Goal: Task Accomplishment & Management: Manage account settings

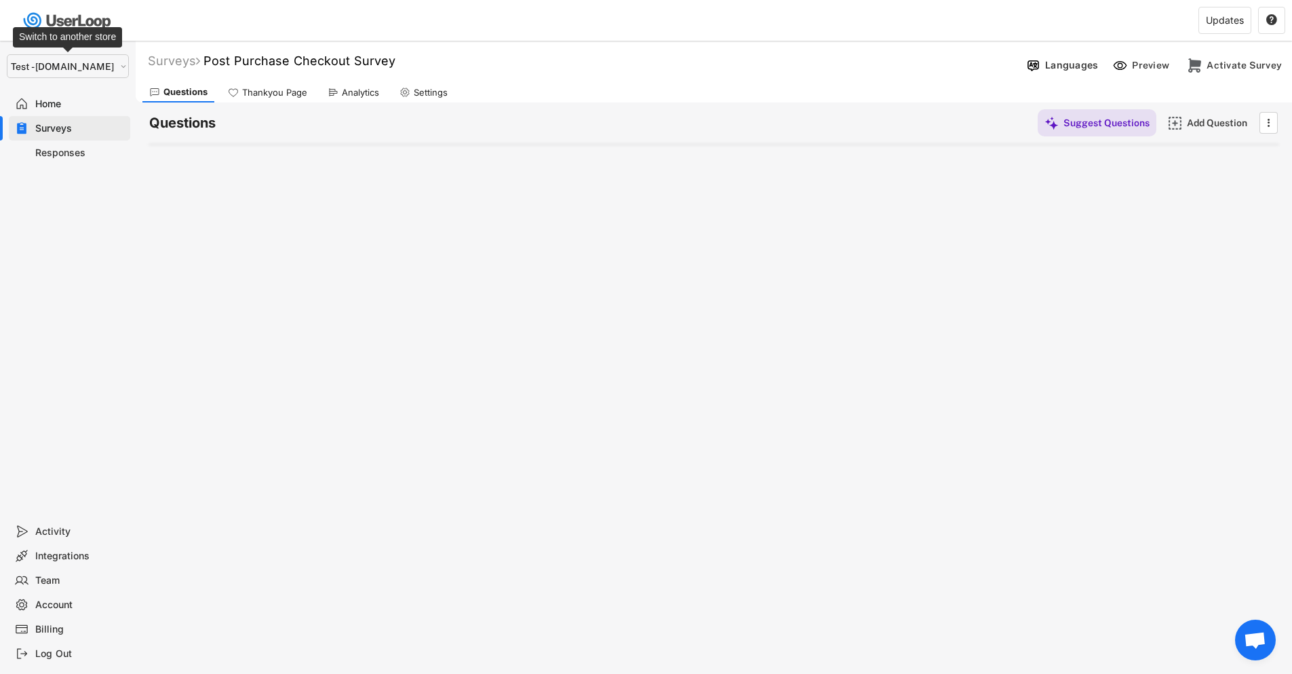
click at [88, 66] on select "Selet a store... Test - [DOMAIN_NAME] [DOMAIN_NAME] wristbands-test" at bounding box center [68, 66] width 122 height 24
select select ""1348695171700984260__LOOKUP__1755075273842x880989460480687400""
click at [7, 54] on select "Selet a store... Test - [DOMAIN_NAME] [DOMAIN_NAME] wristbands-test" at bounding box center [68, 66] width 122 height 24
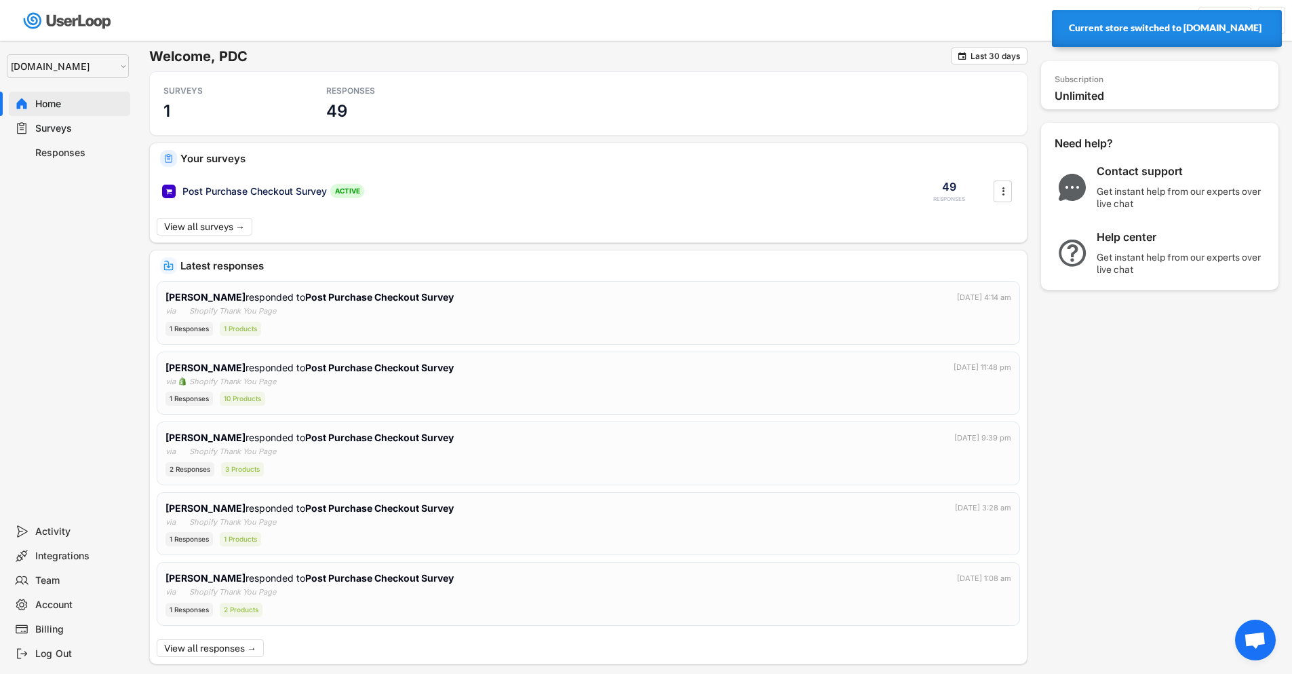
click at [55, 132] on div "Surveys" at bounding box center [80, 128] width 90 height 13
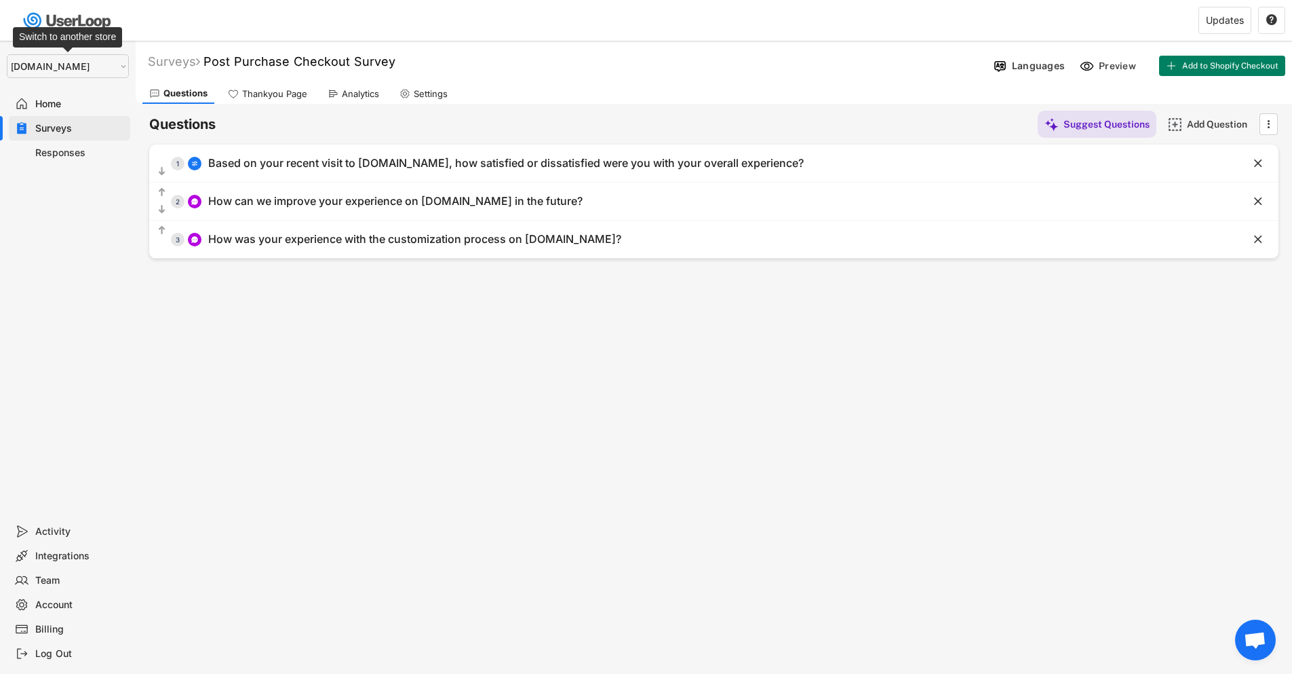
click at [59, 61] on select "Selet a store... Test - [DOMAIN_NAME] [DOMAIN_NAME] wristbands-test" at bounding box center [68, 66] width 122 height 24
select select ""1348695171700984260__LOOKUP__1753345952268x539074249660034500""
click at [7, 54] on select "Selet a store... Test - [DOMAIN_NAME] [DOMAIN_NAME] wristbands-test" at bounding box center [68, 66] width 122 height 24
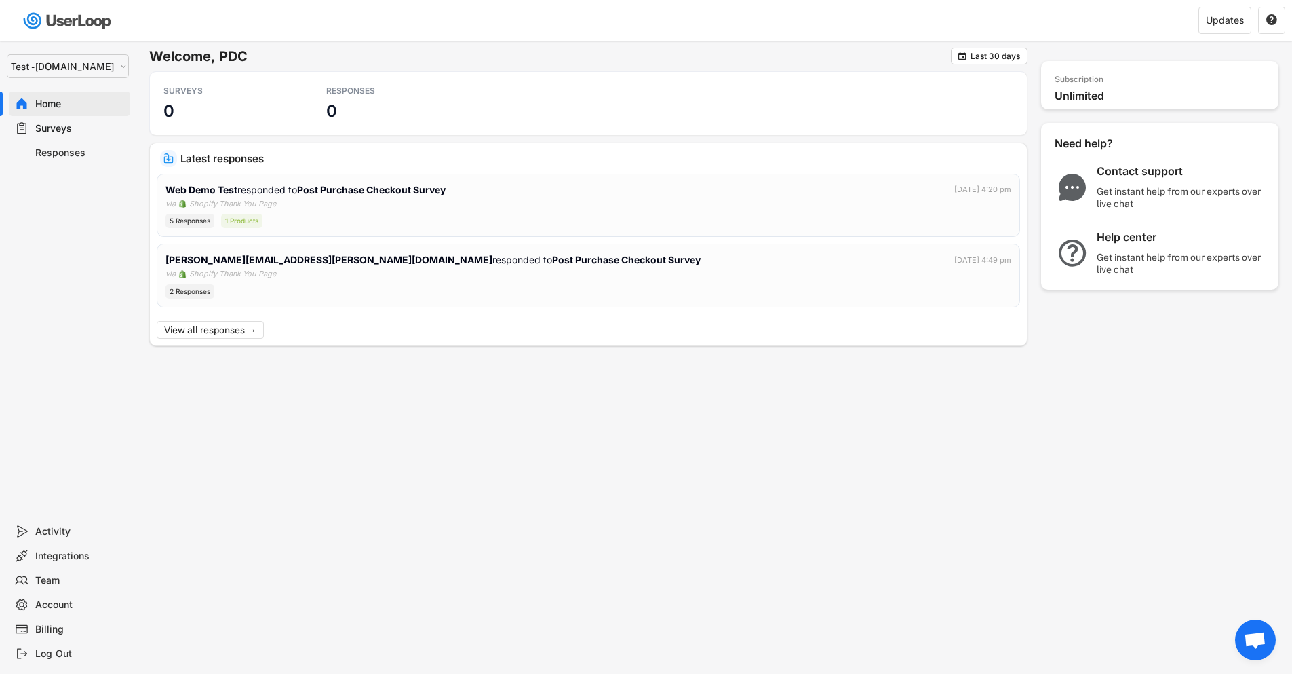
click at [79, 129] on div "Surveys" at bounding box center [80, 128] width 90 height 13
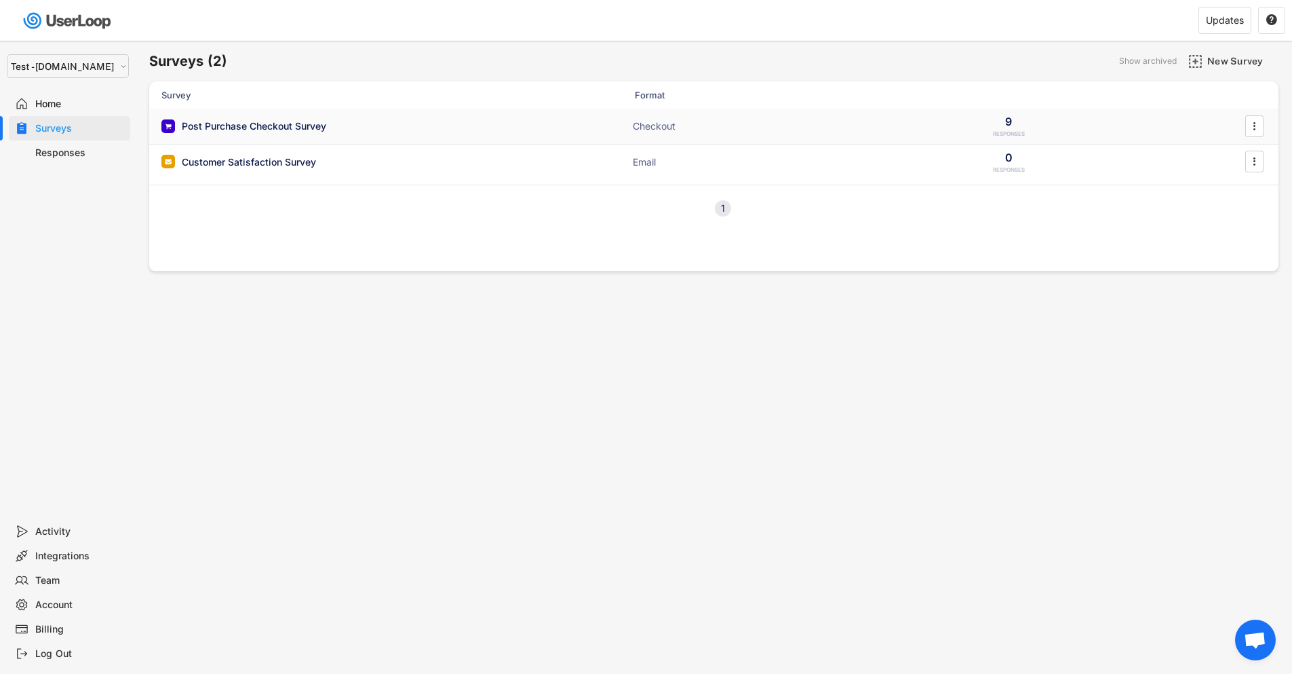
click at [405, 124] on div "Post Purchase Checkout Survey ACTIVE" at bounding box center [296, 126] width 271 height 14
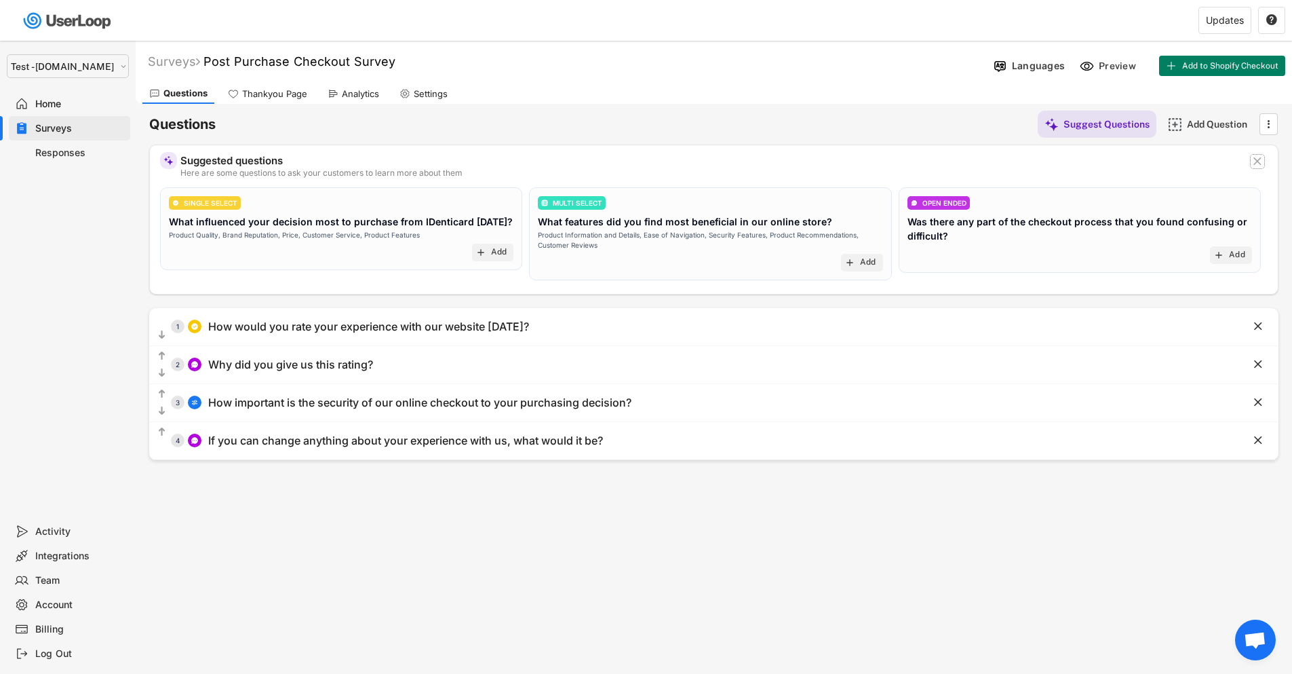
click at [1261, 166] on text "" at bounding box center [1258, 161] width 8 height 14
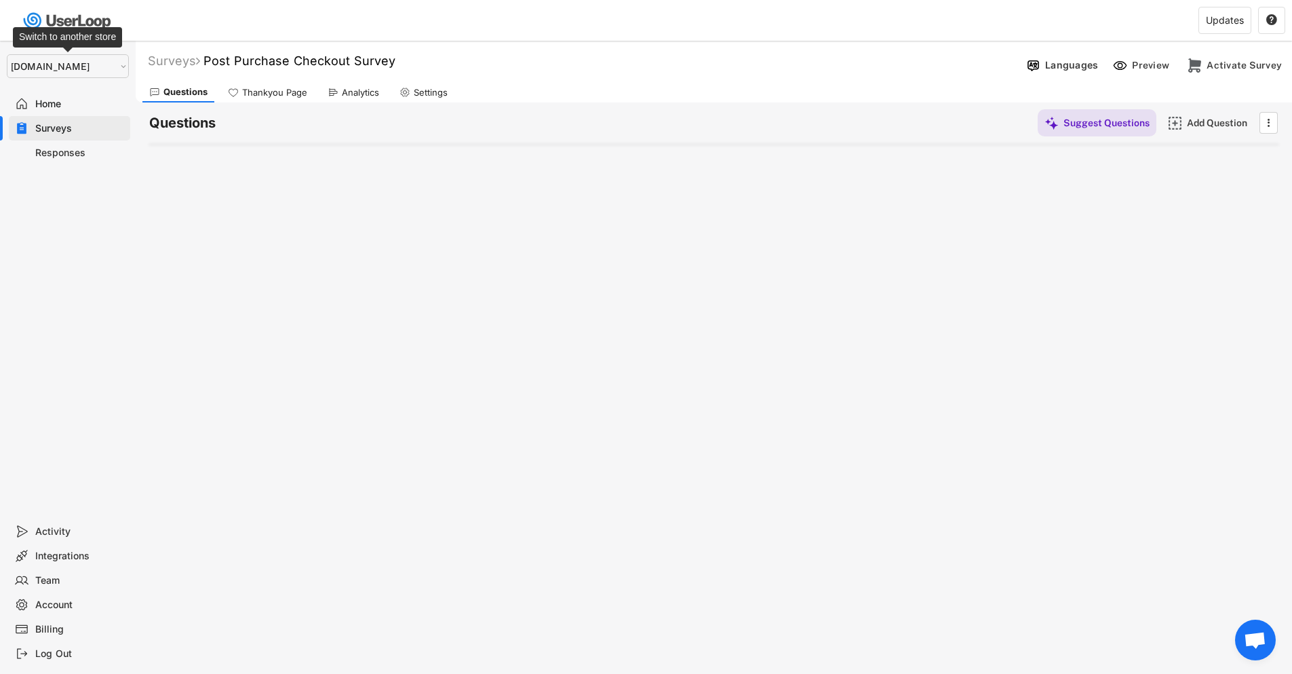
click at [92, 69] on select "Selet a store... Test - [DOMAIN_NAME] [DOMAIN_NAME] wristbands-test" at bounding box center [68, 66] width 122 height 24
select select ""1348695171700984260__LOOKUP__1753345952268x539074249660034500""
click at [7, 54] on select "Selet a store... Test - [DOMAIN_NAME] [DOMAIN_NAME] wristbands-test" at bounding box center [68, 66] width 122 height 24
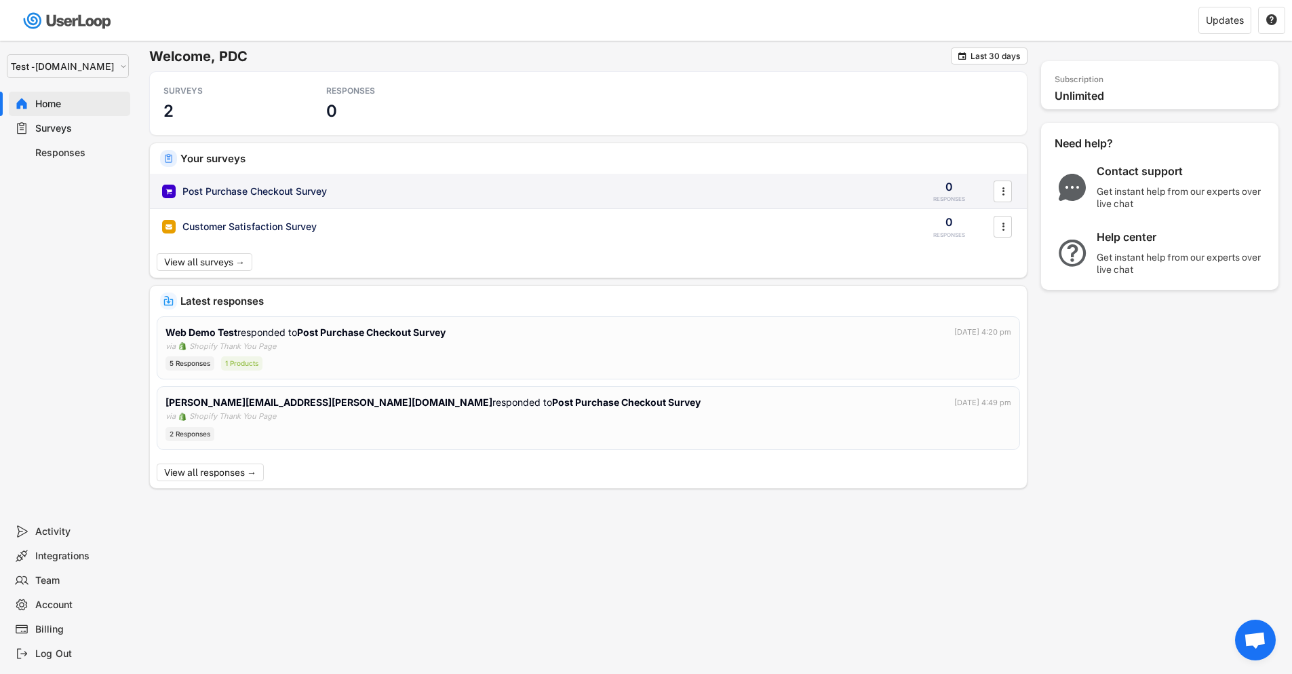
click at [337, 192] on div "Post Purchase Checkout Survey" at bounding box center [531, 192] width 738 height 14
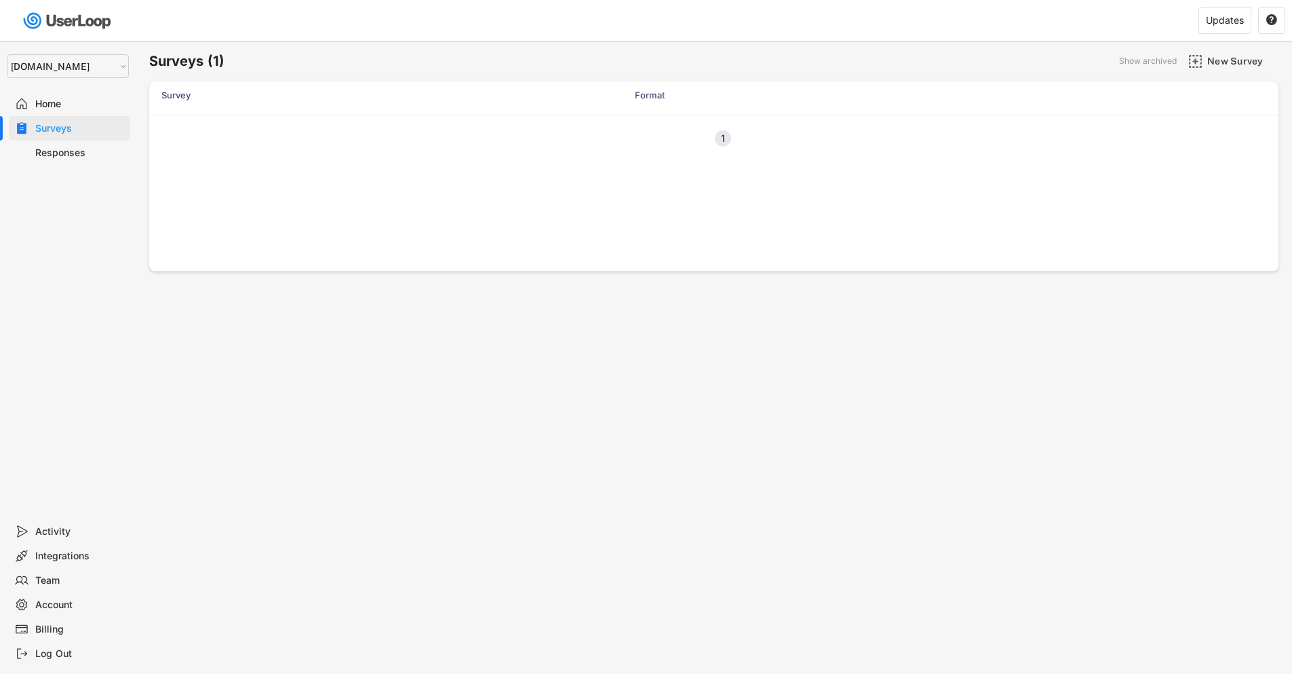
select select ""1348695171700984260__LOOKUP__1755075273842x880989460480687400""
click at [539, 126] on div "Post Purchase Checkout Survey ACTIVE Checkout 49 RESPONSES " at bounding box center [714, 126] width 1130 height 35
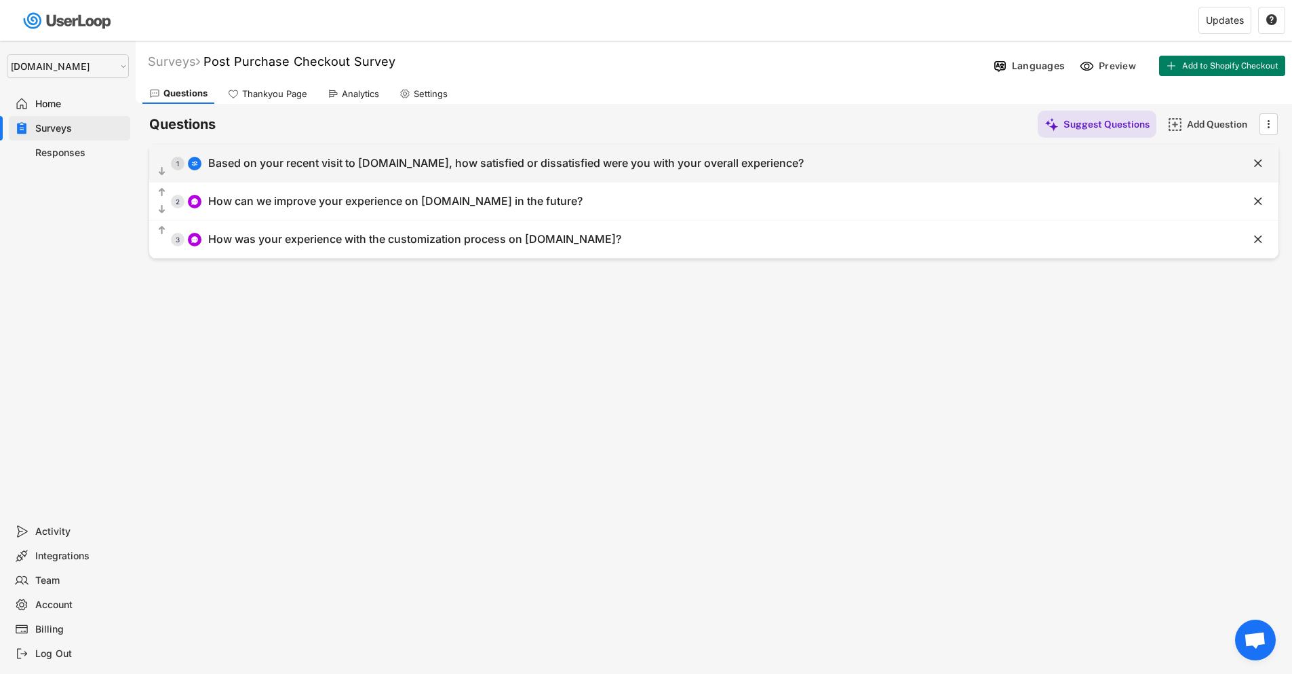
click at [718, 160] on div "Based on your recent visit to wristbands.com, how satisfied or dissatisfied wer…" at bounding box center [506, 163] width 596 height 14
select select ""1_5""
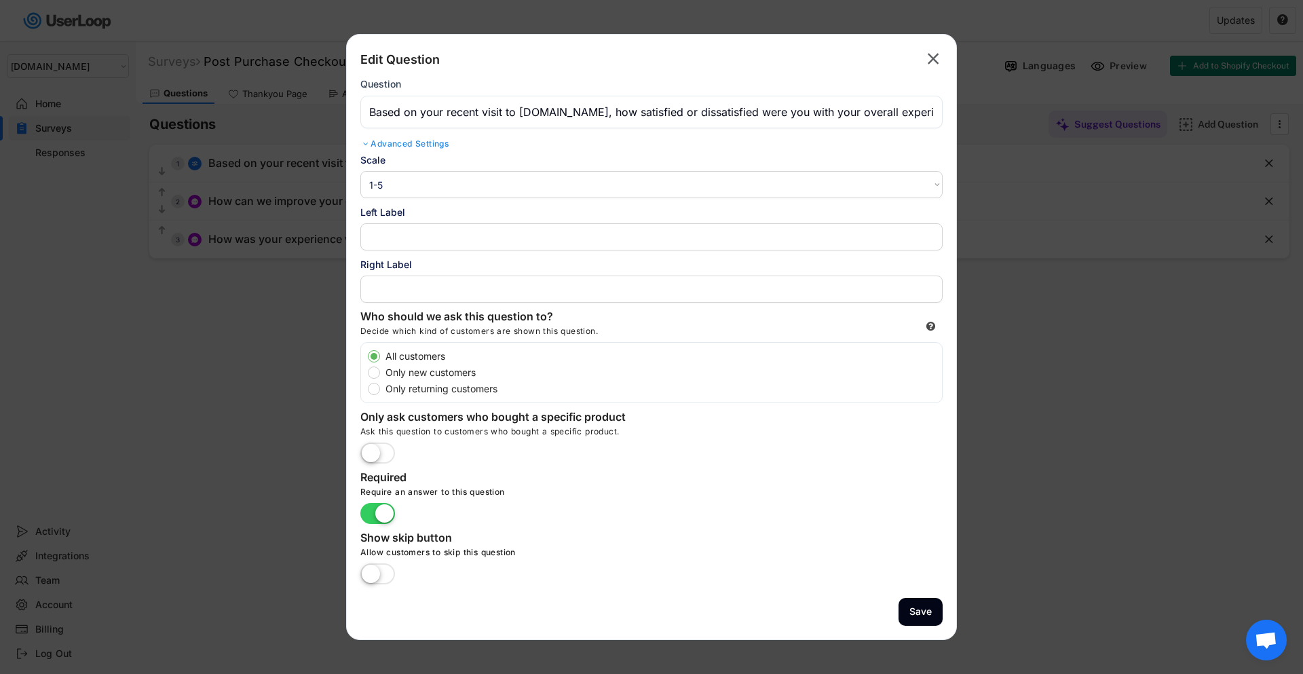
select select ""1348695171700984260__LOOKUP__1753345952268x539074249660034500""
click at [929, 55] on text "" at bounding box center [933, 59] width 12 height 20
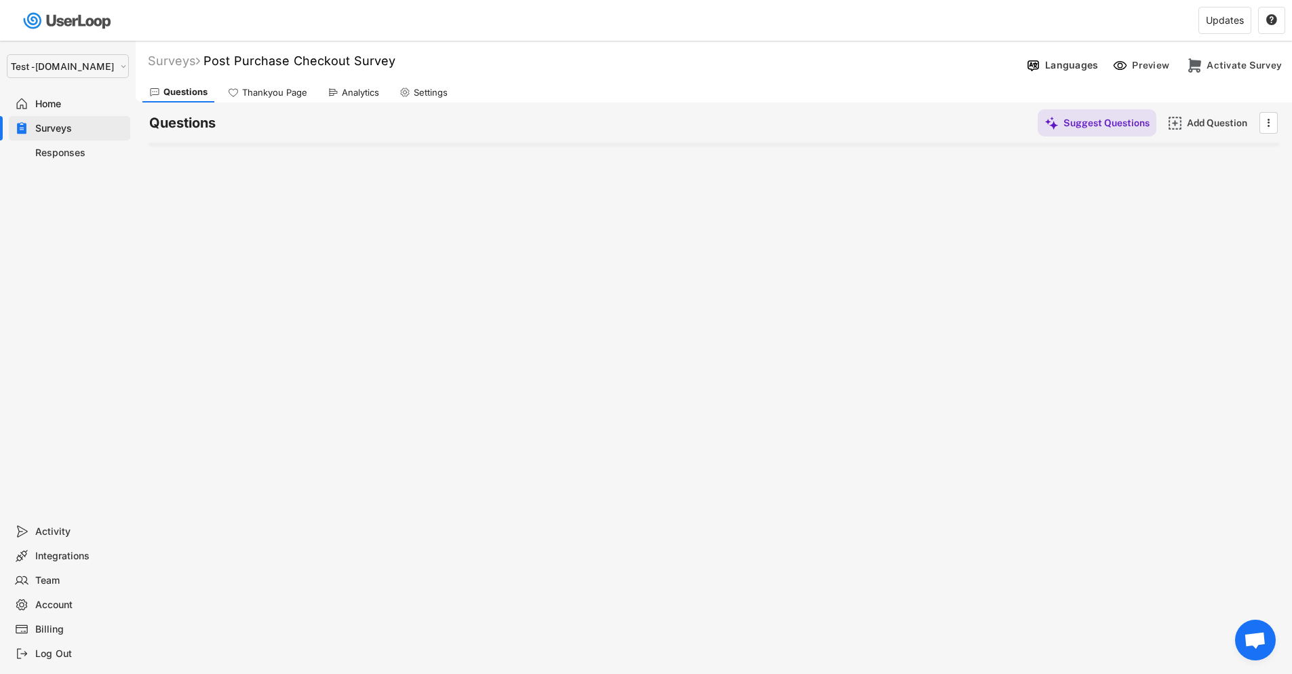
click at [47, 66] on select "Selet a store... Test - [DOMAIN_NAME] [DOMAIN_NAME] wristbands-test" at bounding box center [68, 66] width 122 height 24
select select ""1348695171700984260__LOOKUP__1755075273842x880989460480687400""
click at [7, 54] on select "Selet a store... Test - [DOMAIN_NAME] [DOMAIN_NAME] wristbands-test" at bounding box center [68, 66] width 122 height 24
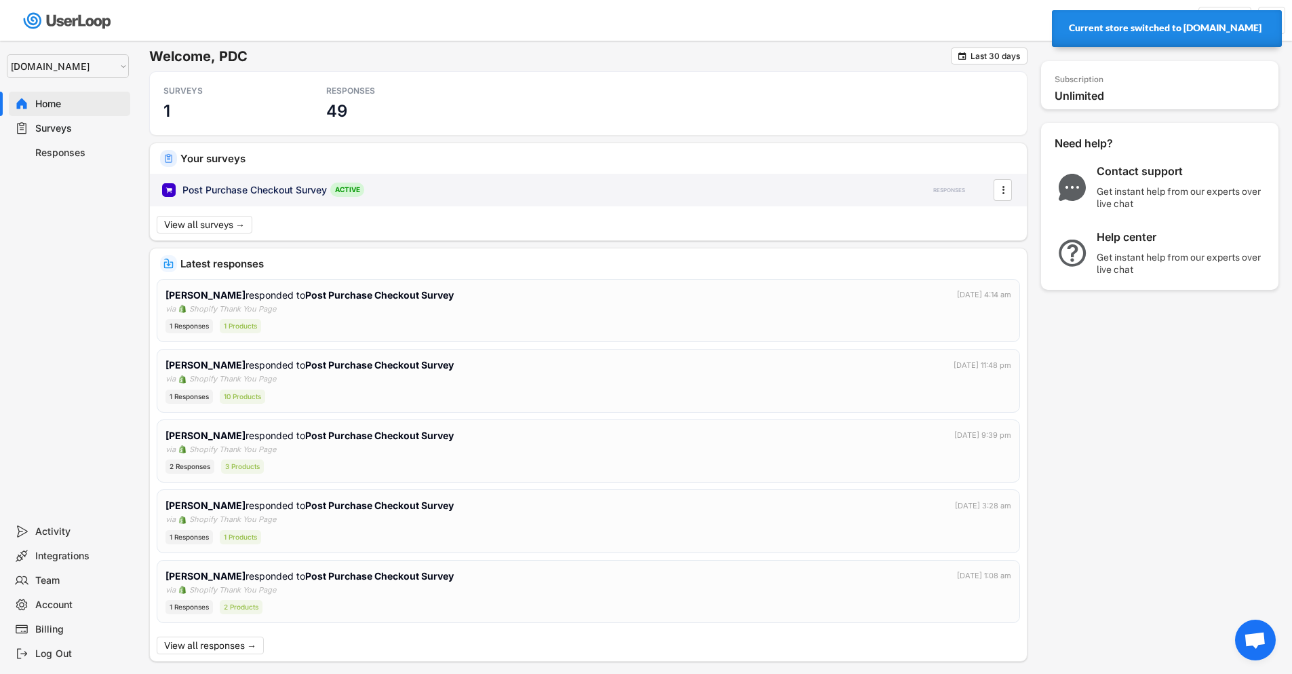
click at [267, 185] on div "Post Purchase Checkout Survey" at bounding box center [255, 190] width 145 height 14
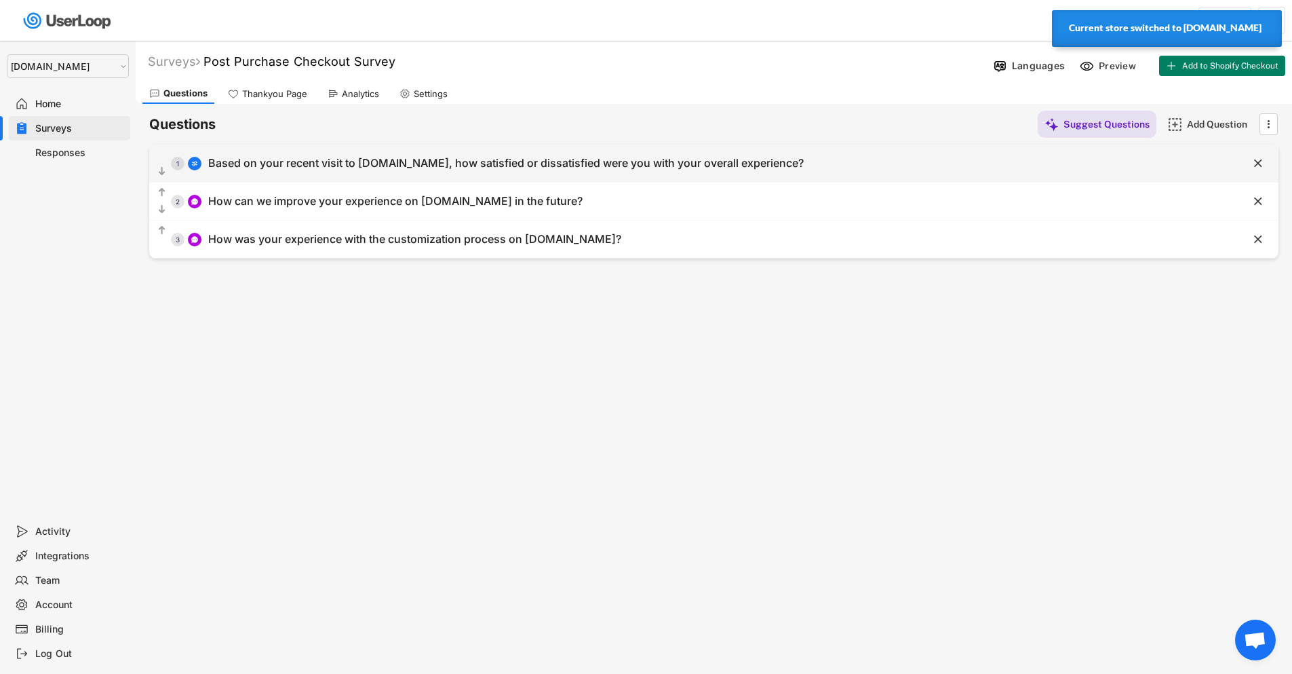
click at [464, 157] on div "Based on your recent visit to wristbands.com, how satisfied or dissatisfied wer…" at bounding box center [506, 163] width 596 height 14
select select ""1_5""
type input "Based on your recent visit to wristbands.com, how satisfied or dissatisfied wer…"
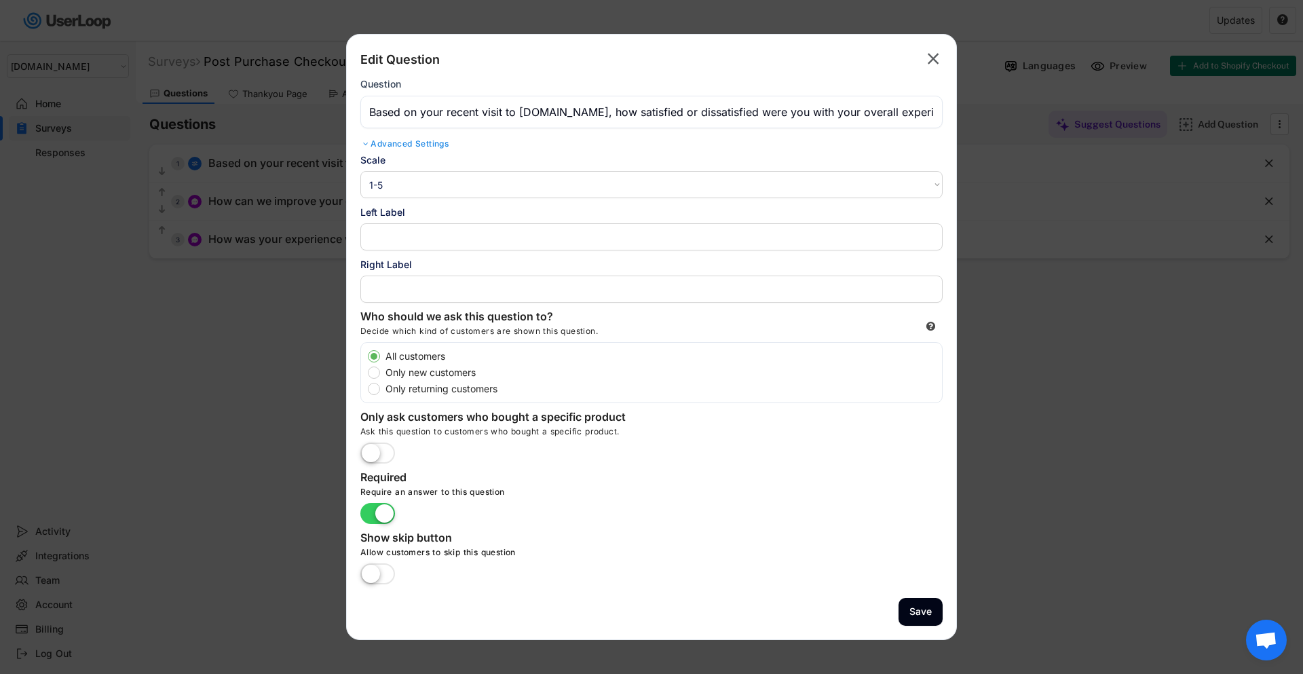
click at [213, 334] on div at bounding box center [651, 337] width 1303 height 674
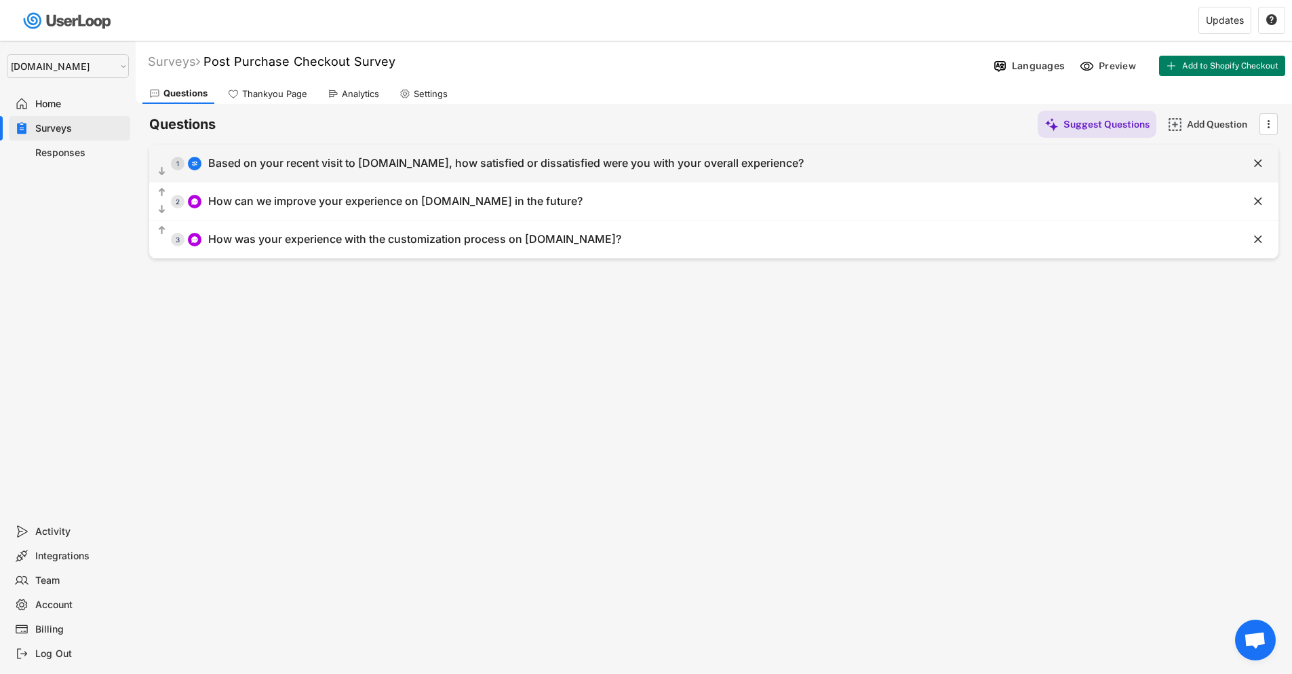
click at [743, 160] on div "Based on your recent visit to wristbands.com, how satisfied or dissatisfied wer…" at bounding box center [506, 163] width 596 height 14
select select ""1_5""
type input "Based on your recent visit to wristbands.com, how satisfied or dissatisfied wer…"
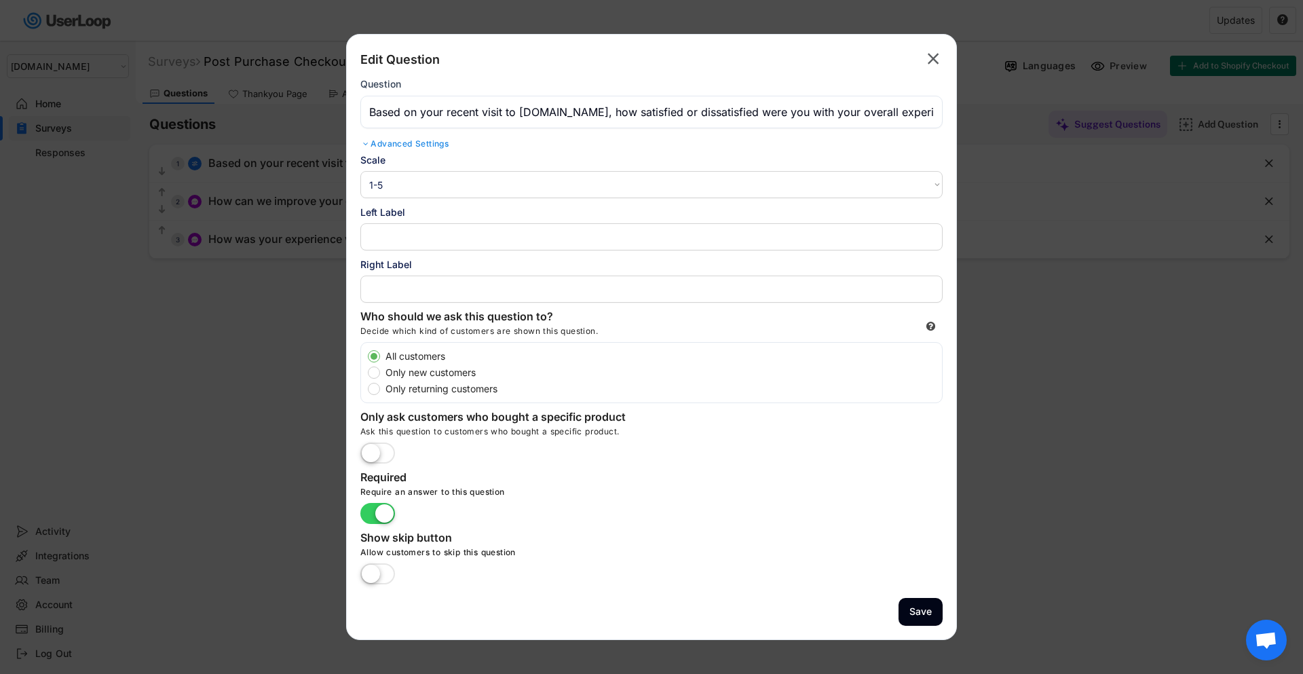
click at [661, 113] on input "input" at bounding box center [651, 112] width 582 height 33
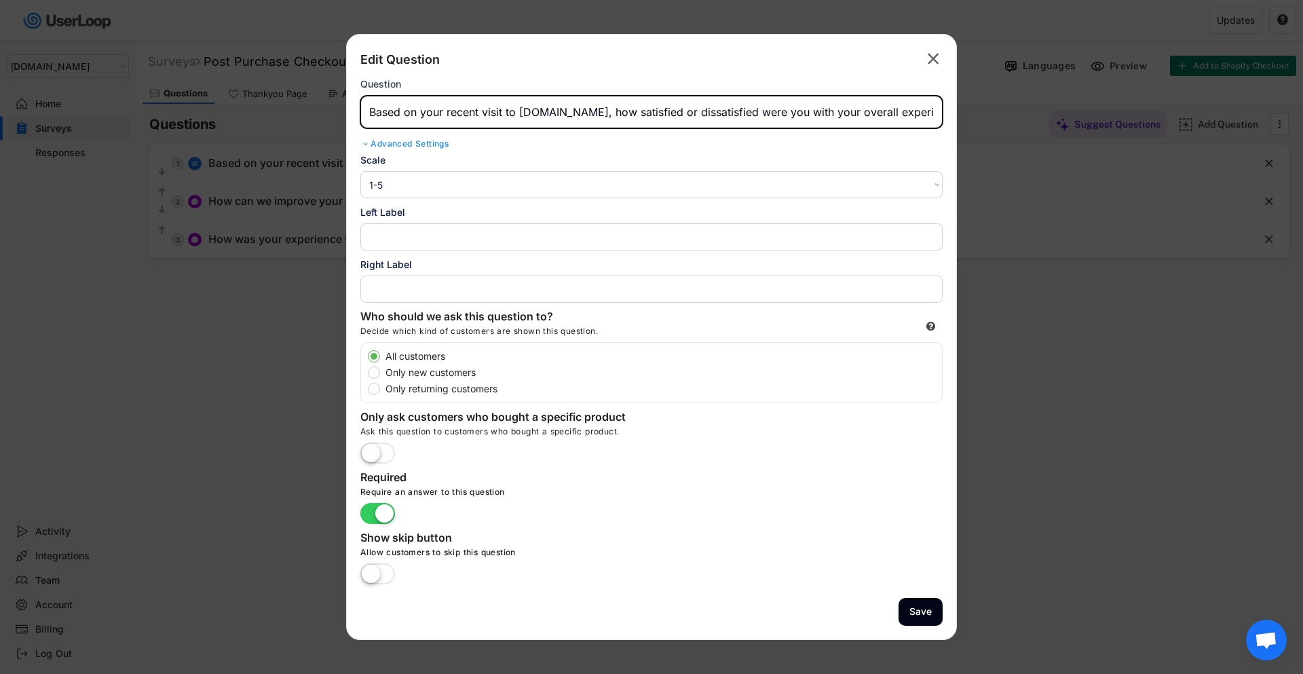
click at [661, 113] on input "input" at bounding box center [651, 112] width 582 height 33
click at [925, 54] on icon "" at bounding box center [932, 59] width 19 height 22
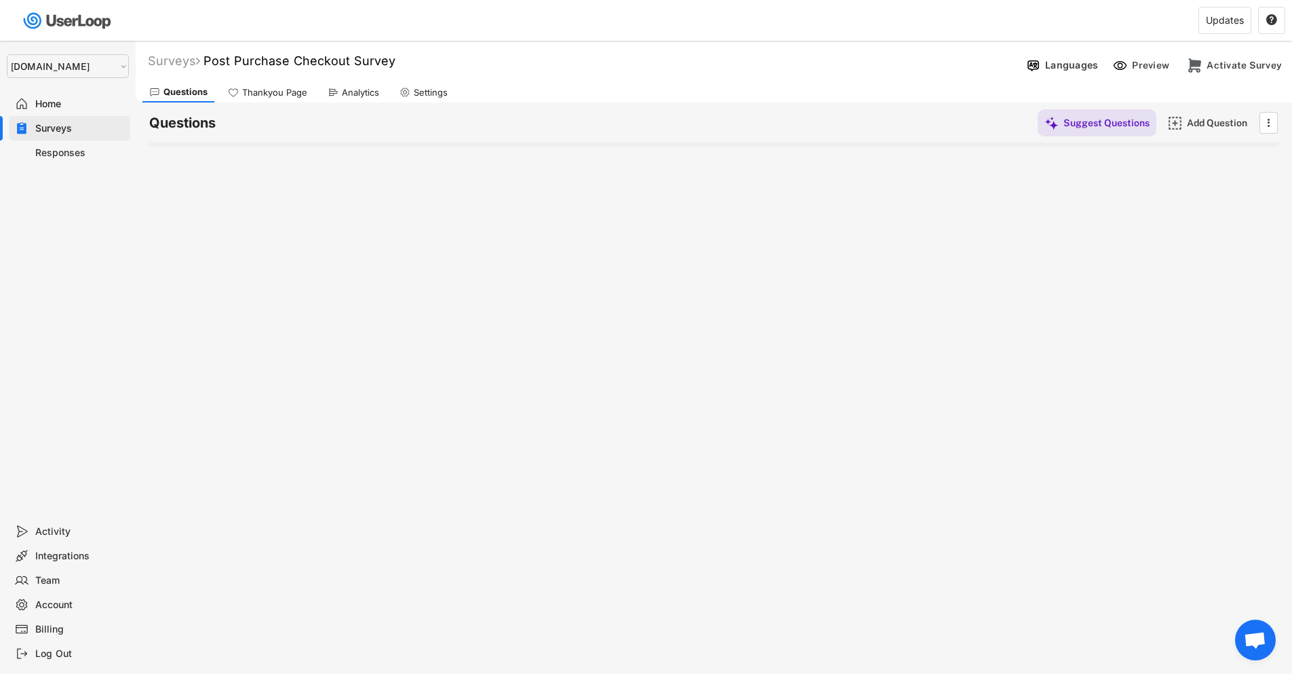
click at [62, 132] on div "Surveys" at bounding box center [80, 128] width 90 height 13
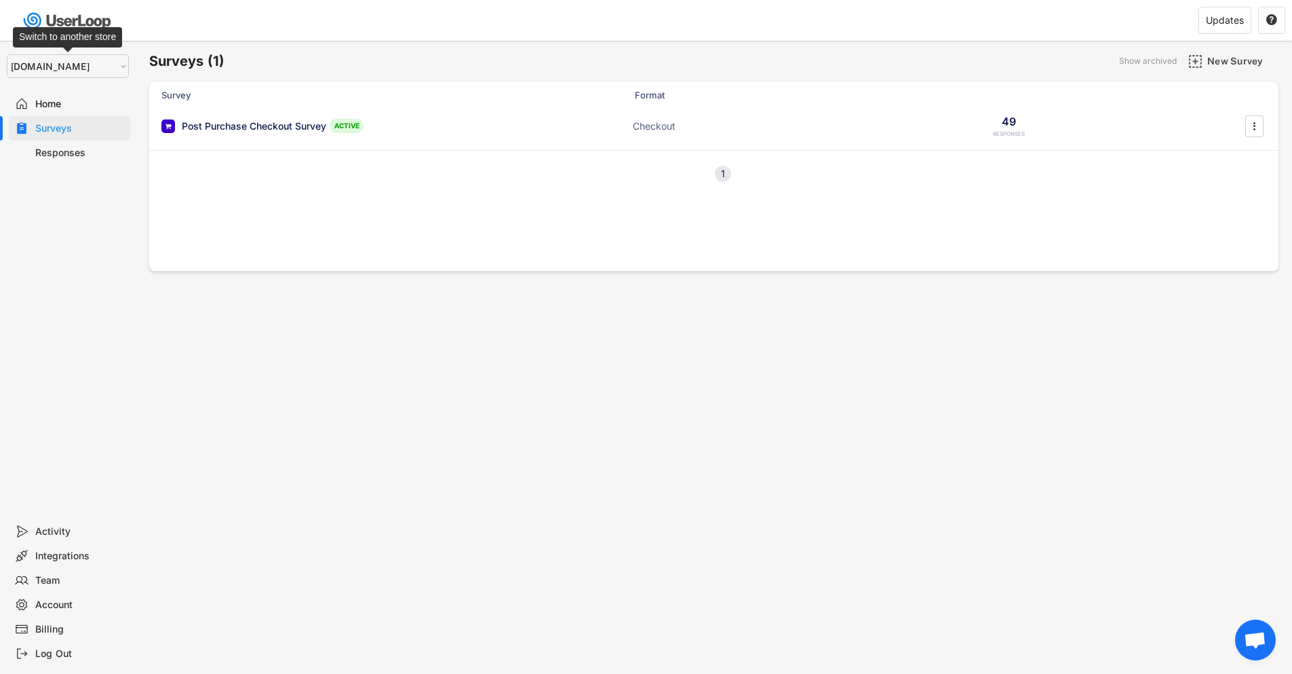
click at [57, 66] on select "Selet a store... Test - [DOMAIN_NAME] [DOMAIN_NAME] wristbands-test" at bounding box center [68, 66] width 122 height 24
select select ""1348695171700984260__LOOKUP__1753345952268x539074249660034500""
click at [7, 54] on select "Selet a store... Test - [DOMAIN_NAME] [DOMAIN_NAME] wristbands-test" at bounding box center [68, 66] width 122 height 24
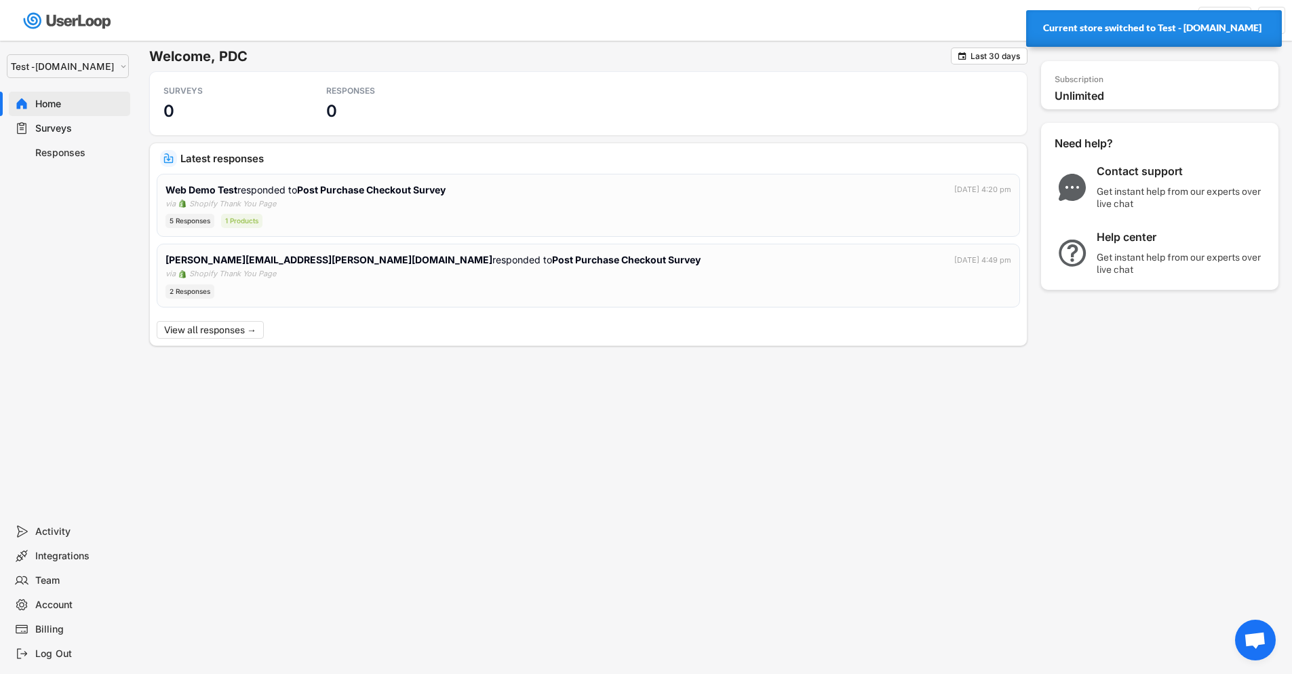
click at [62, 132] on div "Surveys" at bounding box center [80, 128] width 90 height 13
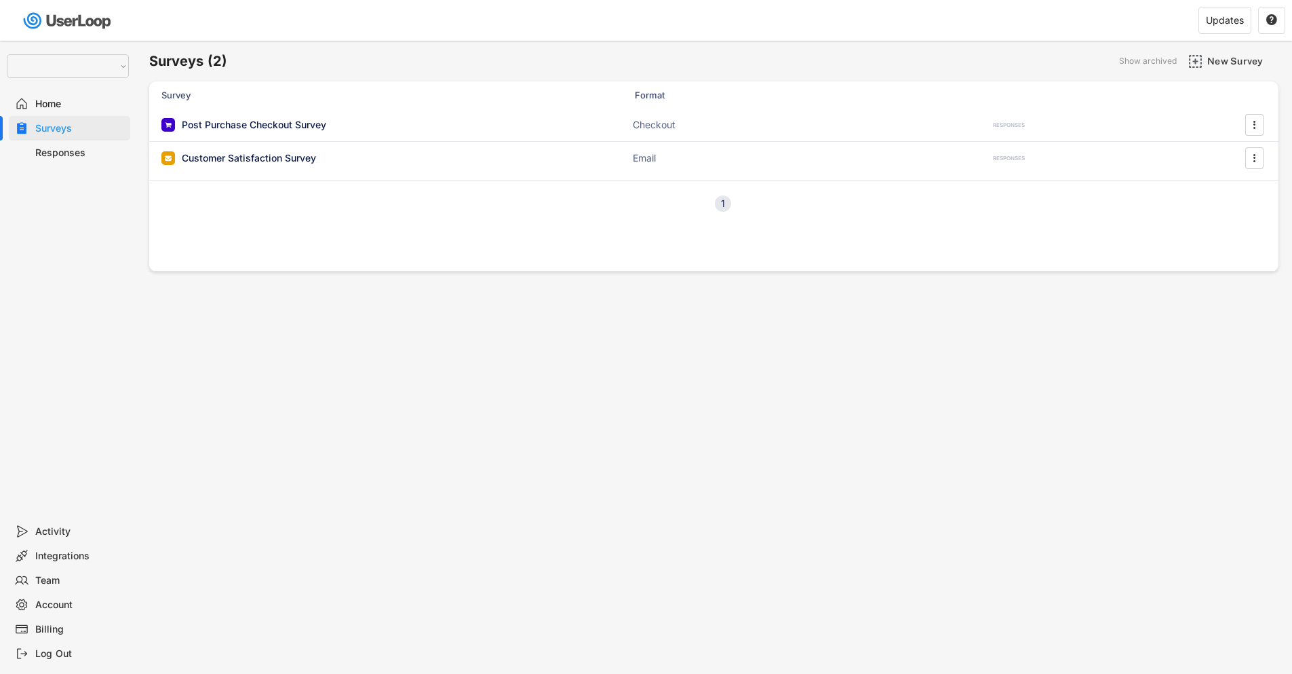
select select ""1348695171700984260__LOOKUP__1753345952268x539074249660034500""
click at [367, 126] on div "Post Purchase Checkout Survey ACTIVE" at bounding box center [296, 126] width 271 height 14
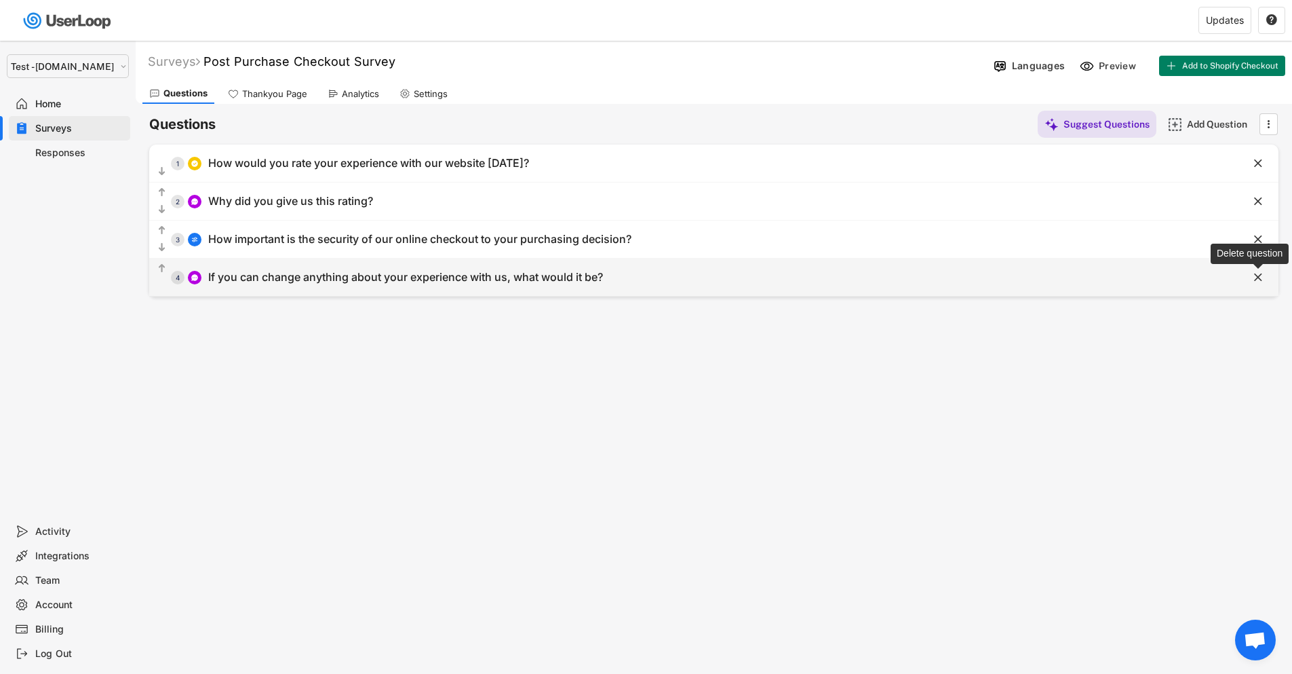
click at [1263, 280] on icon "" at bounding box center [1259, 278] width 14 height 14
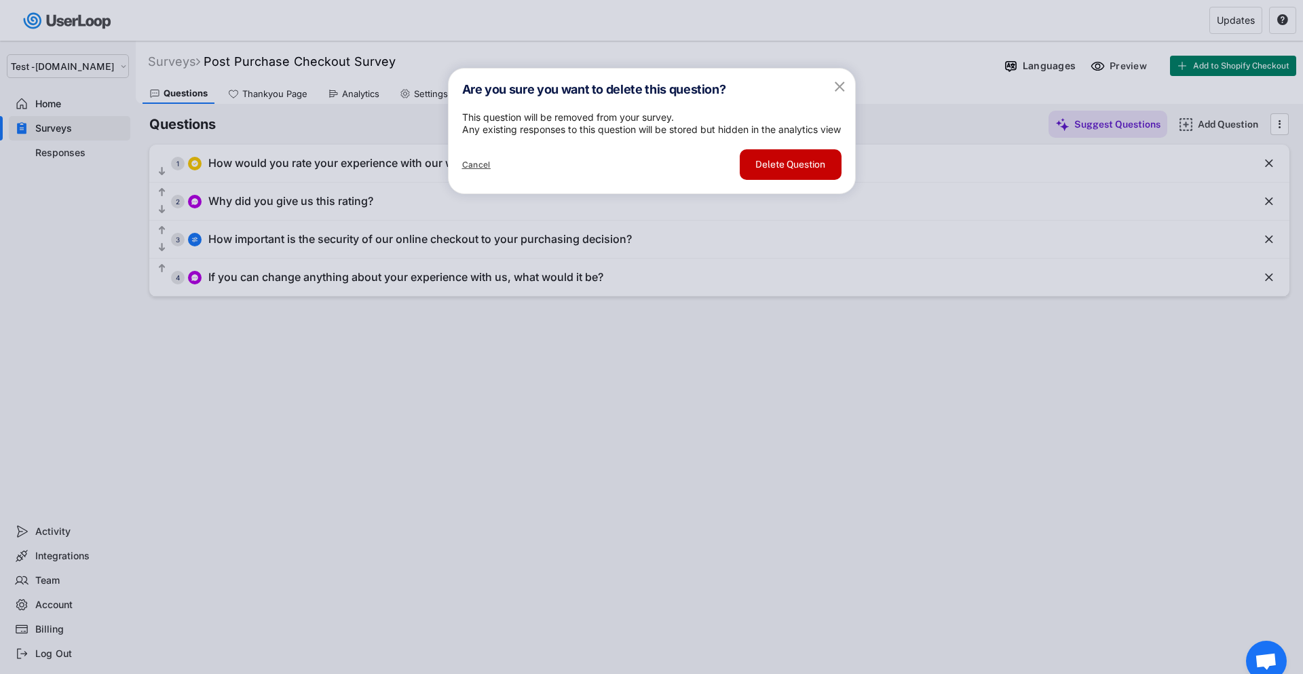
click at [768, 180] on button "Delete Question" at bounding box center [791, 164] width 102 height 31
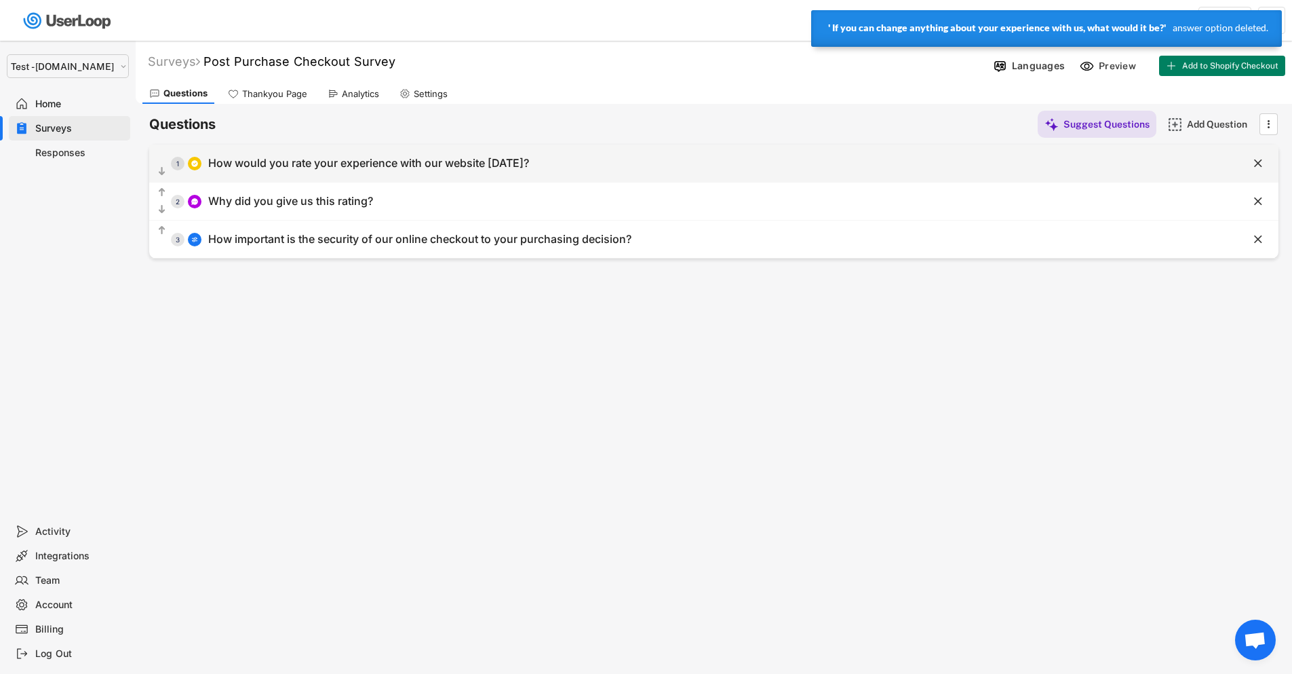
click at [609, 168] on div "  1 How would you rate your experience with our website [DATE]?" at bounding box center [680, 163] width 1062 height 31
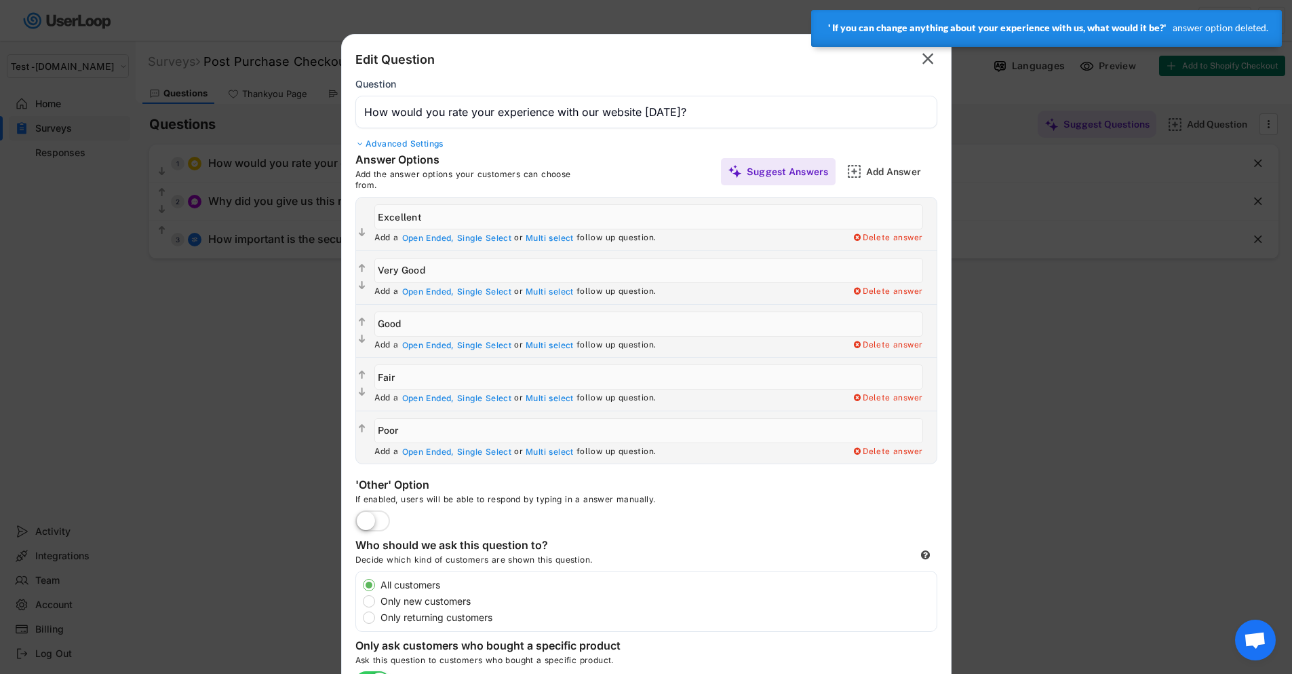
click at [601, 108] on input "input" at bounding box center [647, 112] width 582 height 33
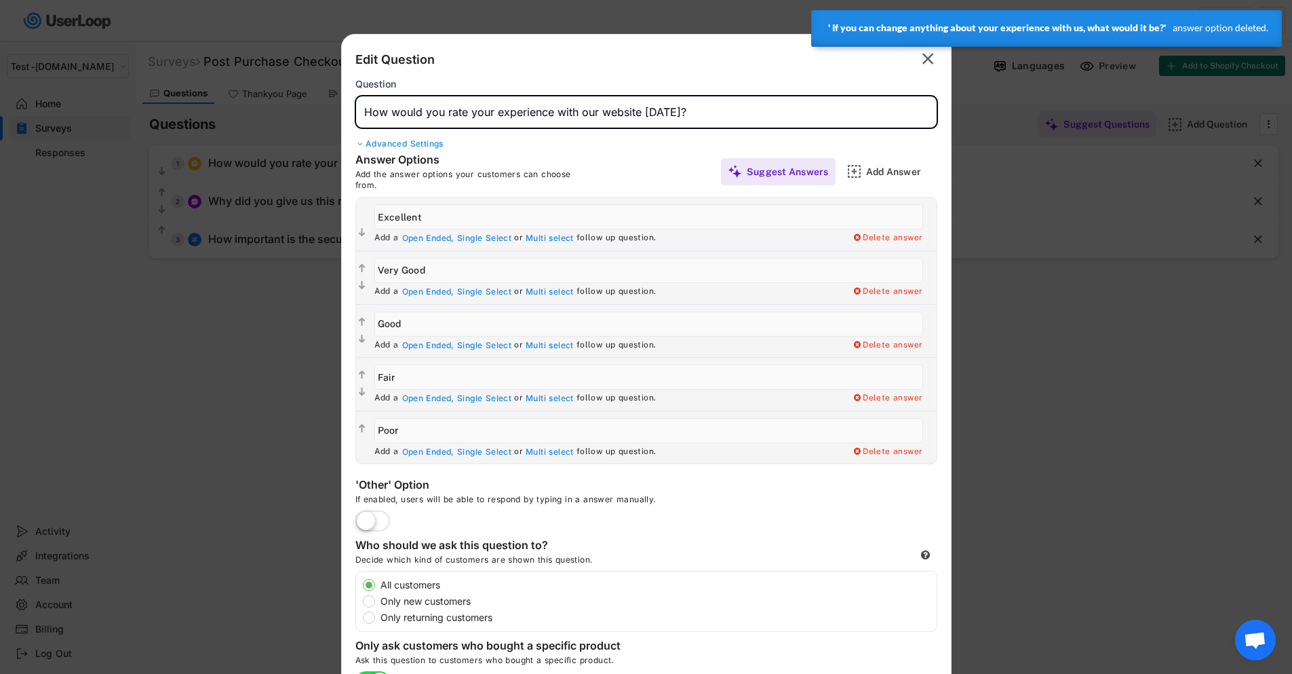
click at [601, 108] on input "input" at bounding box center [647, 112] width 582 height 33
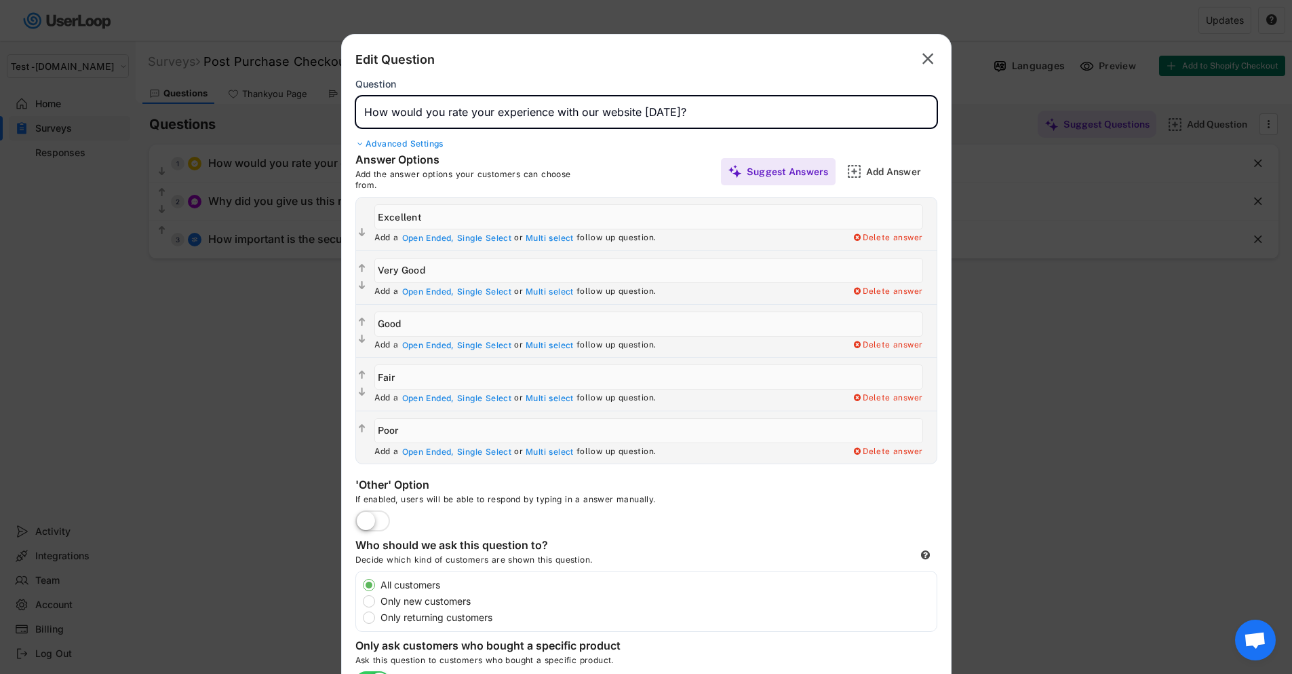
click at [597, 110] on input "input" at bounding box center [647, 112] width 582 height 33
click at [600, 108] on input "input" at bounding box center [647, 112] width 582 height 33
paste input "Based on your recent visit to [DOMAIN_NAME], how satisfied or dissatisfied were…"
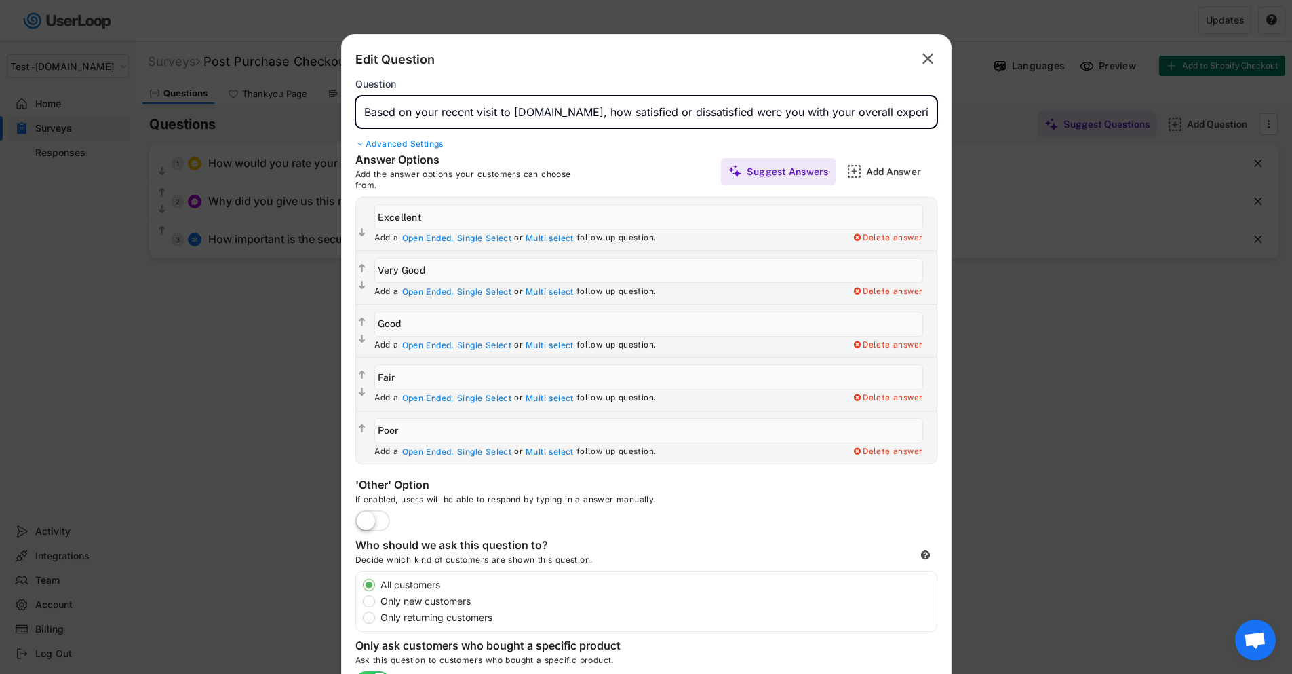
scroll to position [0, 20]
type input "Based on your recent visit to [DOMAIN_NAME], how satisfied or dissatisfied were…"
click at [360, 144] on div at bounding box center [361, 144] width 10 height 8
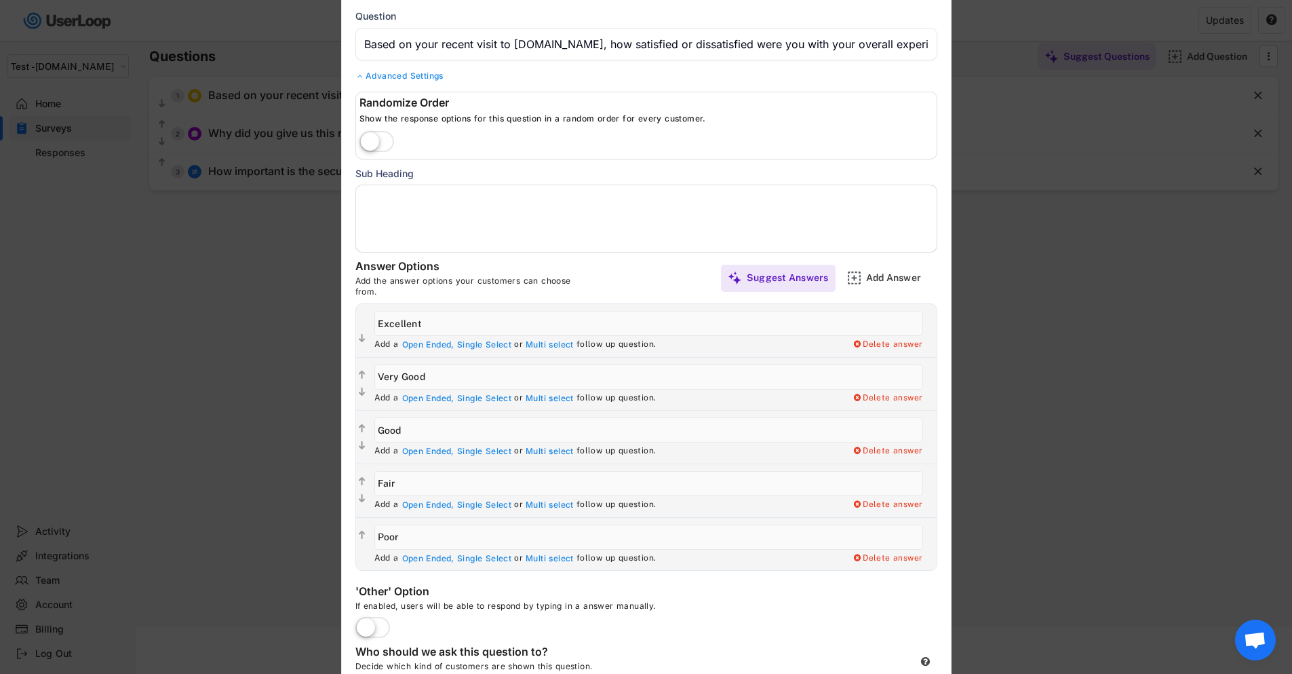
scroll to position [0, 0]
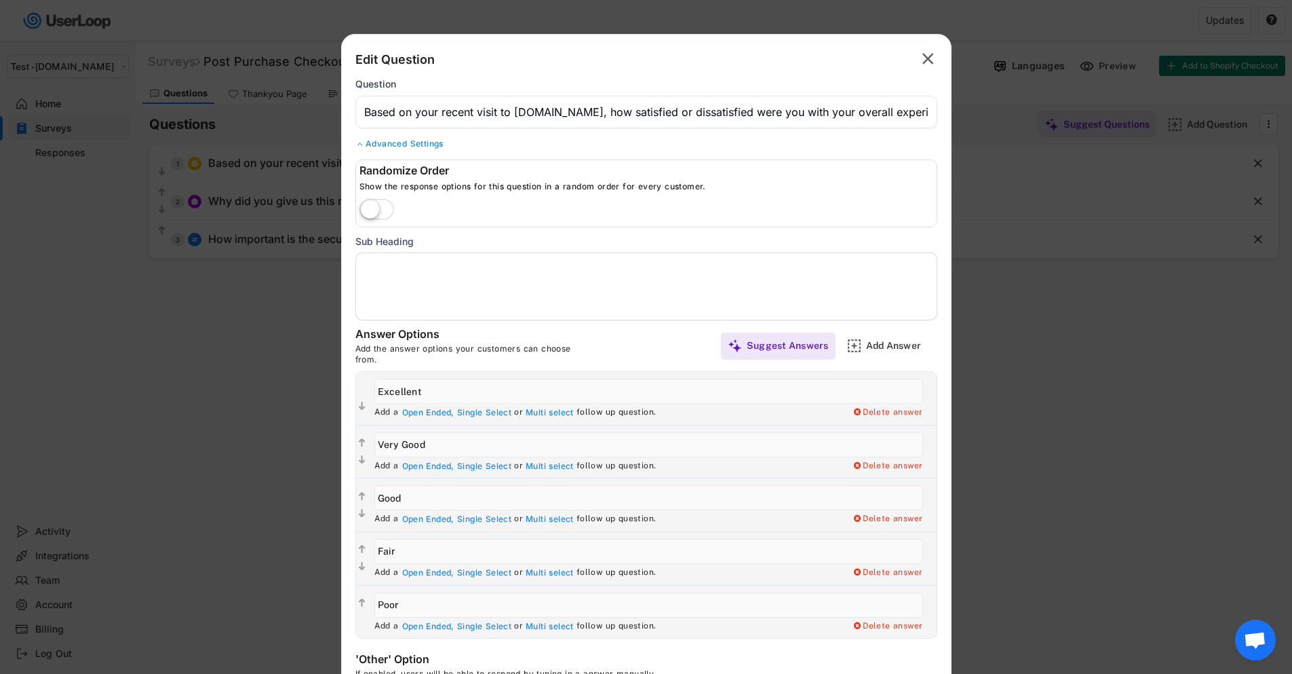
click at [362, 142] on div at bounding box center [361, 144] width 10 height 8
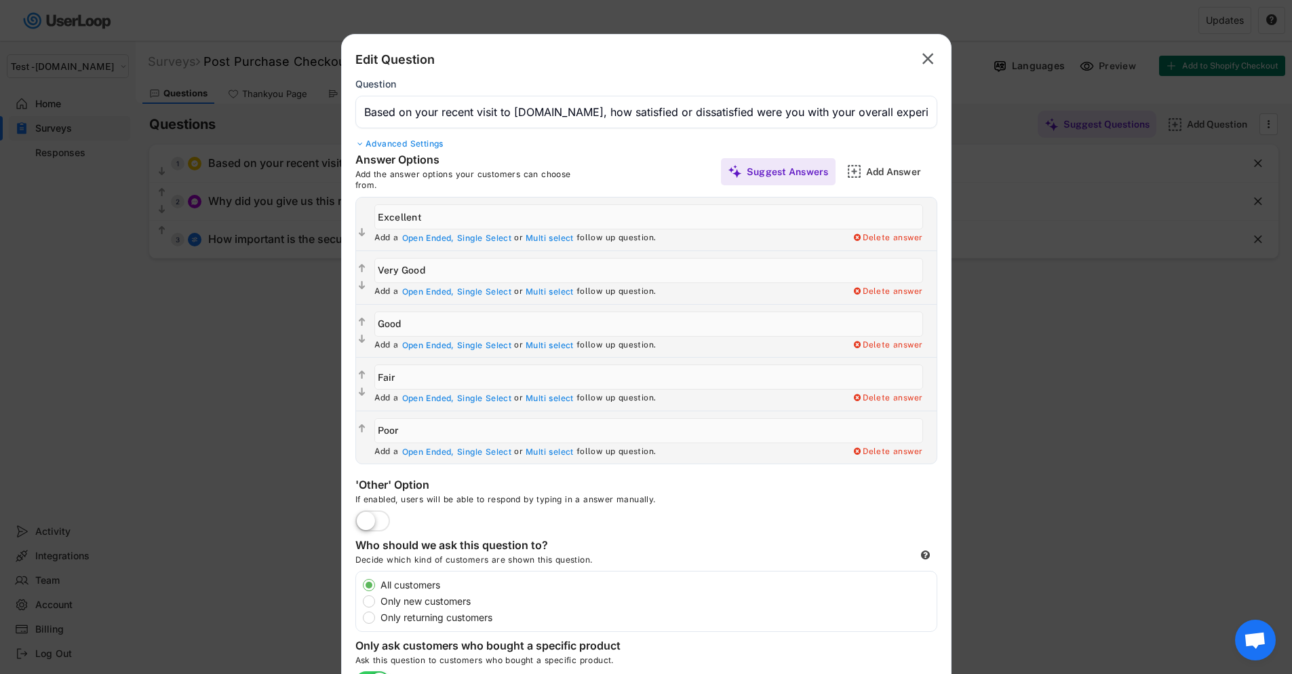
click at [366, 142] on div "Advanced Settings" at bounding box center [647, 143] width 582 height 11
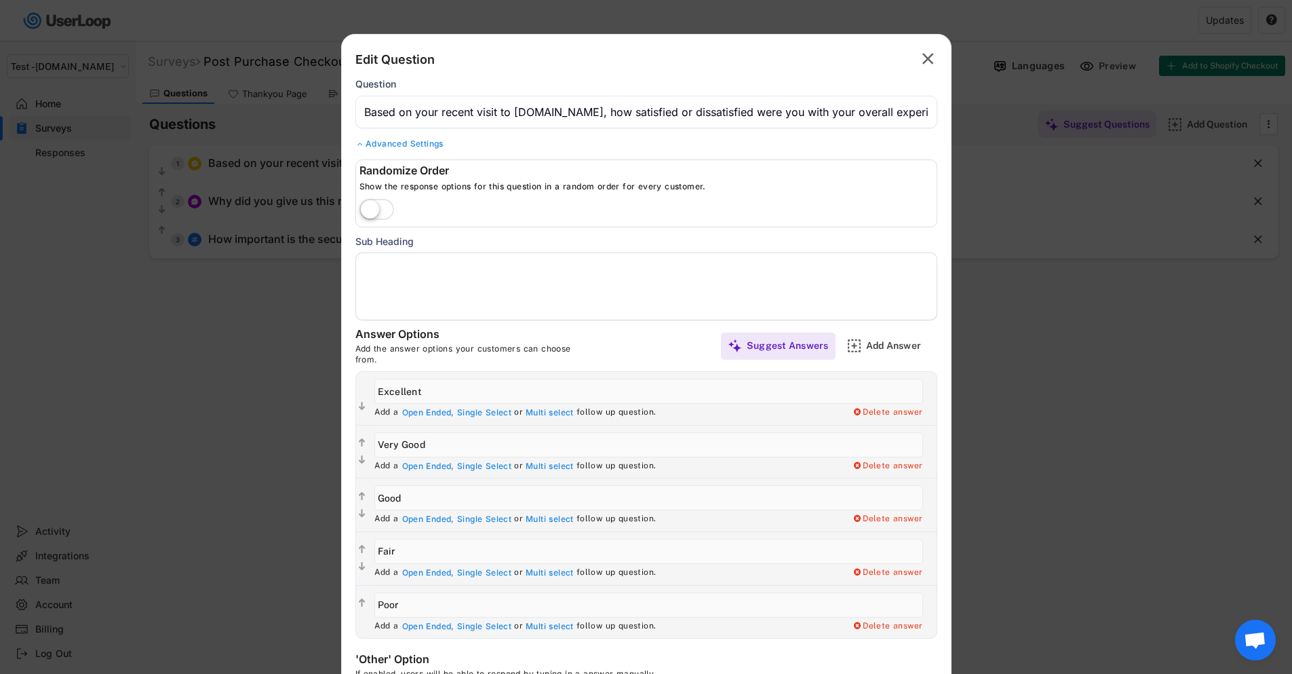
click at [366, 142] on div "Advanced Settings" at bounding box center [647, 143] width 582 height 11
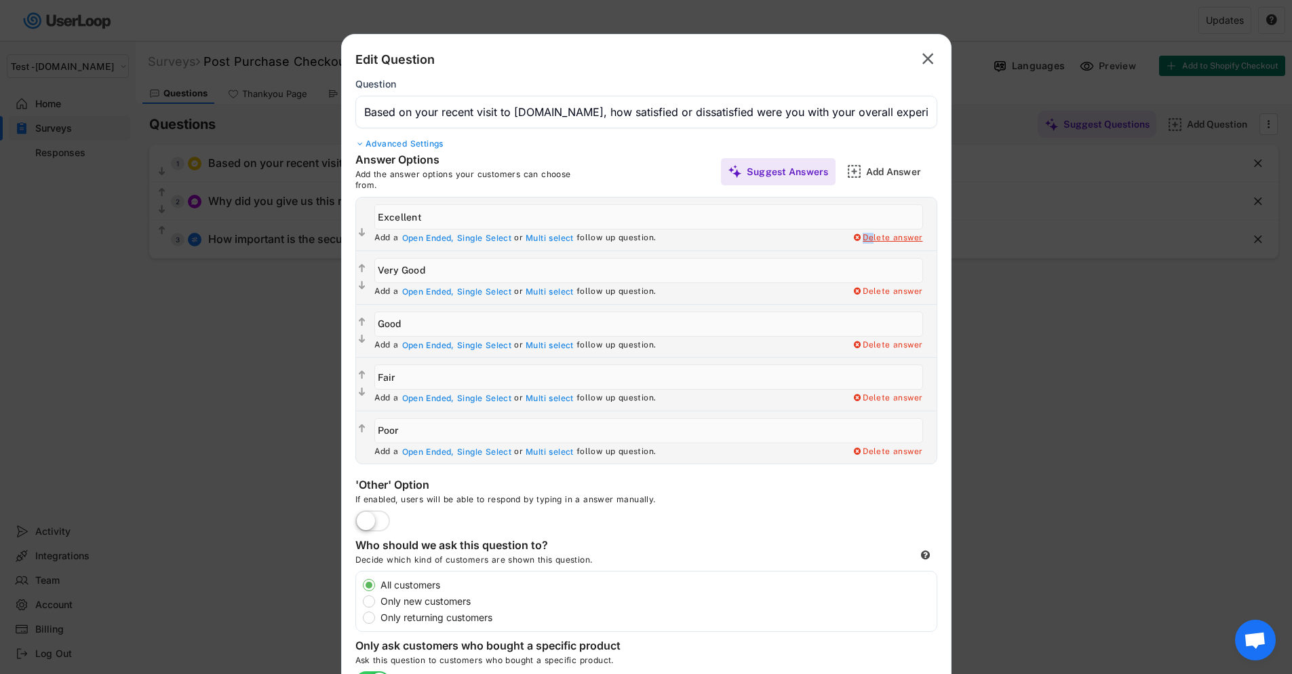
drag, startPoint x: 851, startPoint y: 234, endPoint x: 869, endPoint y: 234, distance: 18.3
click at [869, 234] on div "Add a Open Ended, Single Select or Multi select follow up question. Delete answ…" at bounding box center [656, 238] width 562 height 11
click at [869, 234] on div "Delete answer" at bounding box center [888, 238] width 71 height 11
click at [869, 234] on div "Yes, I want to delete this answer" at bounding box center [854, 238] width 136 height 11
type input "Very Good"
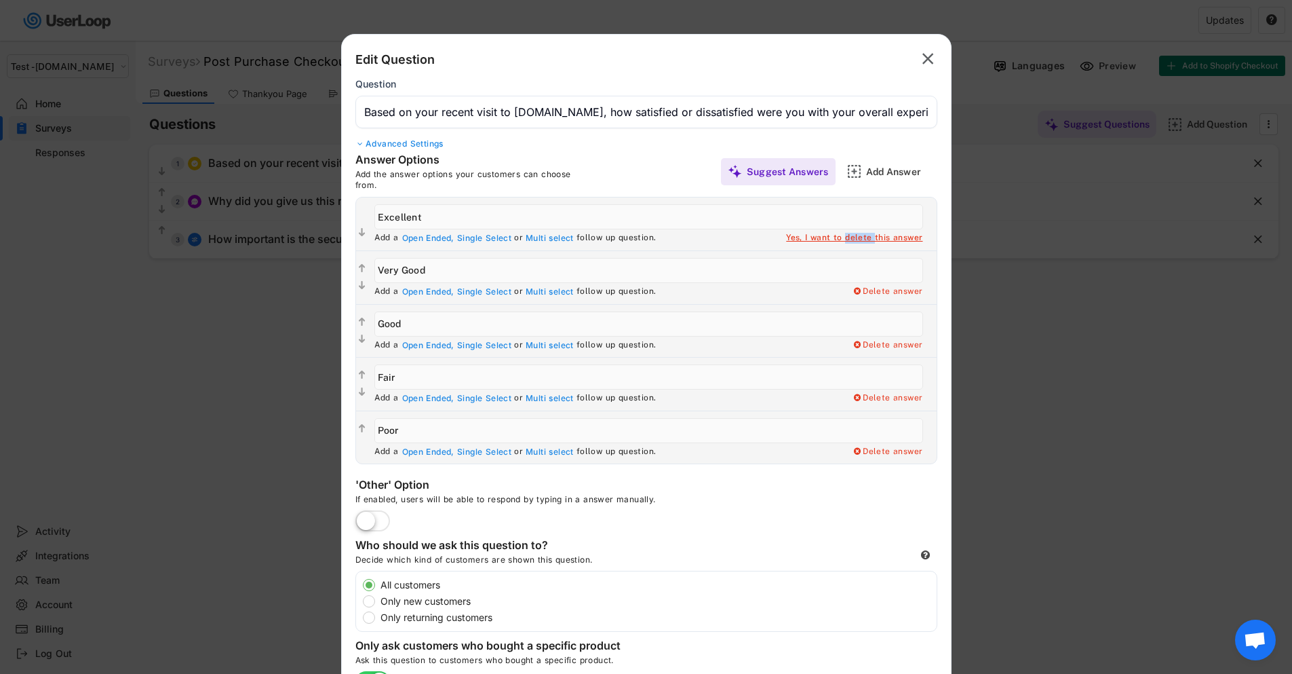
type input "Good"
type input "Fair"
type input "Poor"
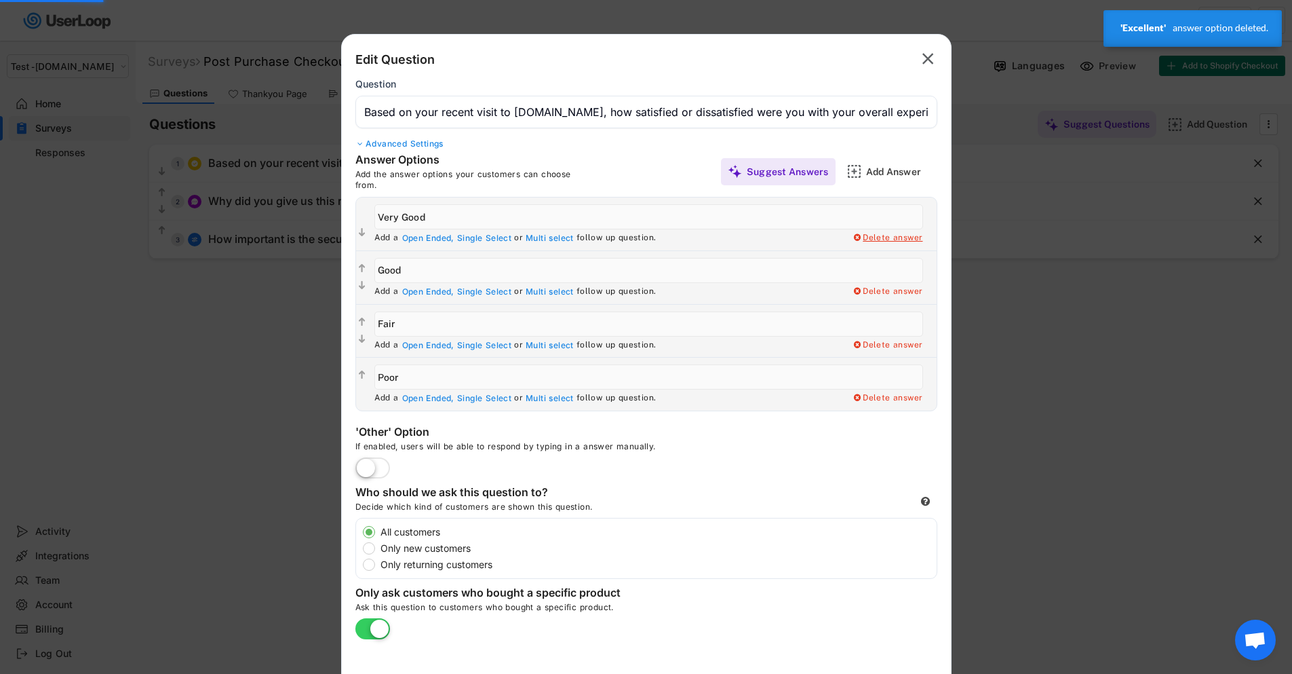
click at [869, 234] on div "Delete answer" at bounding box center [888, 238] width 71 height 11
click at [869, 234] on div "Yes, I want to delete this answer" at bounding box center [854, 238] width 136 height 11
click at [889, 237] on div "Yes, I want to delete this answer" at bounding box center [854, 238] width 136 height 11
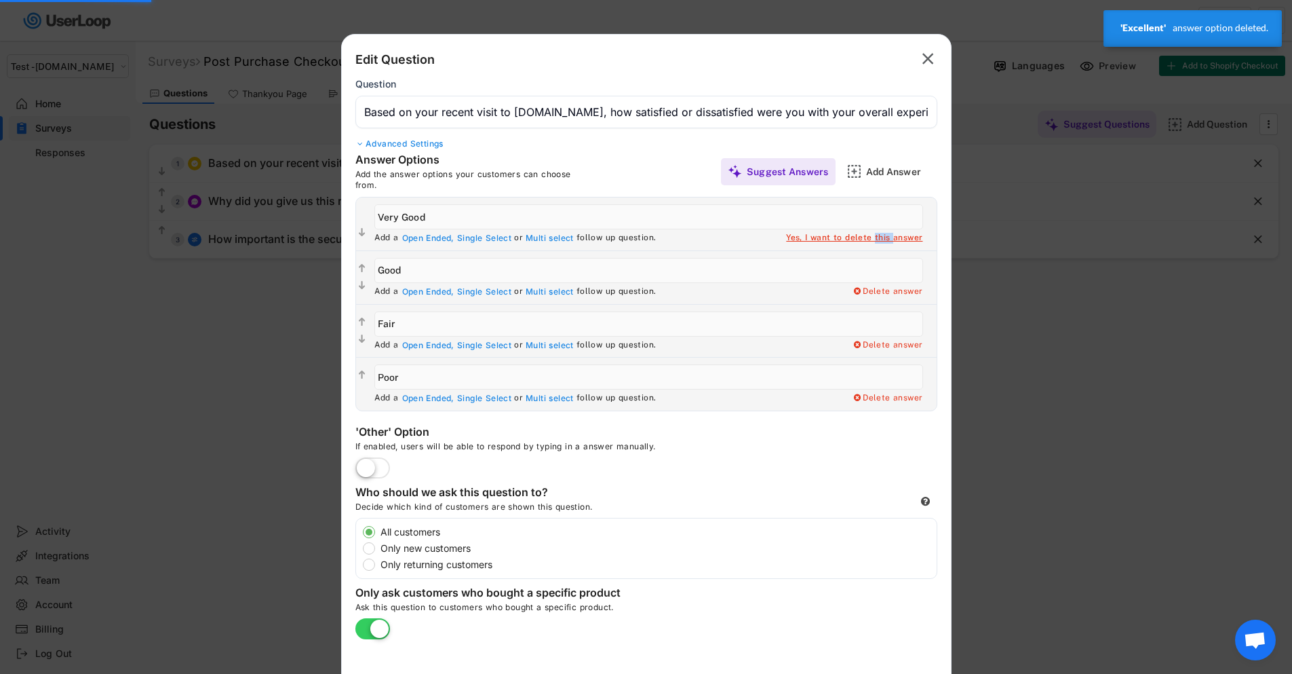
click at [889, 237] on div "Yes, I want to delete this answer" at bounding box center [854, 238] width 136 height 11
click at [896, 237] on div "Yes, I want to delete this answer" at bounding box center [854, 238] width 136 height 11
click at [807, 235] on div "Yes, I want to delete this answer" at bounding box center [854, 238] width 136 height 11
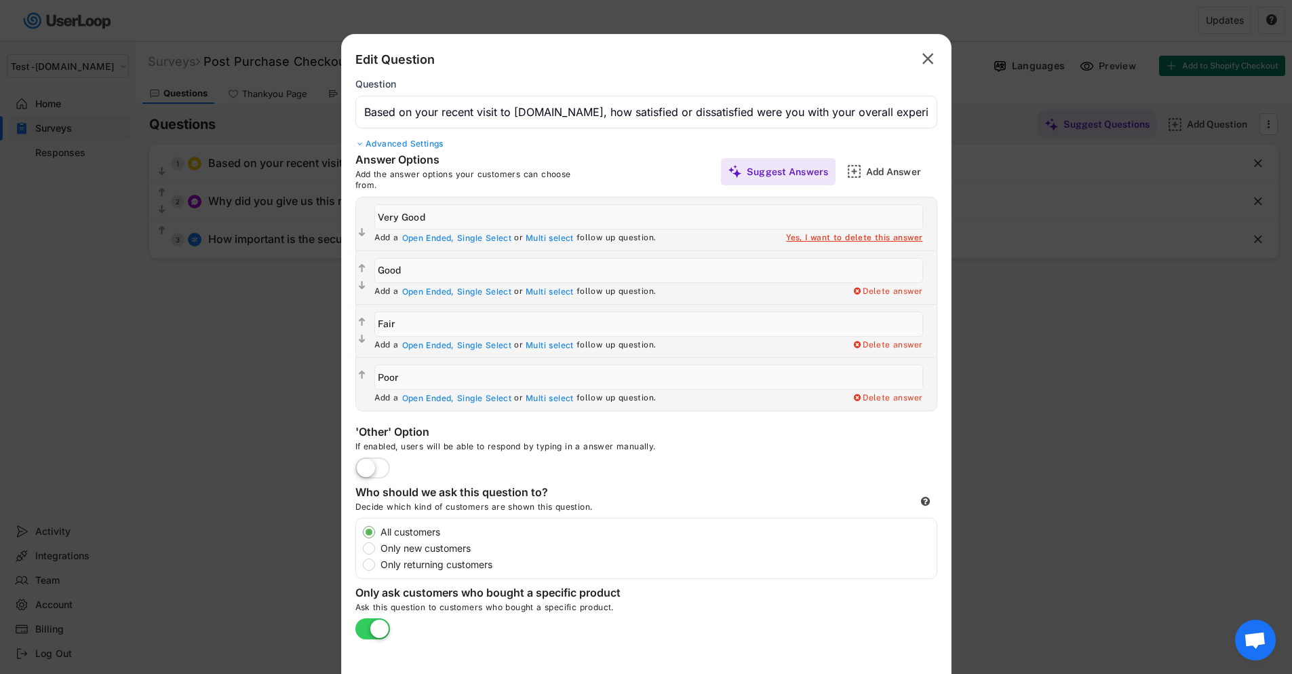
click at [807, 234] on div "Yes, I want to delete this answer" at bounding box center [854, 238] width 136 height 11
type input "Good"
type input "Fair"
type input "Poor"
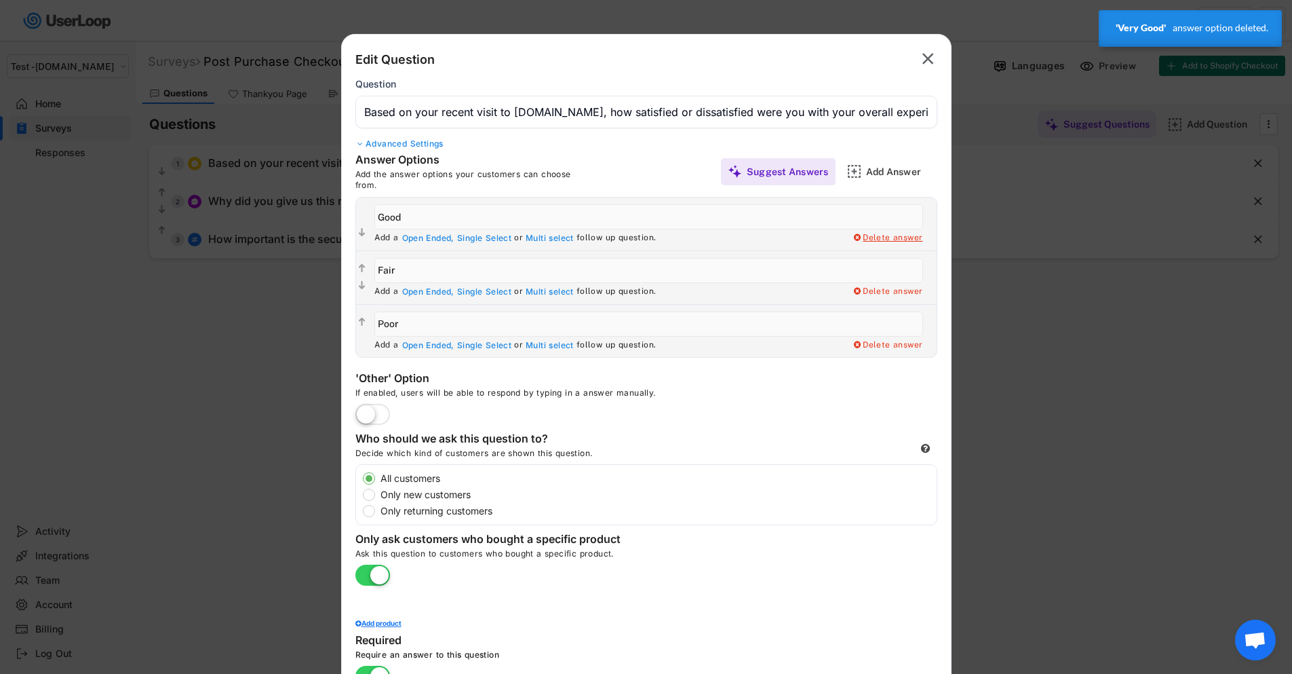
click at [883, 237] on div "Delete answer" at bounding box center [888, 238] width 71 height 11
click at [883, 237] on div "Yes, I want to delete this answer" at bounding box center [854, 238] width 136 height 11
type input "Fair"
type input "Poor"
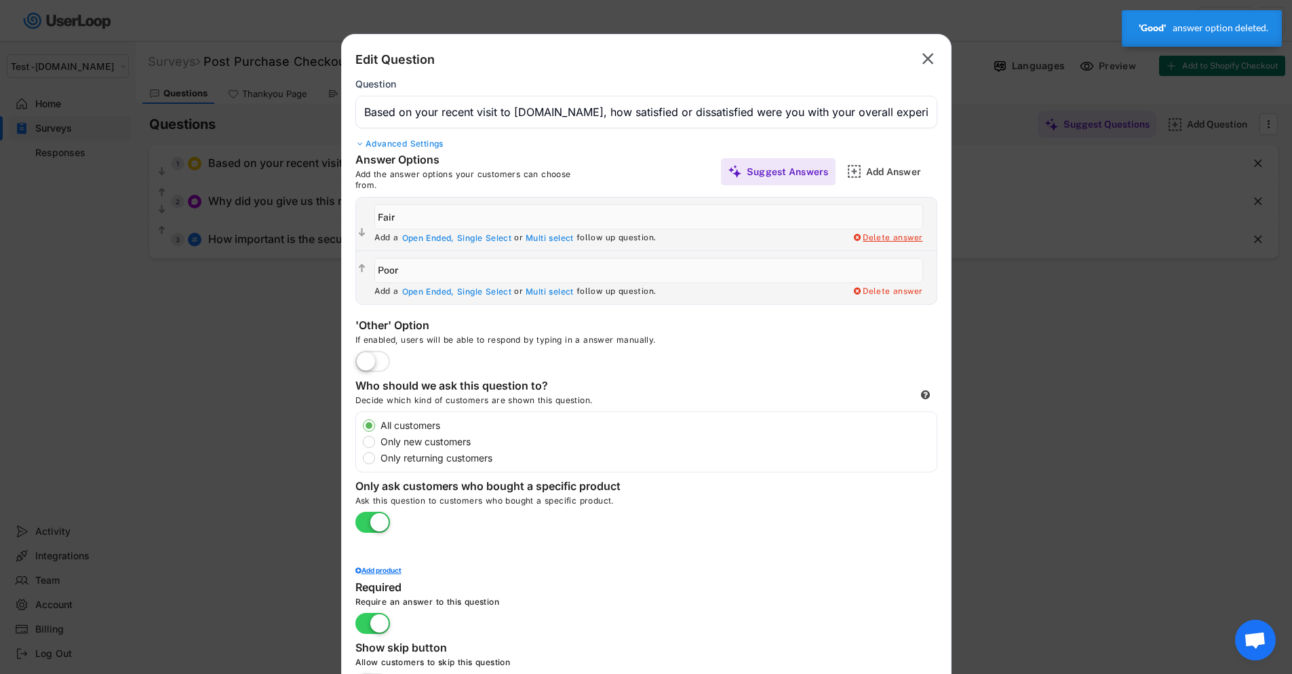
click at [883, 237] on div "Delete answer" at bounding box center [888, 238] width 71 height 11
click at [883, 237] on div "Yes, I want to delete this answer" at bounding box center [854, 238] width 136 height 11
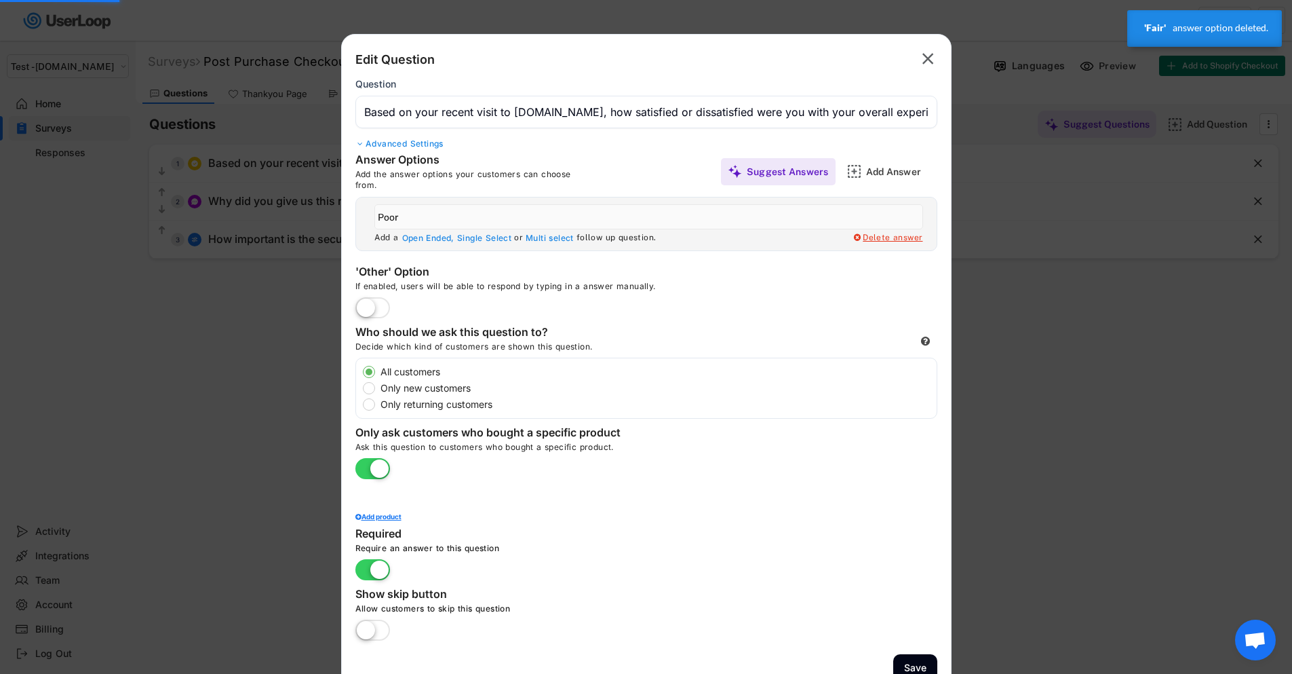
click at [883, 237] on div "Delete answer" at bounding box center [888, 238] width 71 height 11
click at [883, 237] on div "Yes, I want to delete this answer" at bounding box center [854, 238] width 136 height 11
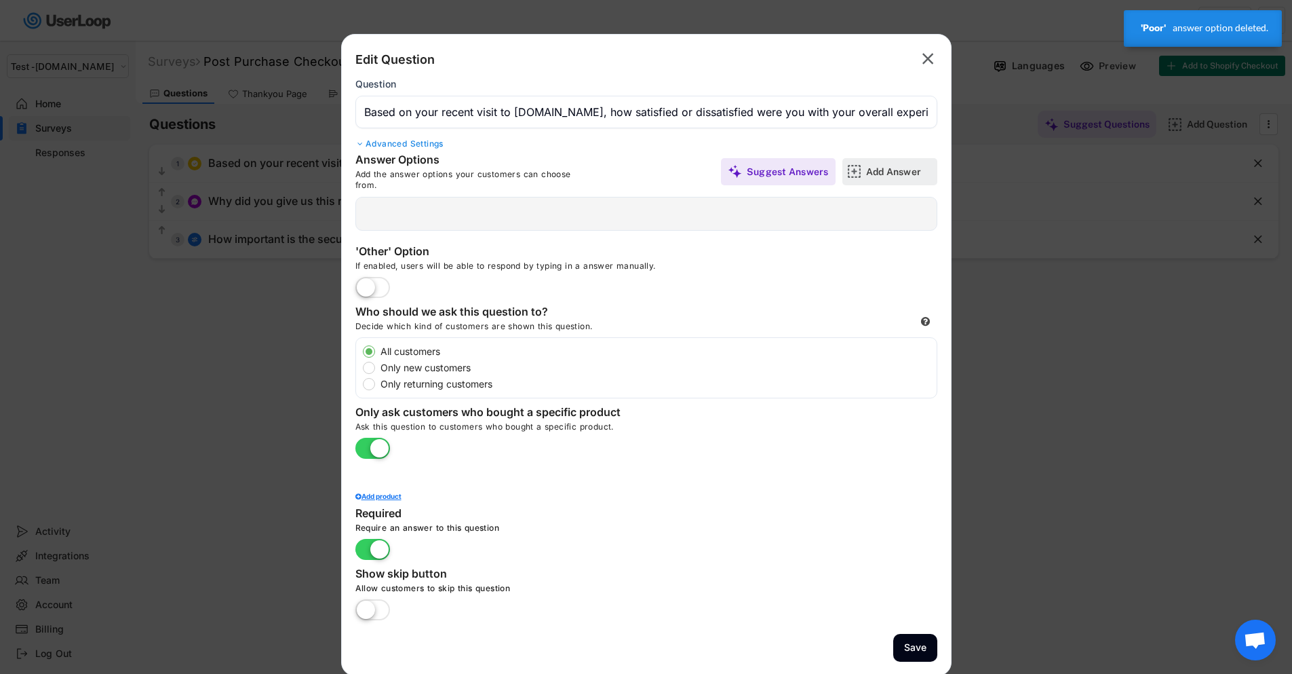
click at [868, 172] on div "Add Answer" at bounding box center [900, 172] width 68 height 12
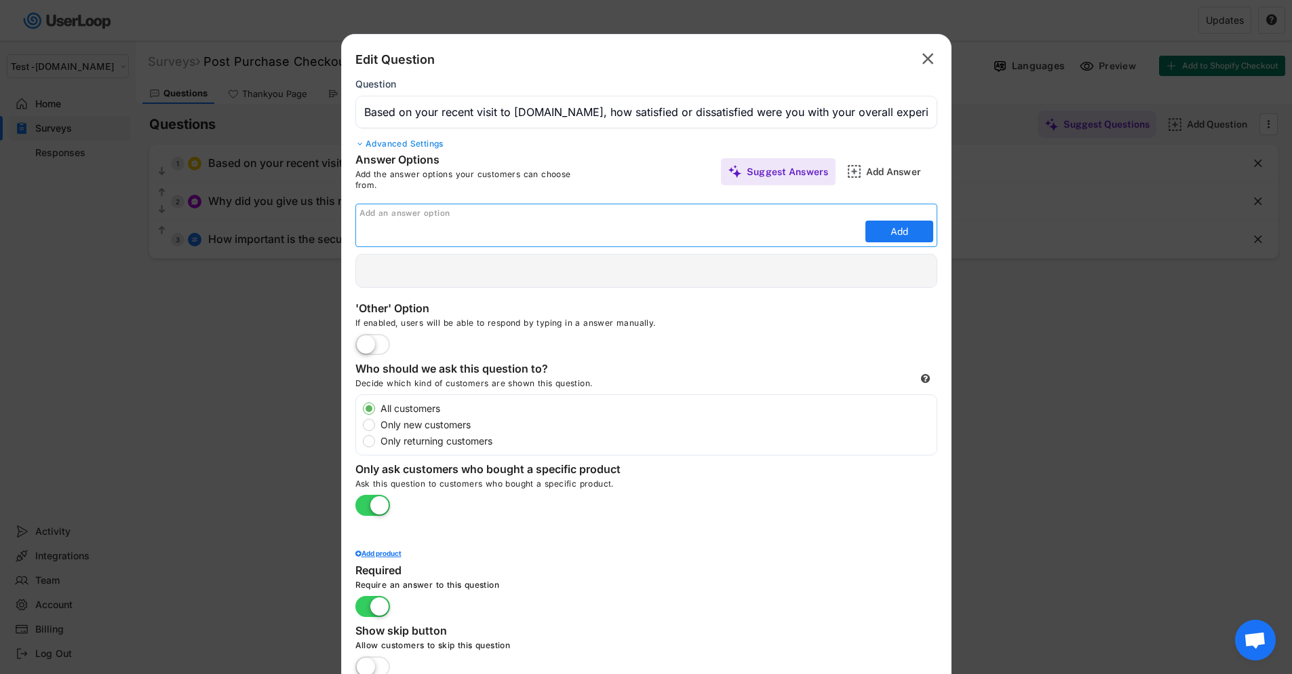
click at [365, 348] on label at bounding box center [372, 345] width 41 height 30
click at [0, 0] on input "checkbox" at bounding box center [0, 0] width 0 height 0
type input "Other"
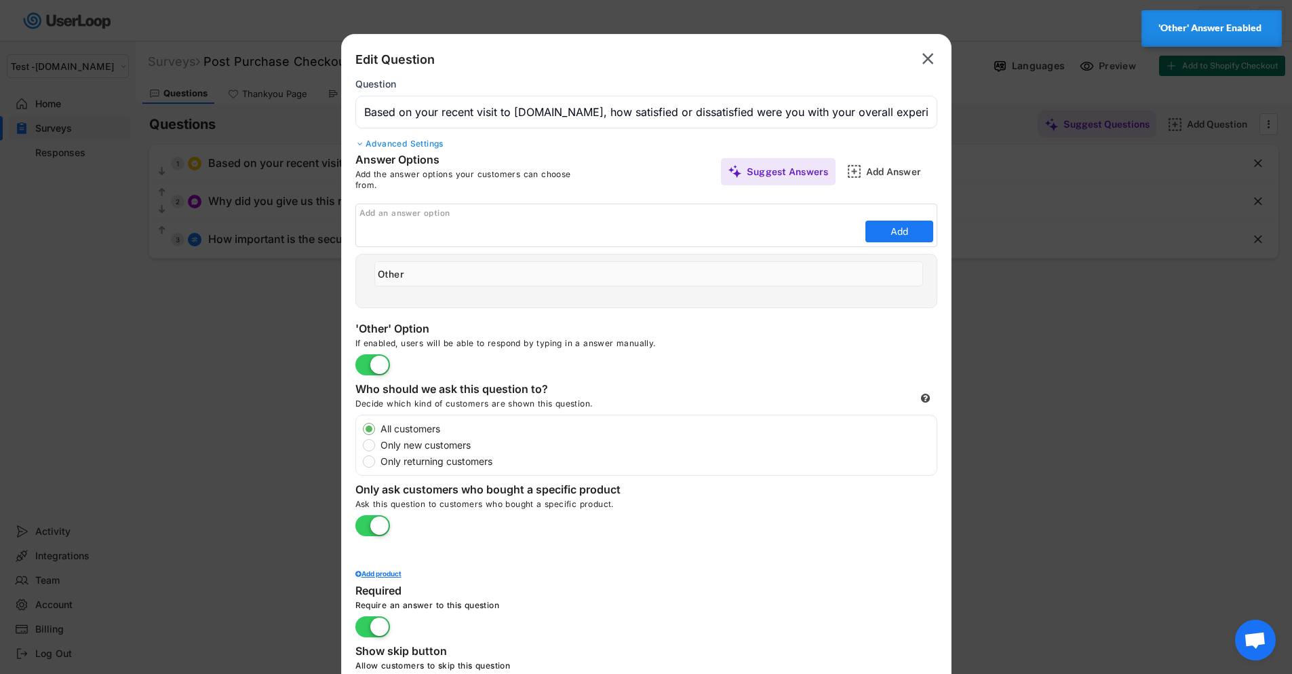
click at [366, 364] on label at bounding box center [372, 366] width 41 height 30
click at [0, 0] on input "checkbox" at bounding box center [0, 0] width 0 height 0
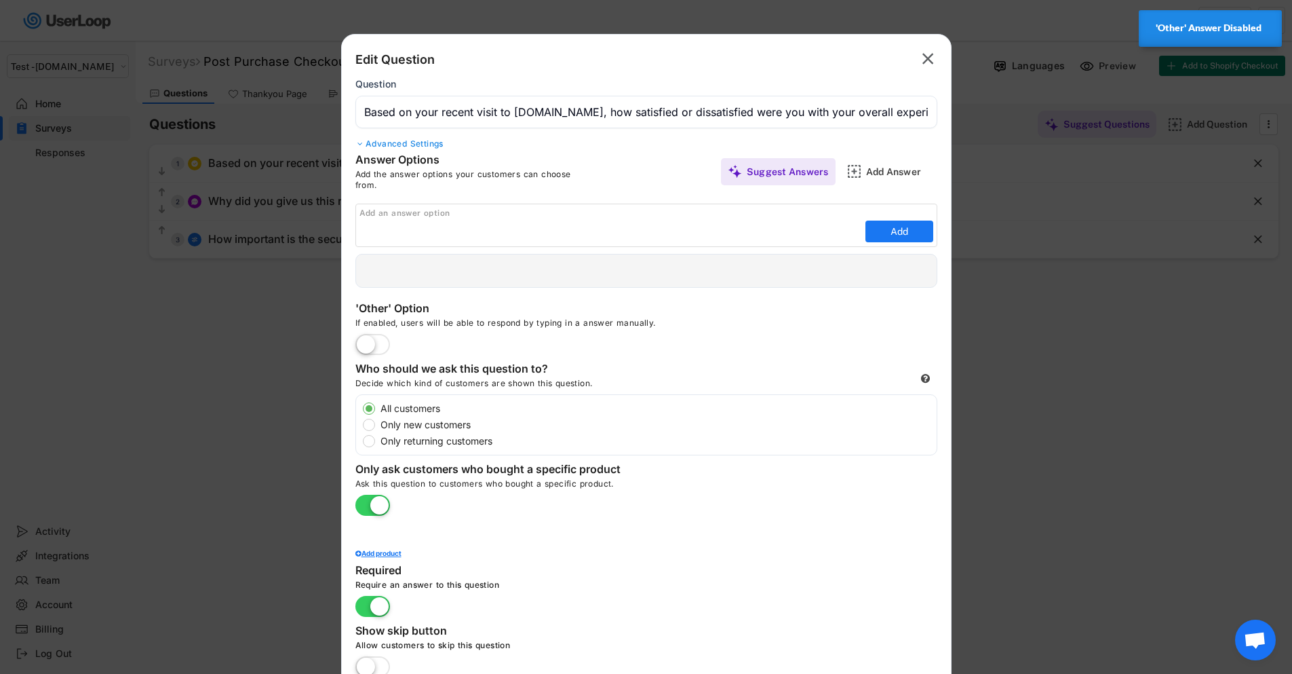
click at [376, 143] on div "Advanced Settings" at bounding box center [647, 143] width 582 height 11
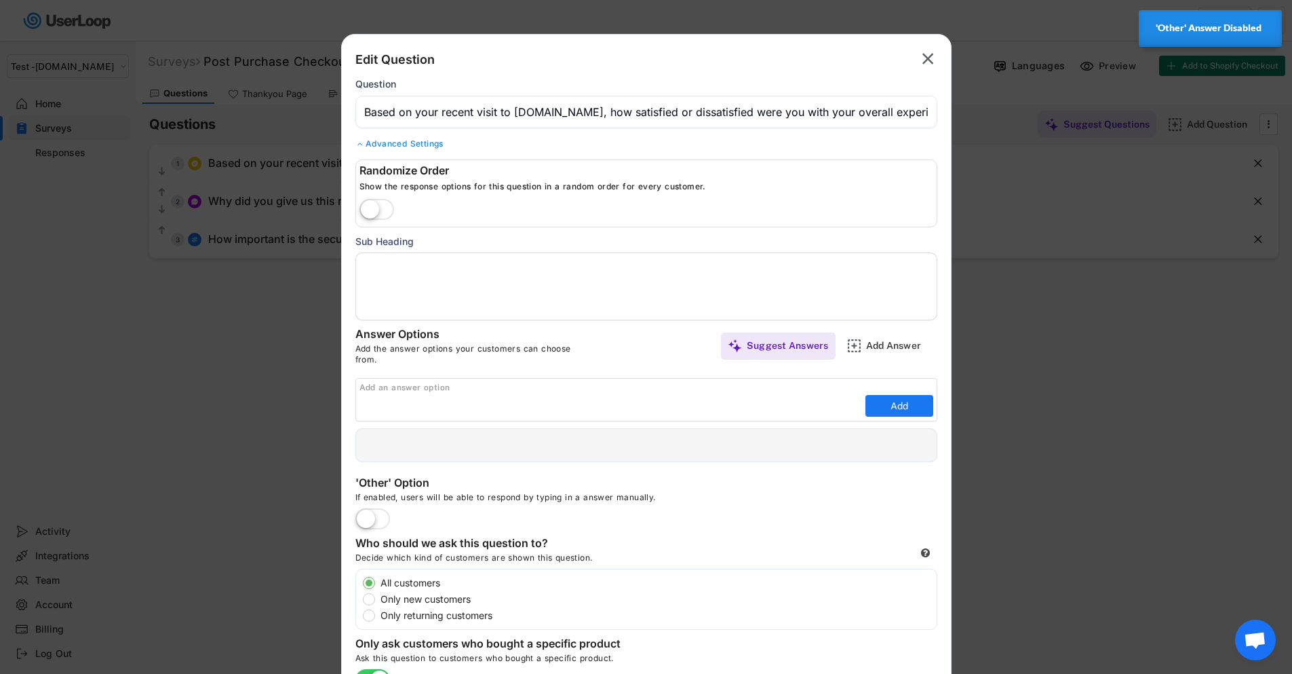
click at [376, 143] on div "Advanced Settings" at bounding box center [647, 143] width 582 height 11
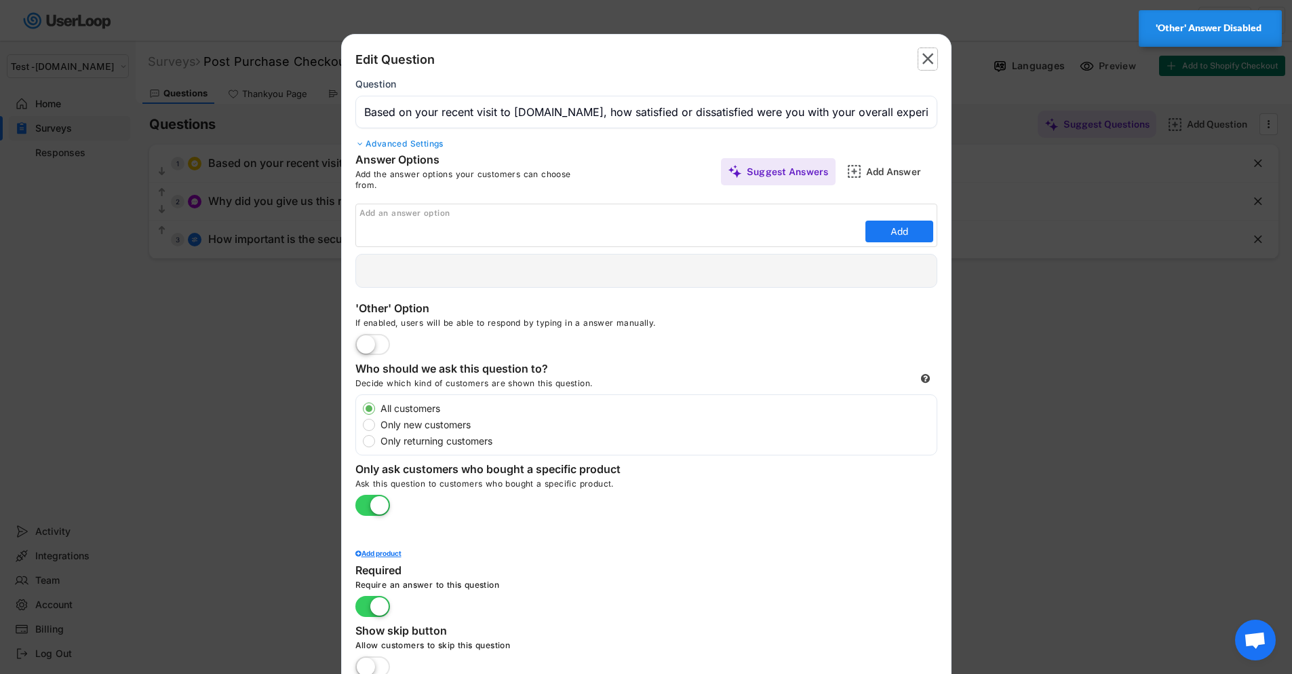
click at [925, 60] on text "" at bounding box center [929, 59] width 12 height 20
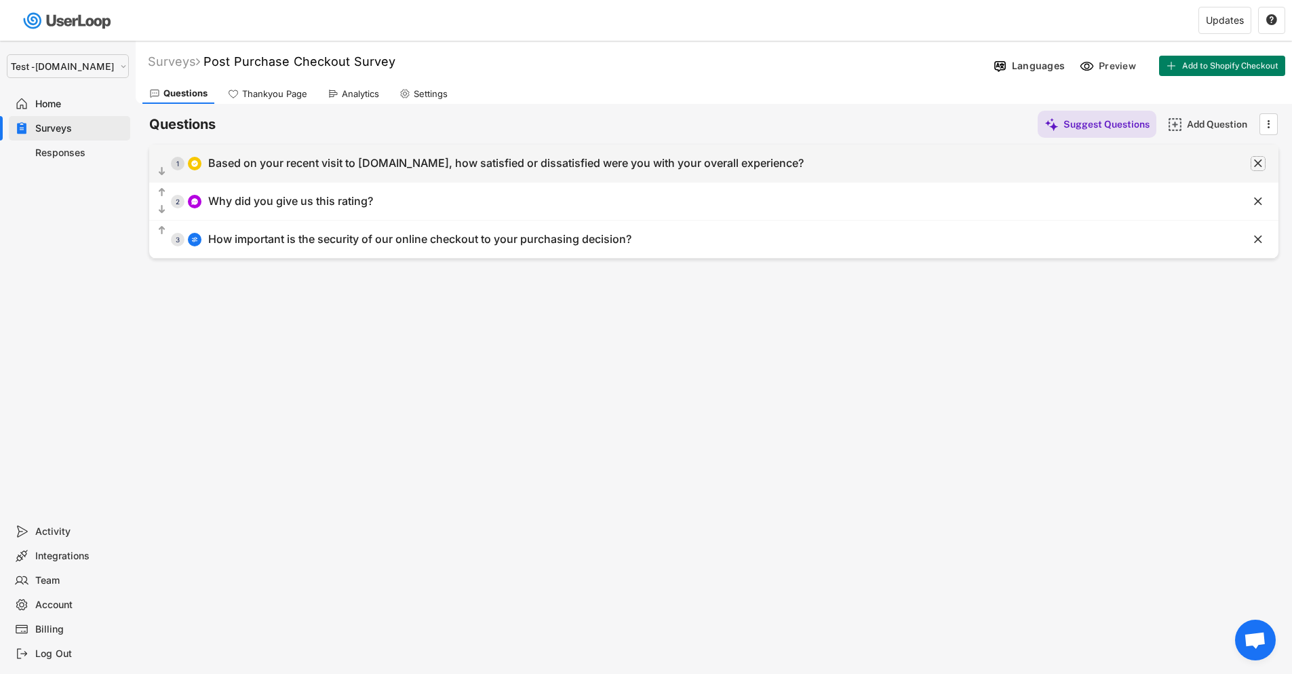
click at [1261, 163] on text "" at bounding box center [1258, 163] width 8 height 14
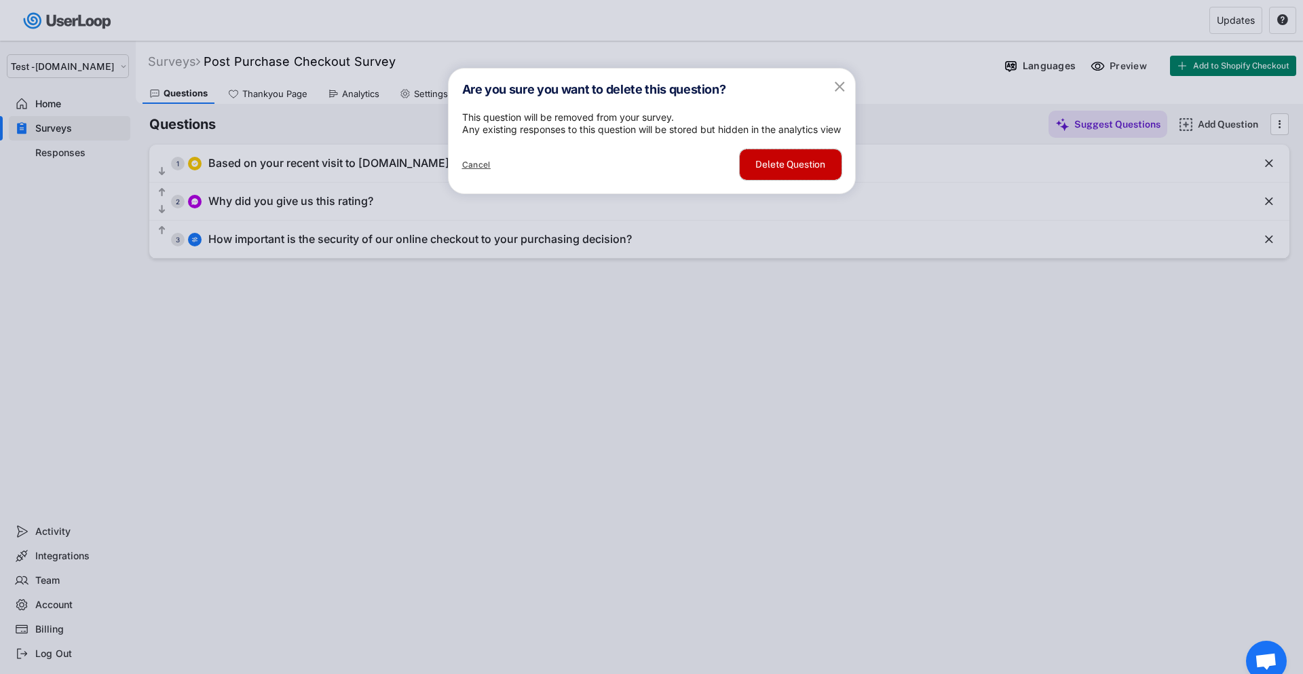
click at [796, 180] on button "Delete Question" at bounding box center [791, 164] width 102 height 31
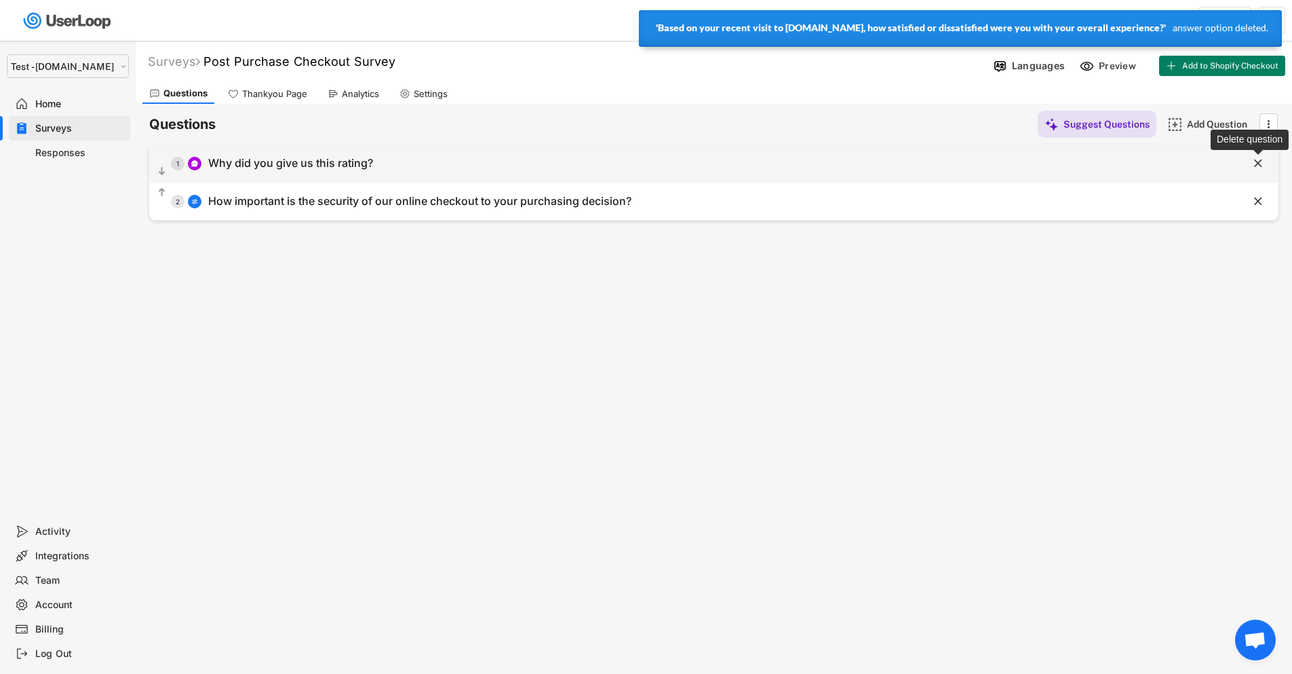
click at [1257, 163] on text "" at bounding box center [1258, 163] width 8 height 14
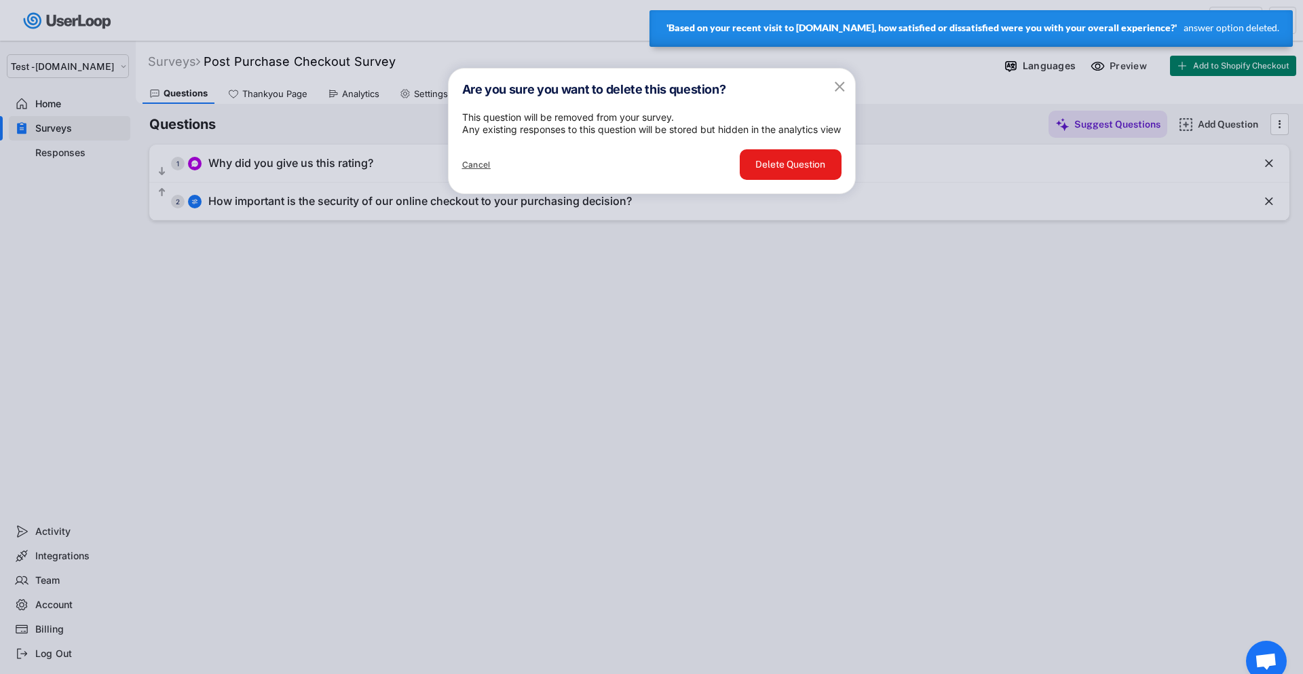
click at [780, 180] on button "Delete Question" at bounding box center [791, 164] width 102 height 31
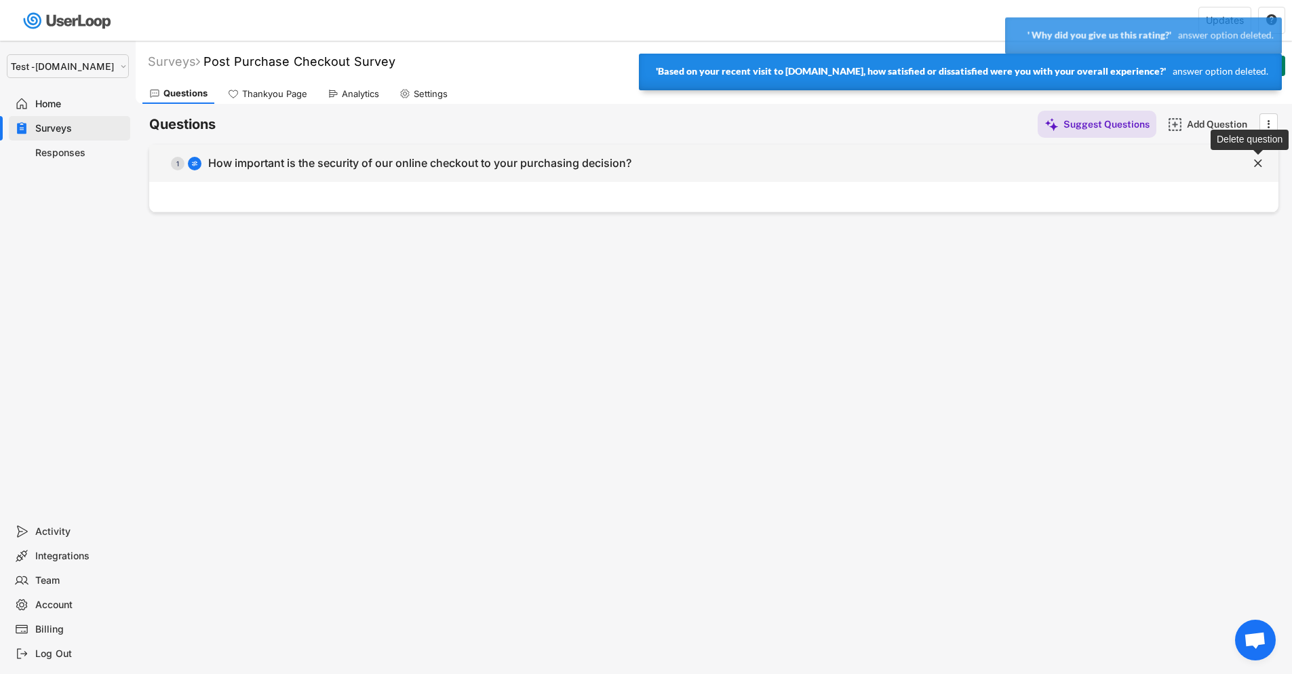
click at [1261, 157] on text "" at bounding box center [1258, 163] width 8 height 14
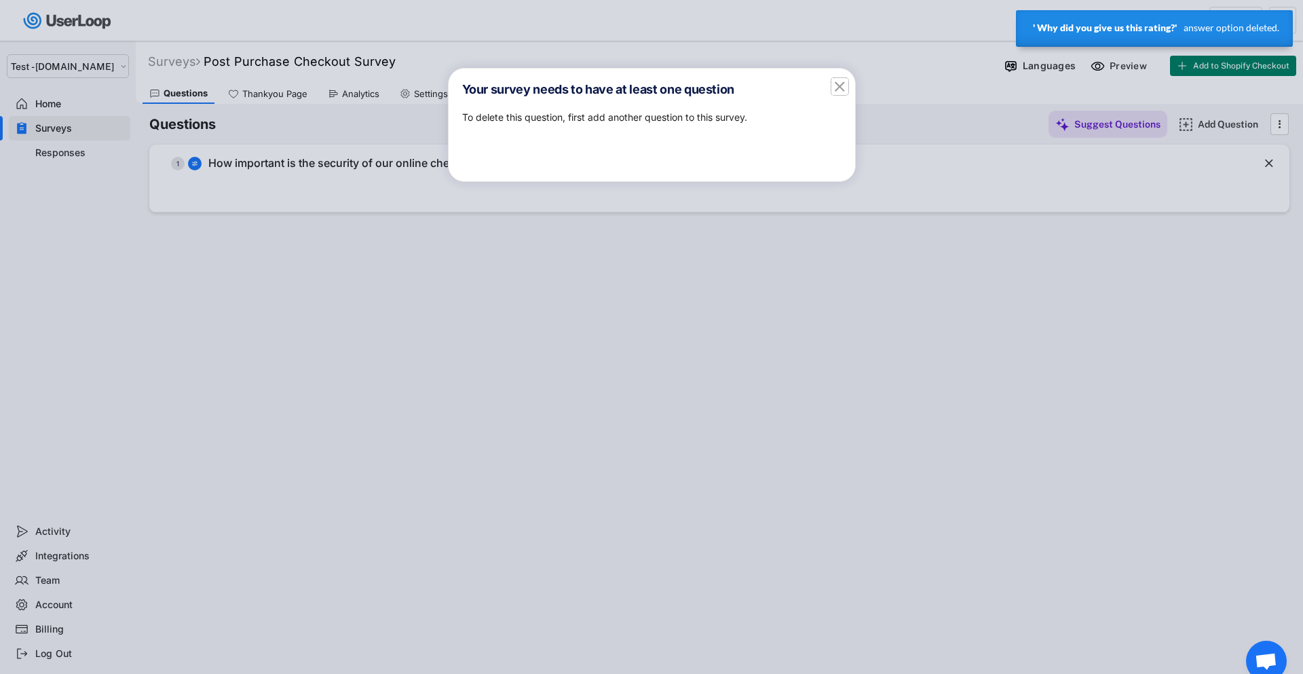
click at [831, 85] on icon "" at bounding box center [839, 86] width 17 height 17
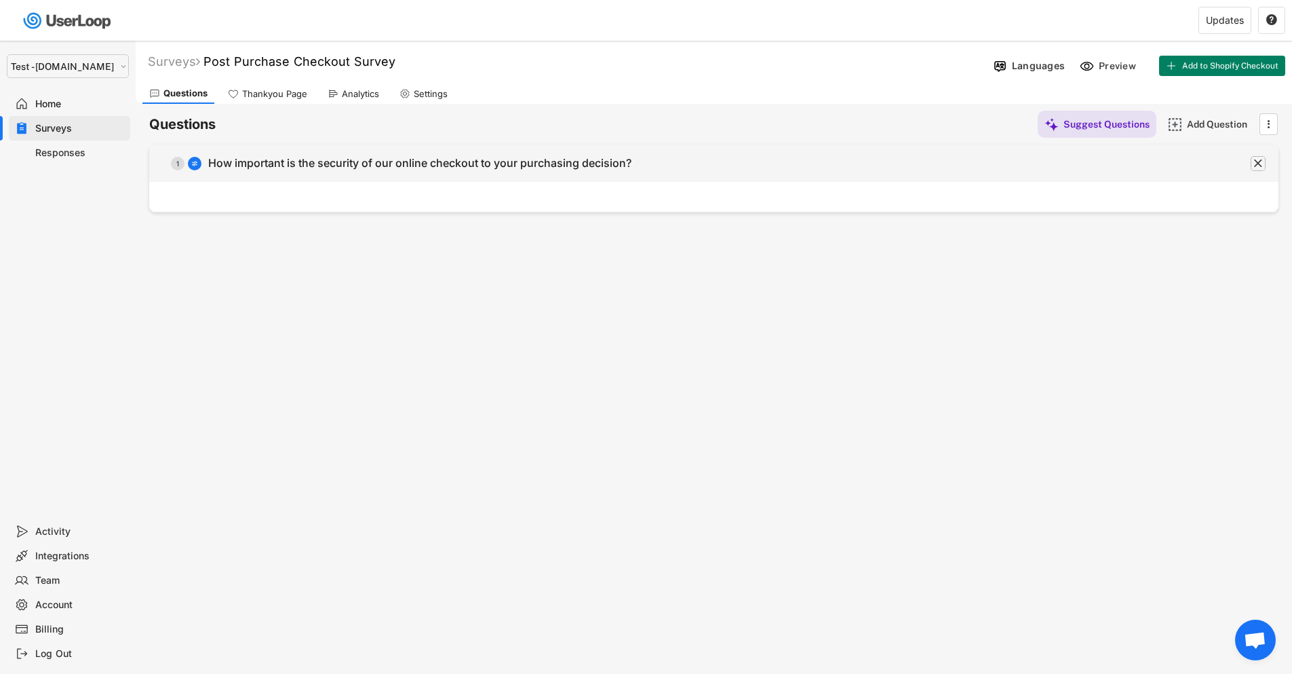
click at [1253, 163] on icon "" at bounding box center [1259, 164] width 14 height 14
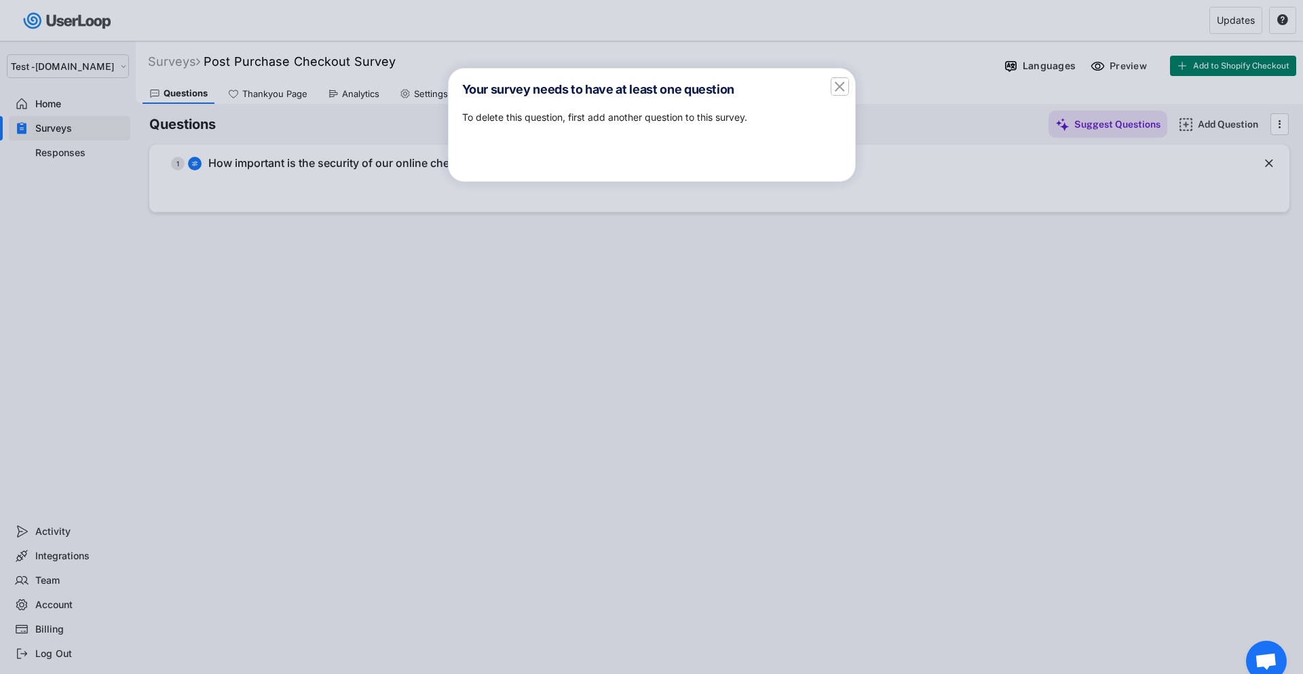
click at [843, 92] on text "" at bounding box center [839, 85] width 10 height 17
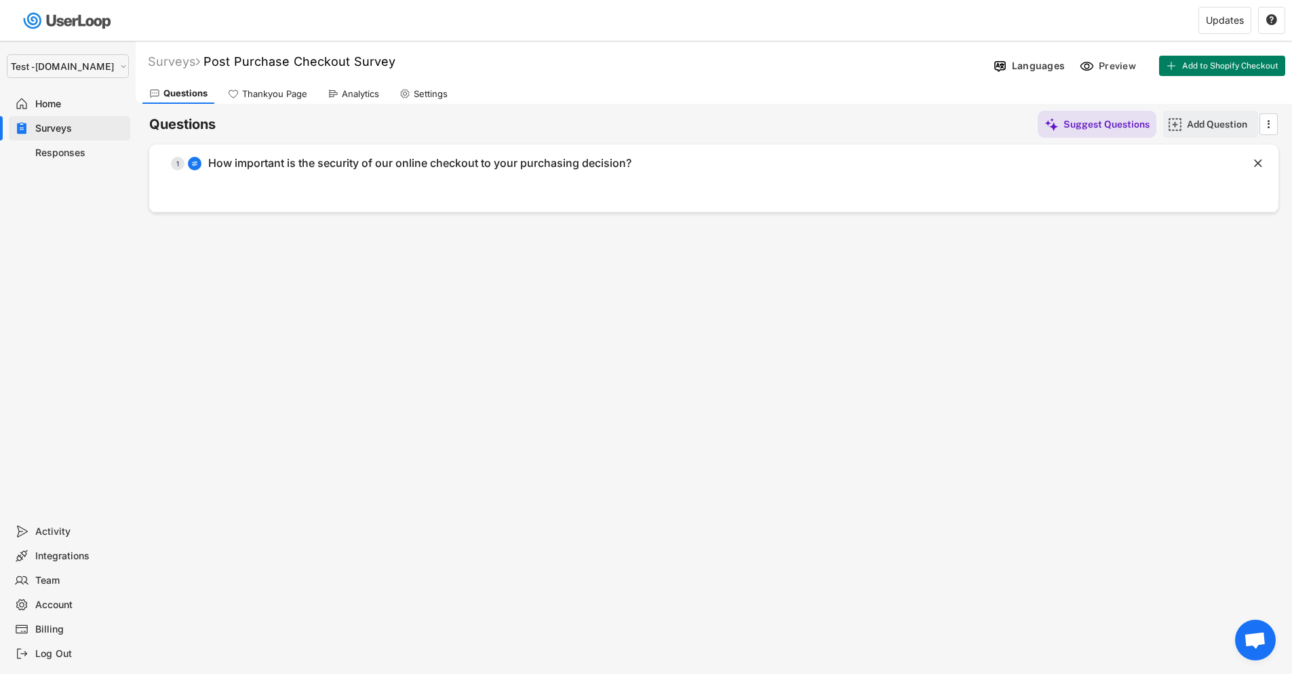
click at [1173, 130] on img at bounding box center [1175, 124] width 14 height 14
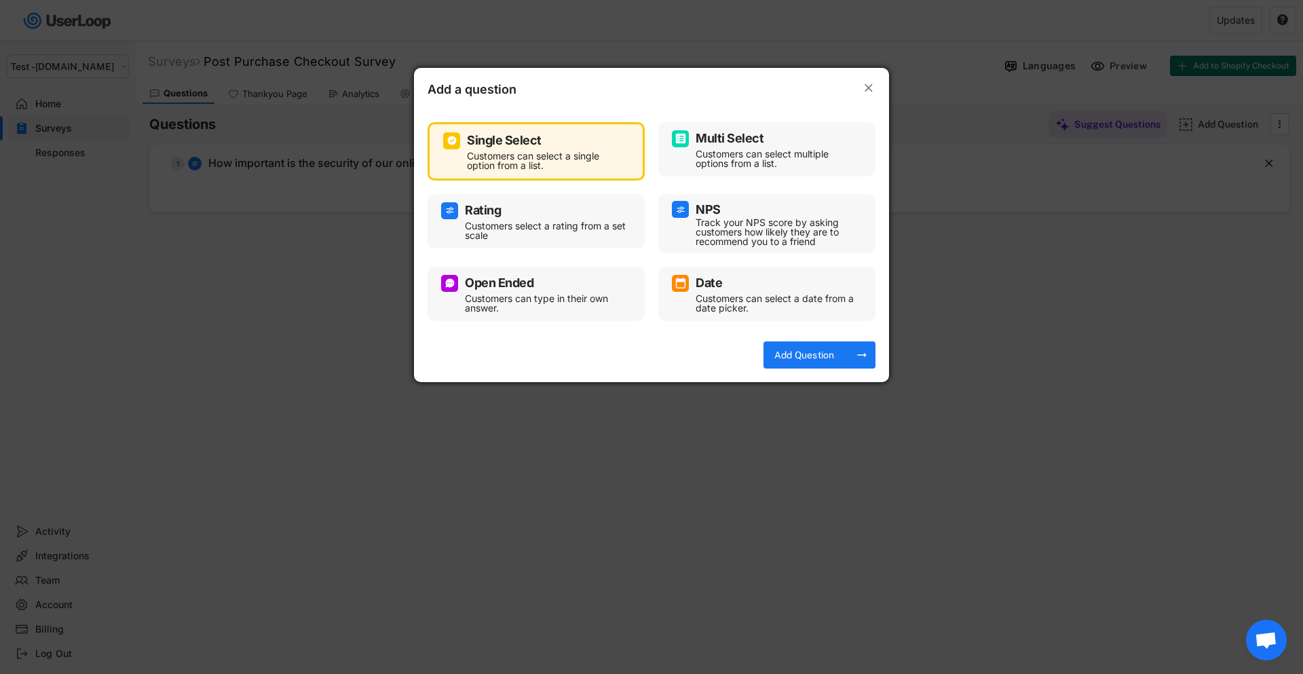
click at [513, 230] on div "Customers select a rating from a set scale" at bounding box center [546, 230] width 163 height 19
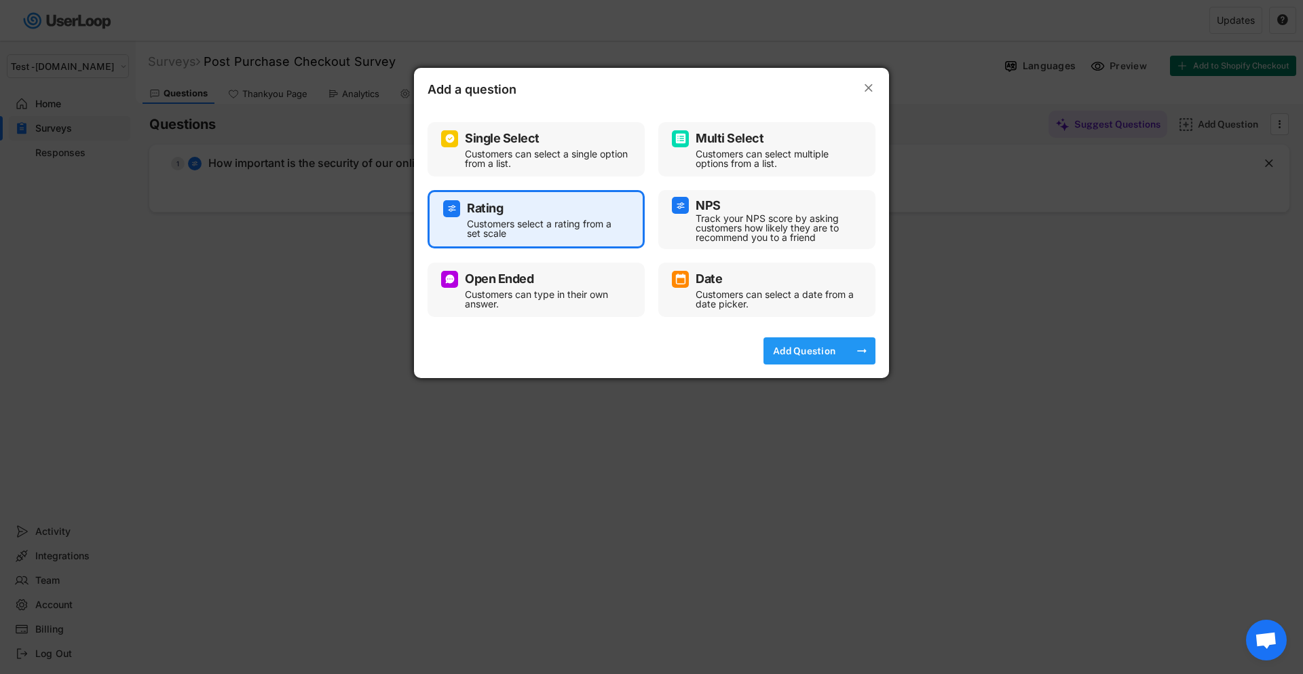
click at [793, 350] on div "Add Question" at bounding box center [804, 351] width 68 height 12
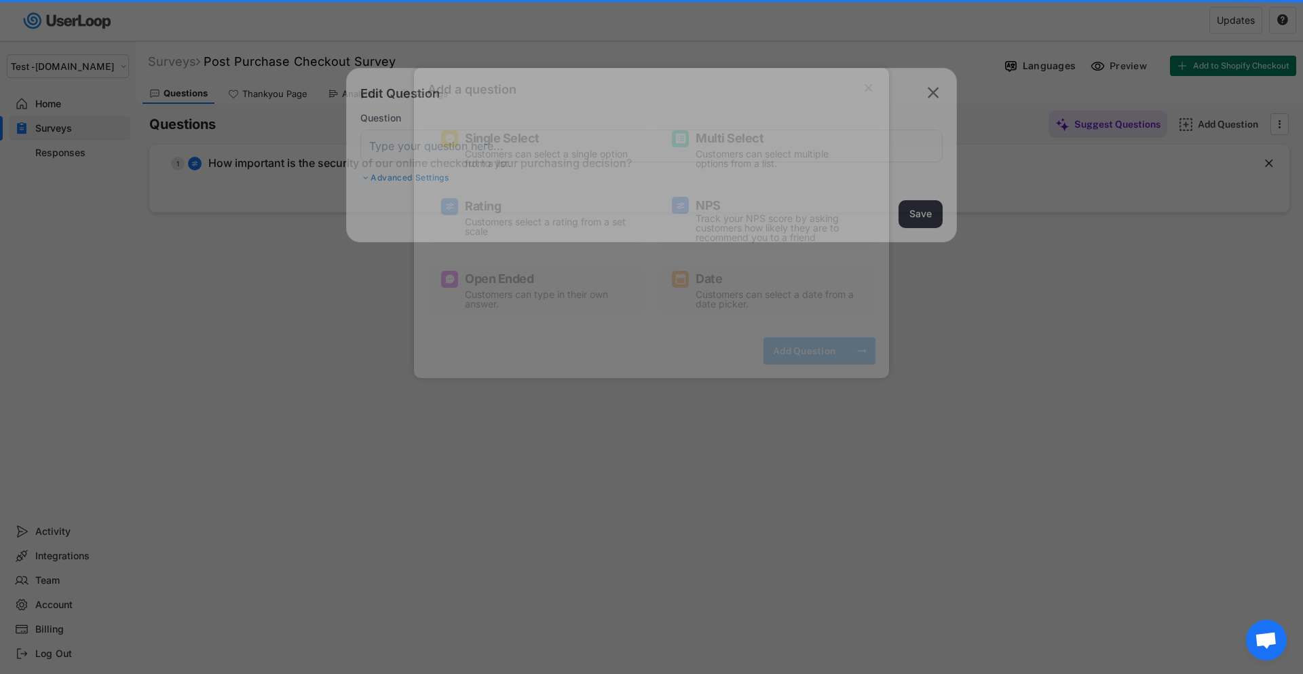
select select ""1_10""
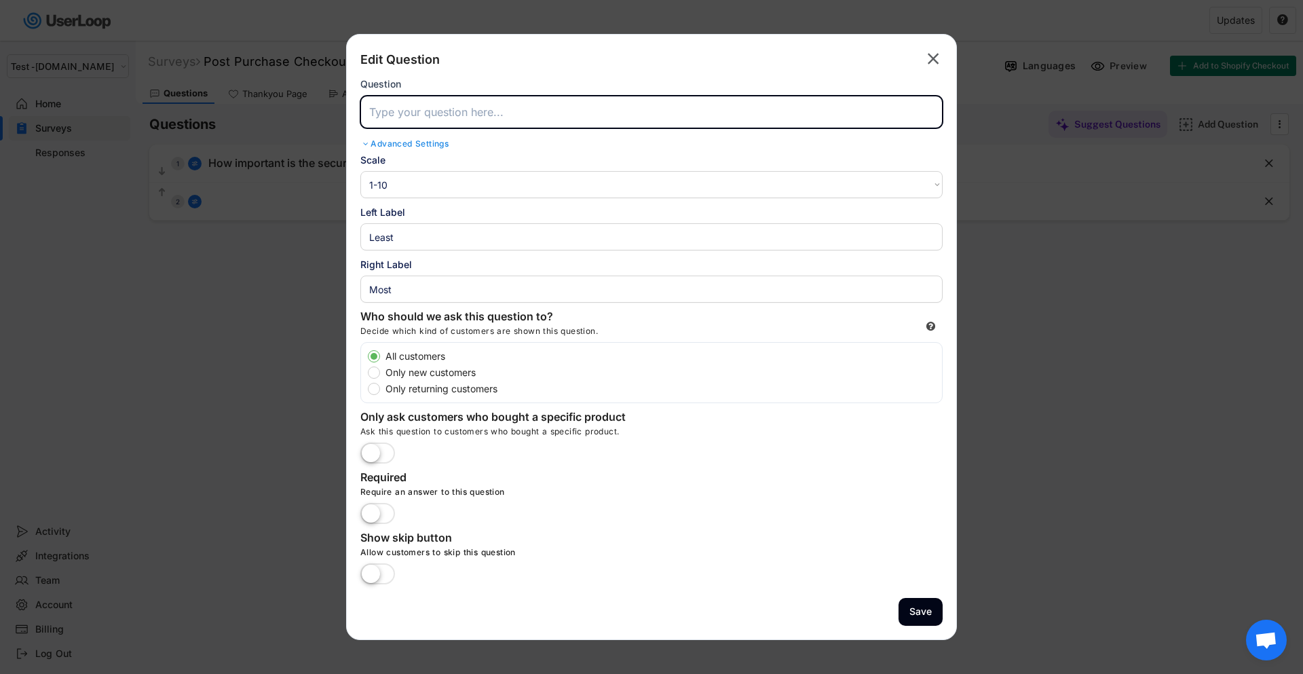
click at [488, 119] on input "input" at bounding box center [651, 112] width 582 height 33
paste input "Based on your recent visit to [DOMAIN_NAME], how satisfied or dissatisfied were…"
type input "Based on your recent visit to [DOMAIN_NAME], how satisfied or dissatisfied were…"
click at [409, 183] on select "1-10 10-1 1-5 5-1" at bounding box center [651, 184] width 582 height 27
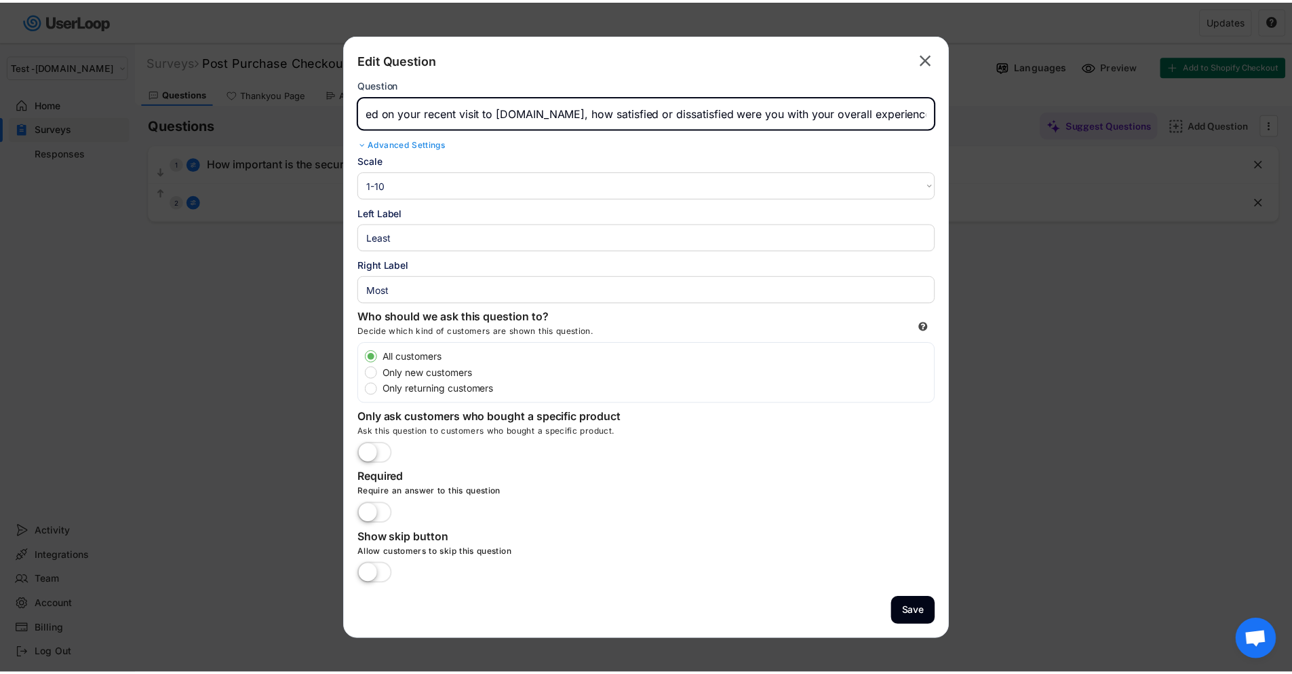
scroll to position [0, 0]
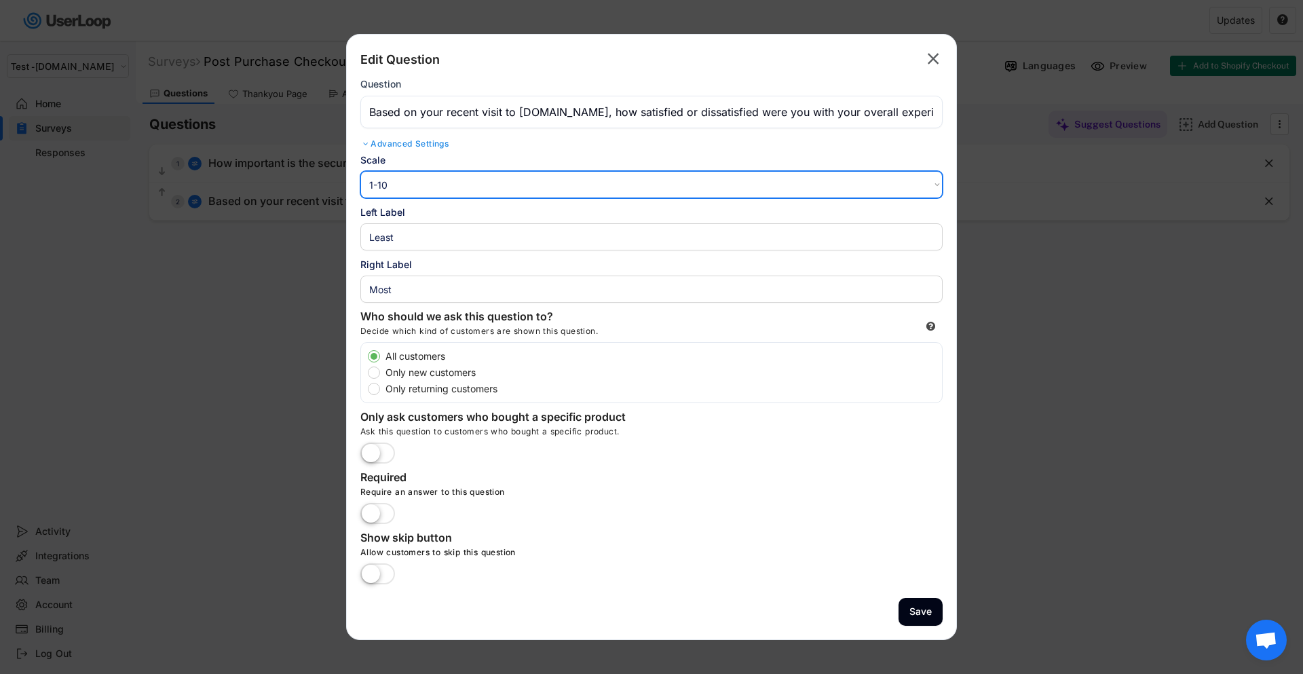
select select ""1_5""
click at [360, 171] on select "1-10 10-1 1-5 5-1" at bounding box center [651, 184] width 582 height 27
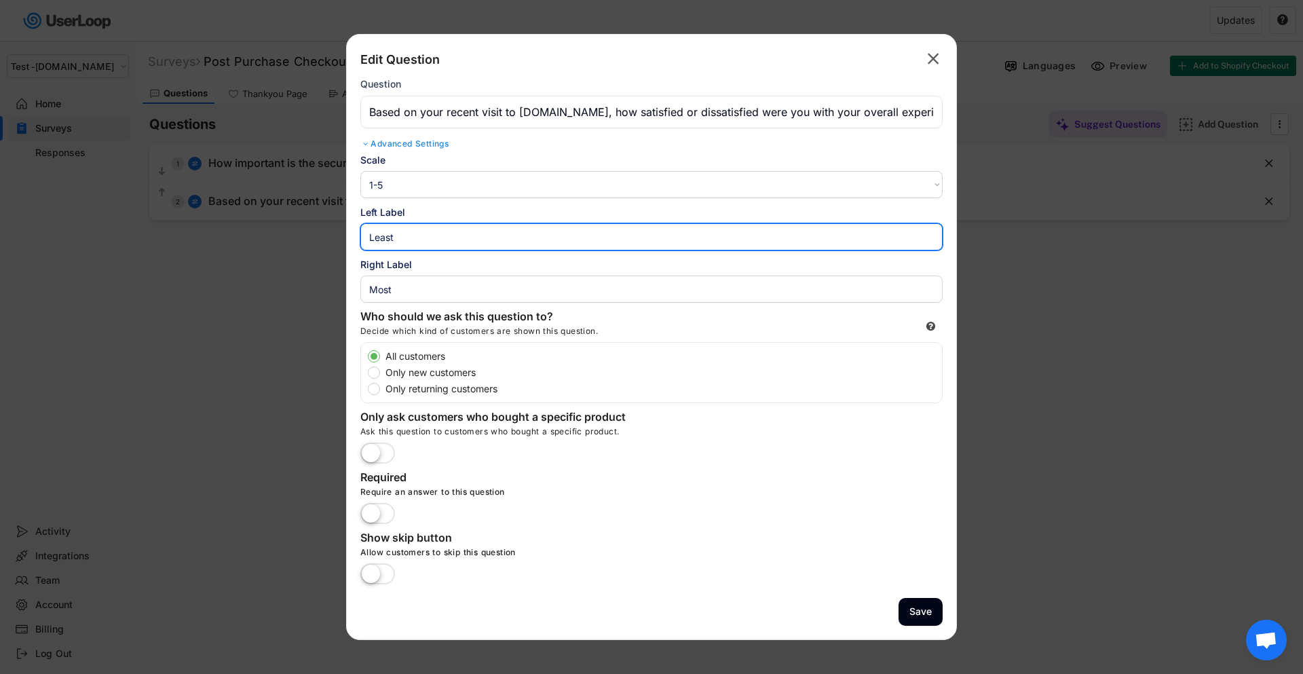
click at [431, 244] on input "input" at bounding box center [651, 236] width 582 height 27
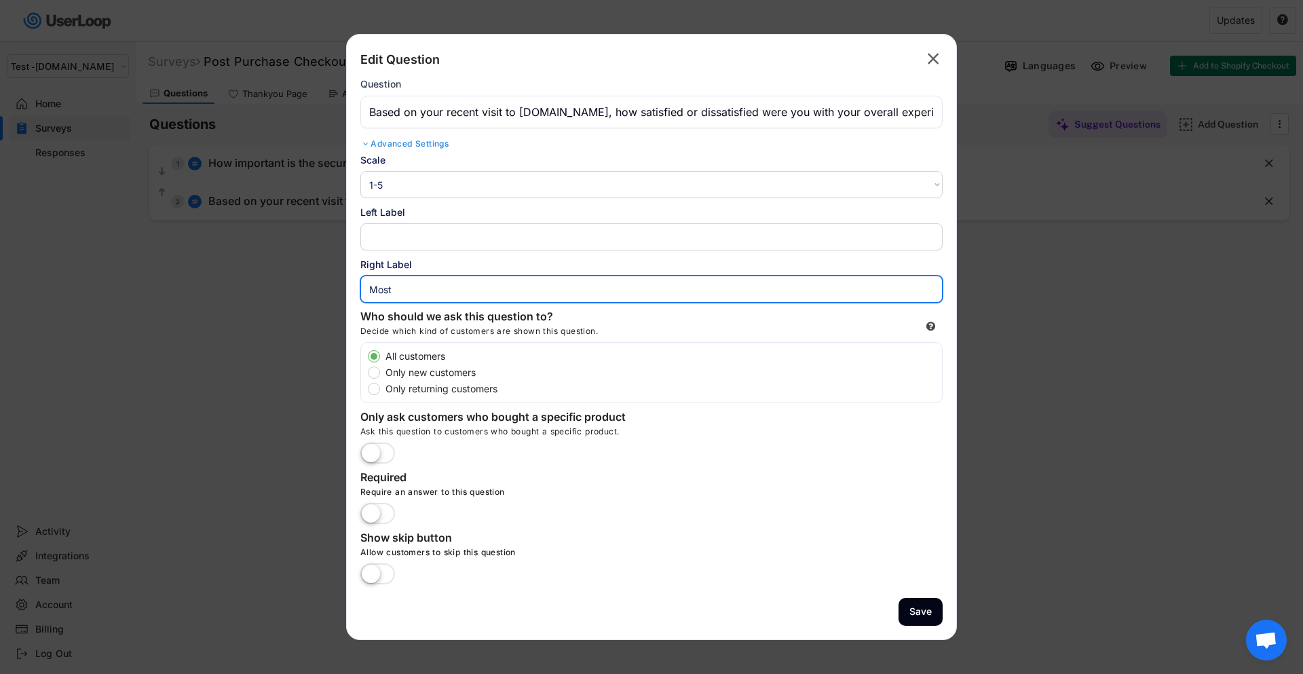
click at [406, 288] on input "input" at bounding box center [651, 288] width 582 height 27
click at [379, 510] on label at bounding box center [377, 514] width 41 height 30
click at [0, 0] on input "checkbox" at bounding box center [0, 0] width 0 height 0
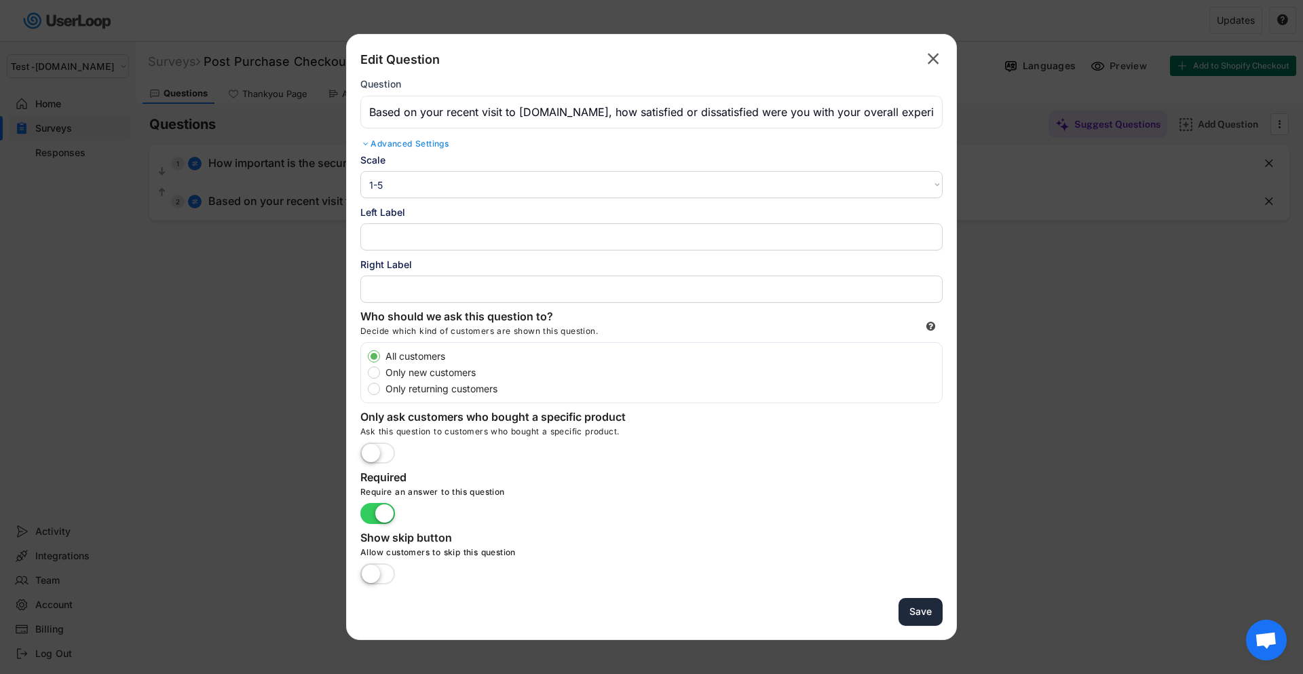
click at [916, 611] on button "Save" at bounding box center [920, 612] width 44 height 28
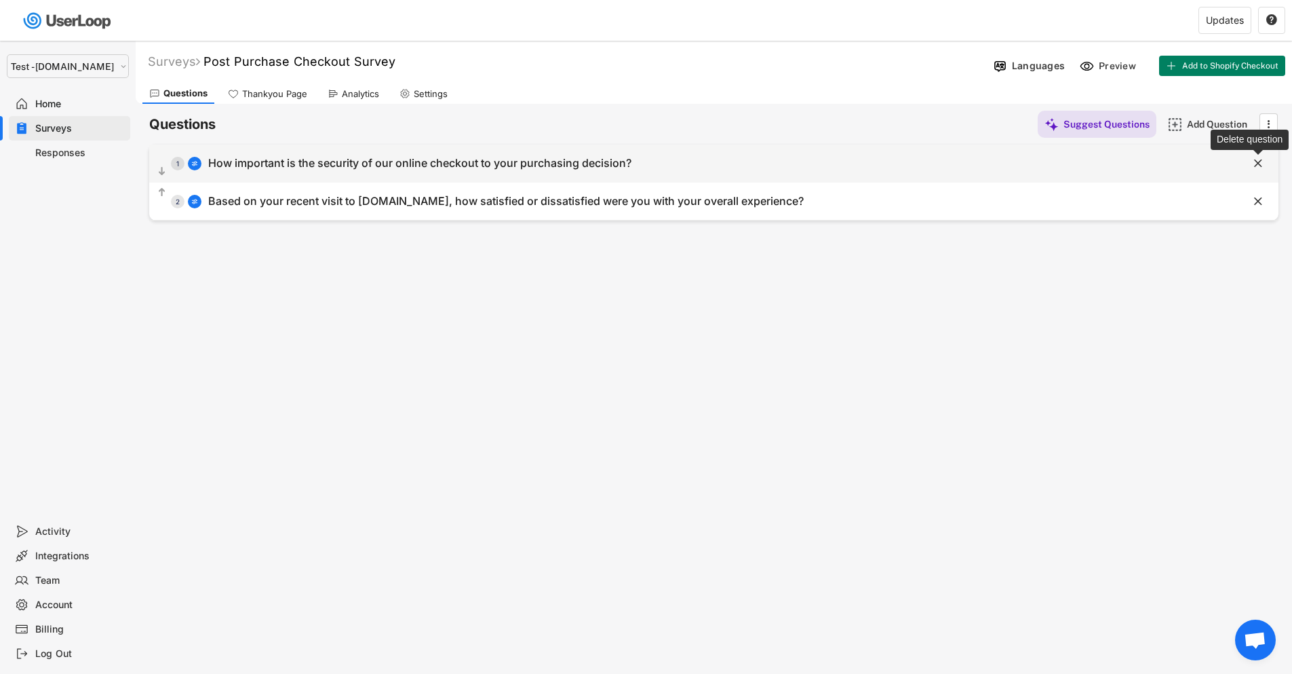
click at [1256, 159] on text "" at bounding box center [1258, 163] width 8 height 14
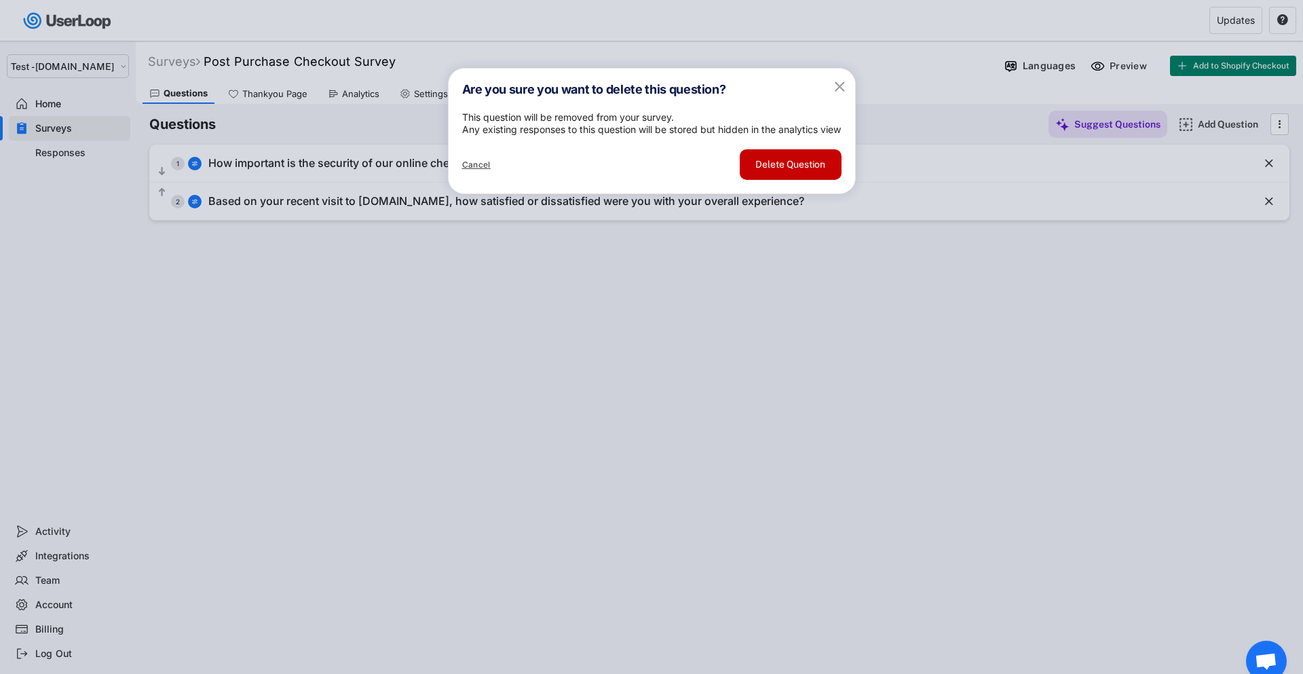
click at [783, 180] on button "Delete Question" at bounding box center [791, 164] width 102 height 31
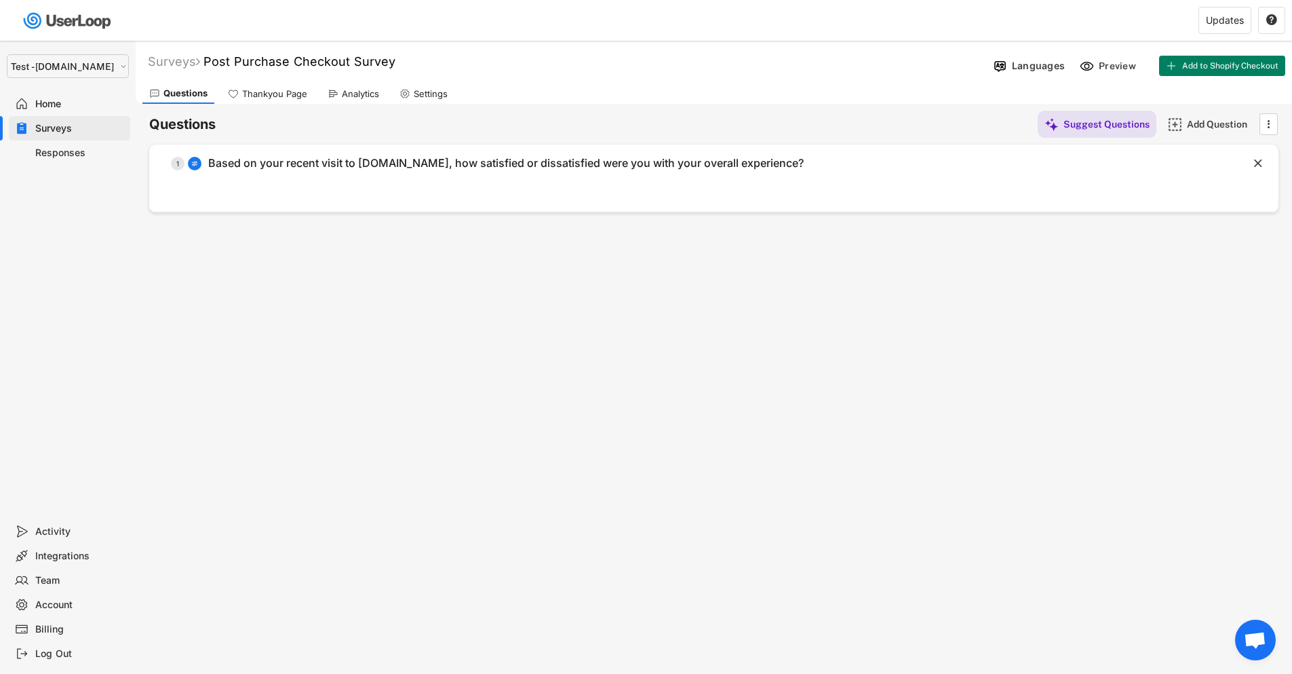
click at [52, 104] on div "Home" at bounding box center [80, 104] width 90 height 13
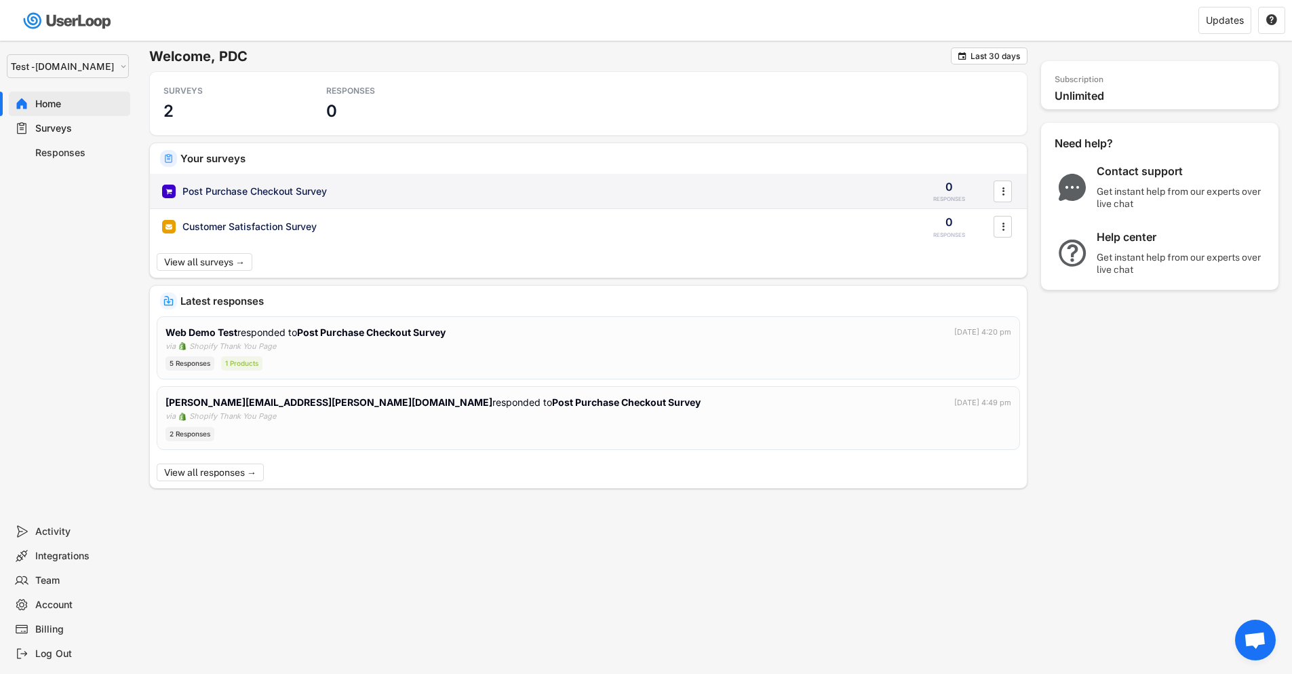
click at [345, 185] on div "Post Purchase Checkout Survey" at bounding box center [531, 192] width 738 height 14
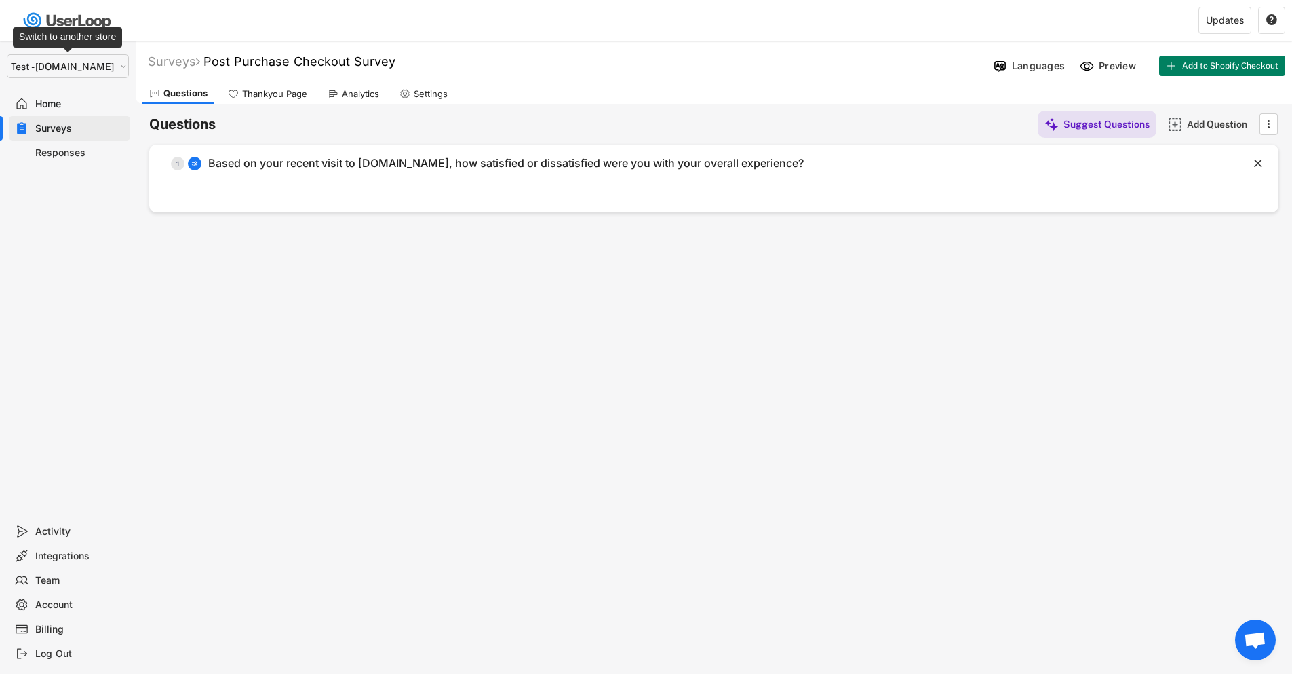
click at [69, 74] on select "Selet a store... Test - [DOMAIN_NAME] [DOMAIN_NAME] wristbands-test" at bounding box center [68, 66] width 122 height 24
click at [67, 58] on select "Selet a store... Test - [DOMAIN_NAME] [DOMAIN_NAME] wristbands-test" at bounding box center [68, 66] width 122 height 24
select select ""1348695171700984260__LOOKUP__1755075273842x880989460480687400""
click at [7, 54] on select "Selet a store... Test - [DOMAIN_NAME] [DOMAIN_NAME] wristbands-test" at bounding box center [68, 66] width 122 height 24
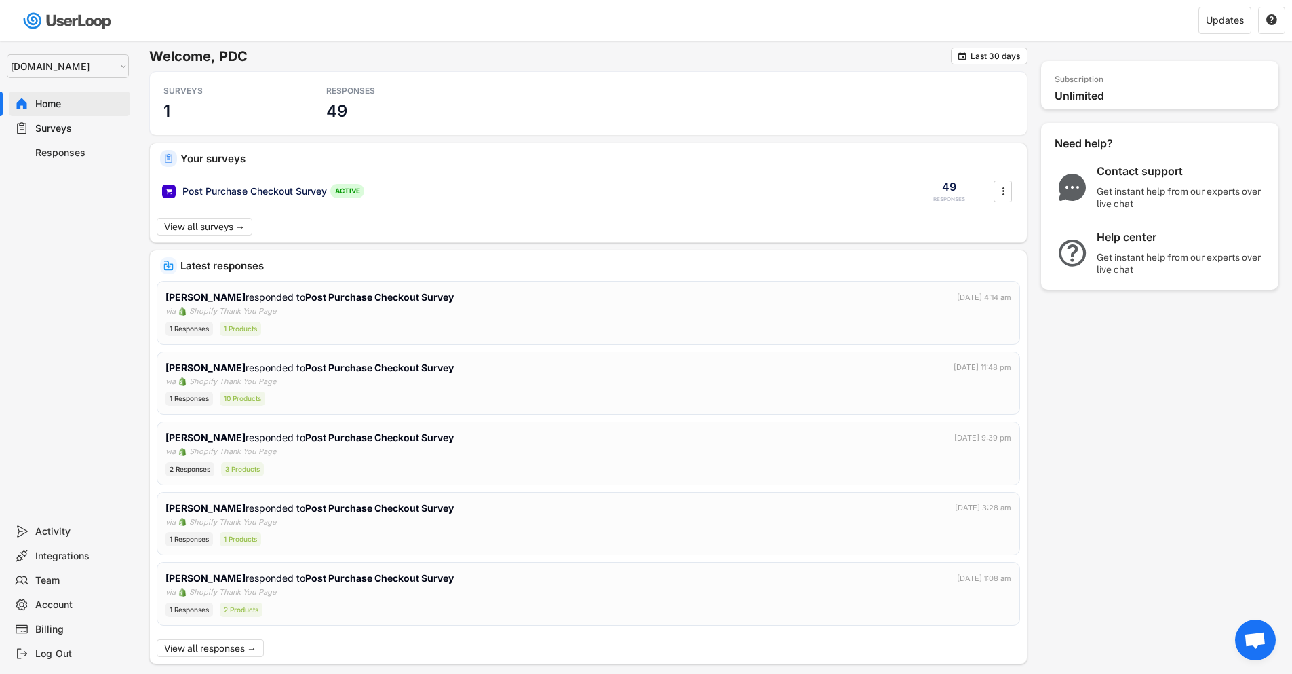
click at [56, 126] on div "Surveys" at bounding box center [80, 128] width 90 height 13
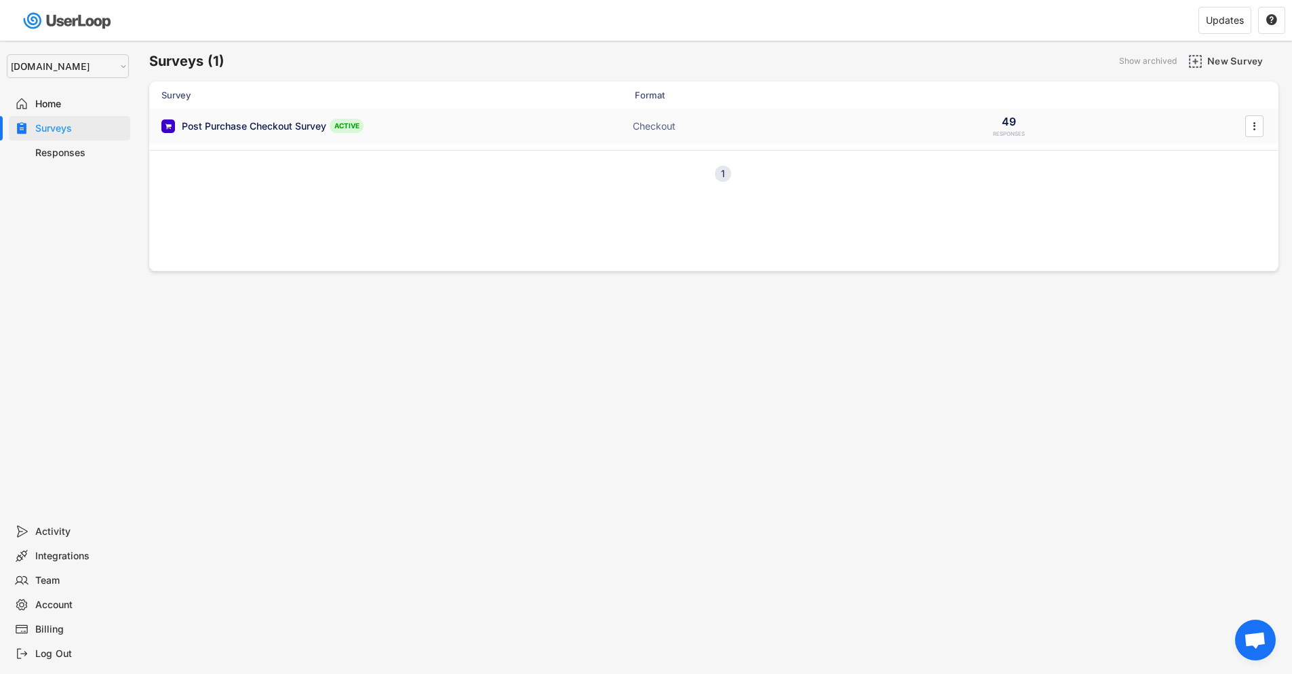
click at [397, 128] on div "Post Purchase Checkout Survey ACTIVE" at bounding box center [296, 126] width 271 height 14
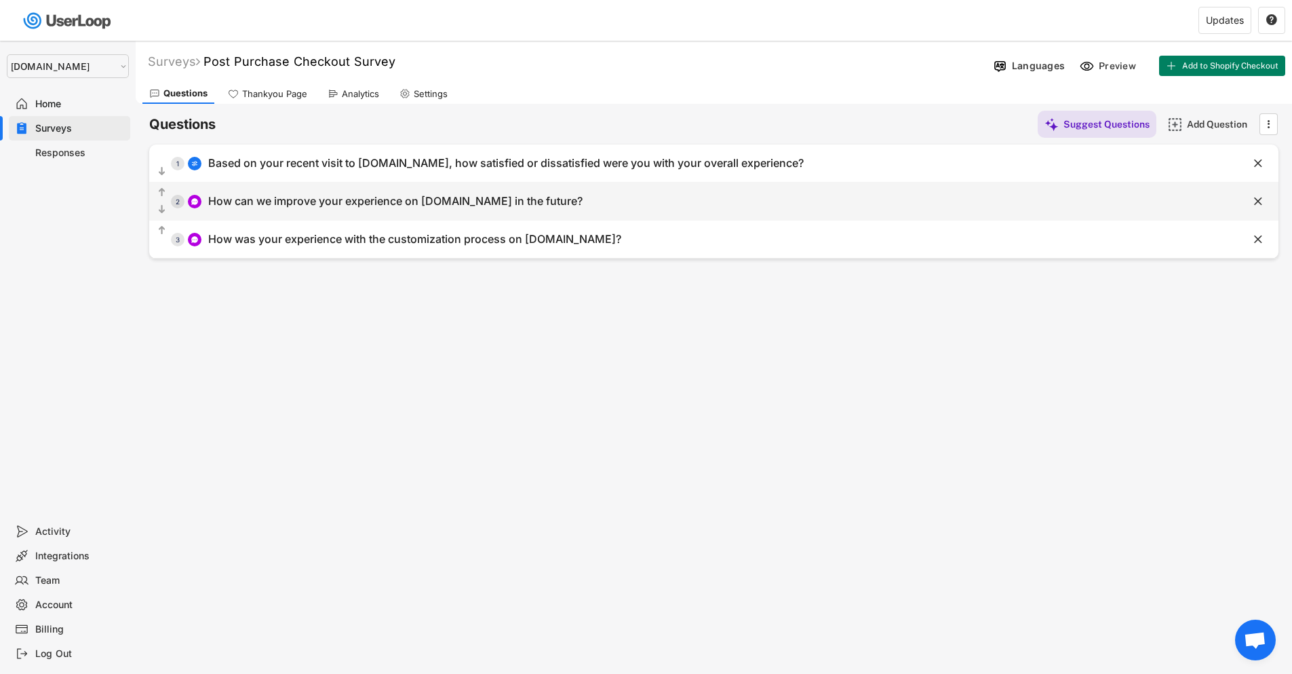
click at [752, 201] on div "  2 How can we improve your experience on [DOMAIN_NAME] in the future?" at bounding box center [680, 201] width 1062 height 31
type input "How can we improve your experience on [DOMAIN_NAME] in the future?"
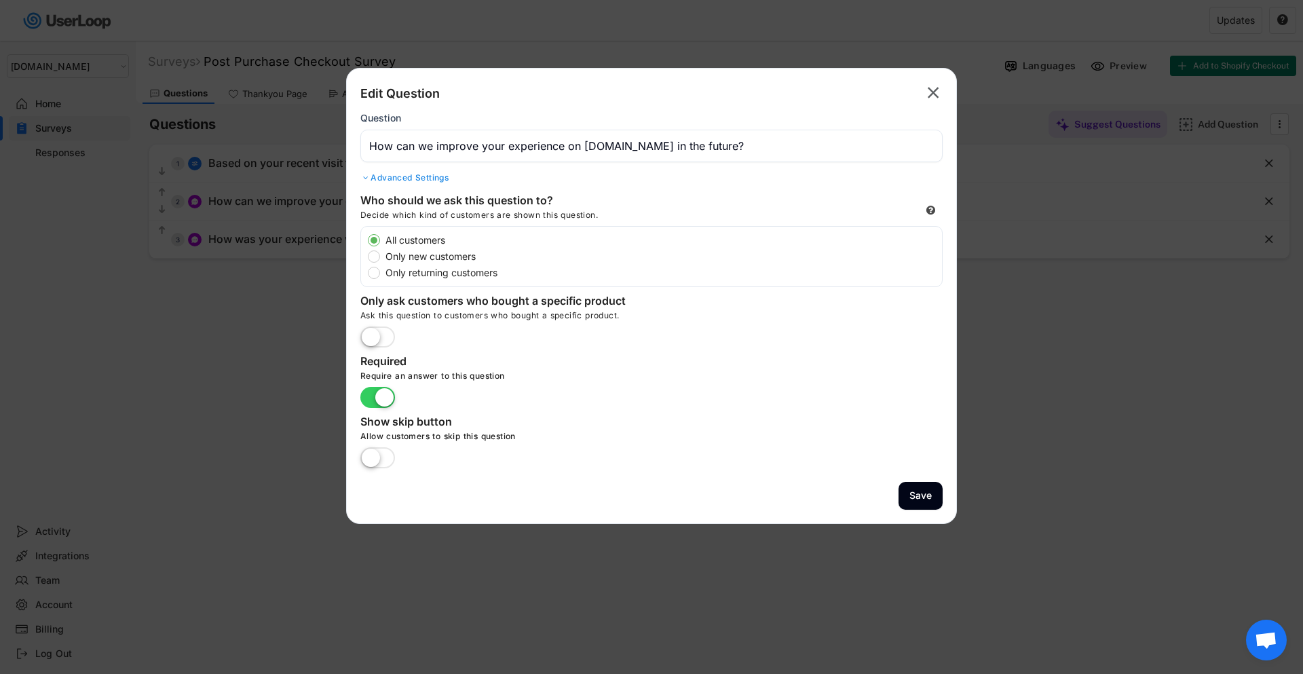
click at [567, 142] on input "input" at bounding box center [651, 146] width 582 height 33
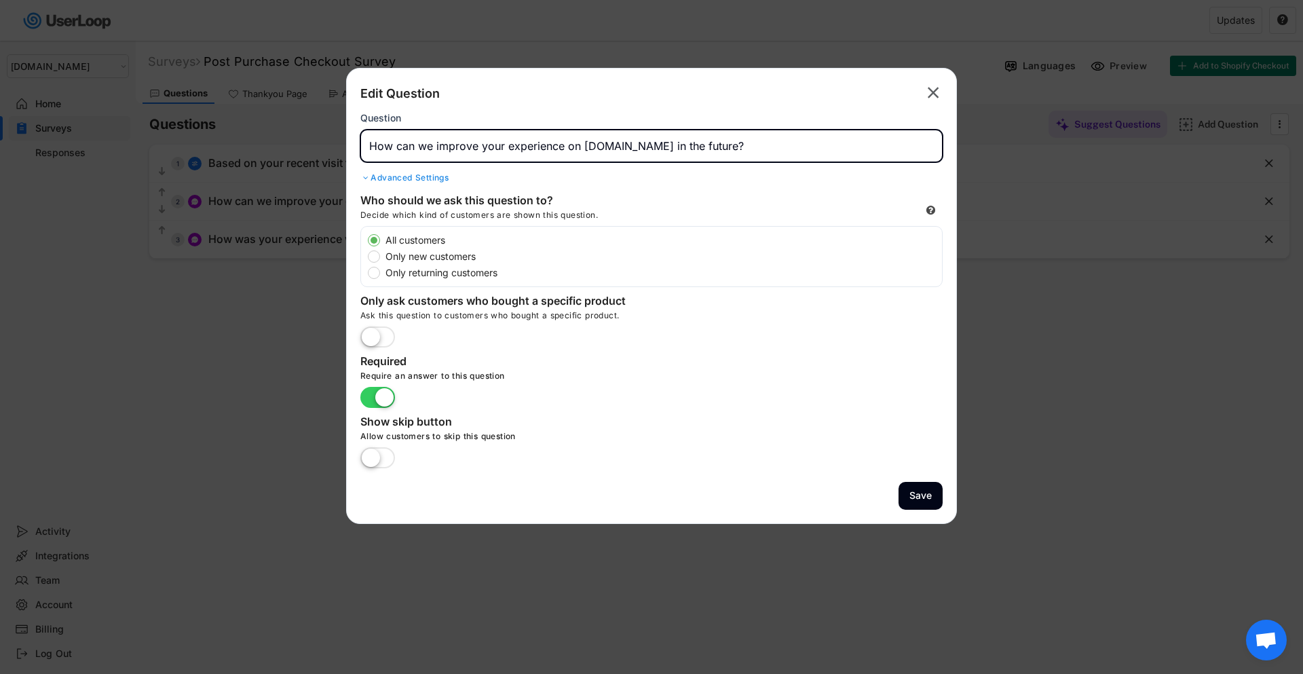
click at [567, 142] on input "input" at bounding box center [651, 146] width 582 height 33
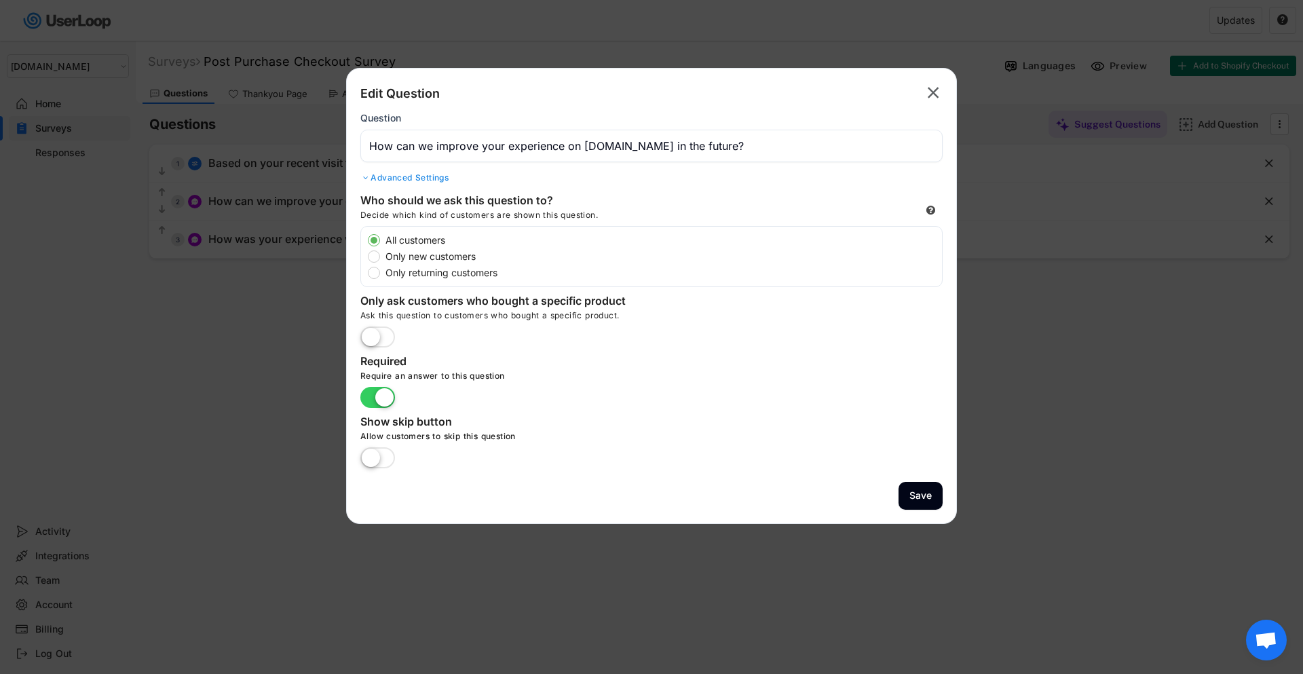
click at [1000, 168] on div at bounding box center [651, 337] width 1303 height 674
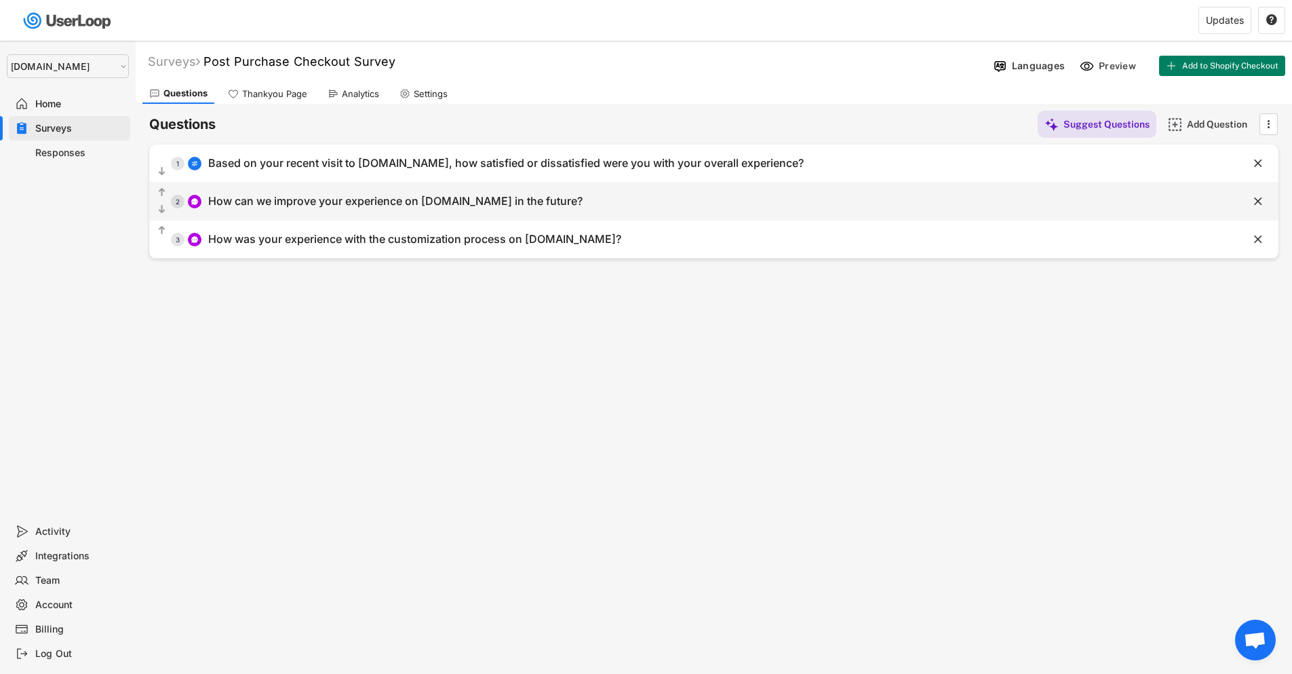
click at [649, 193] on div "  2 How can we improve your experience on [DOMAIN_NAME] in the future?" at bounding box center [680, 201] width 1062 height 31
type input "How can we improve your experience on [DOMAIN_NAME] in the future?"
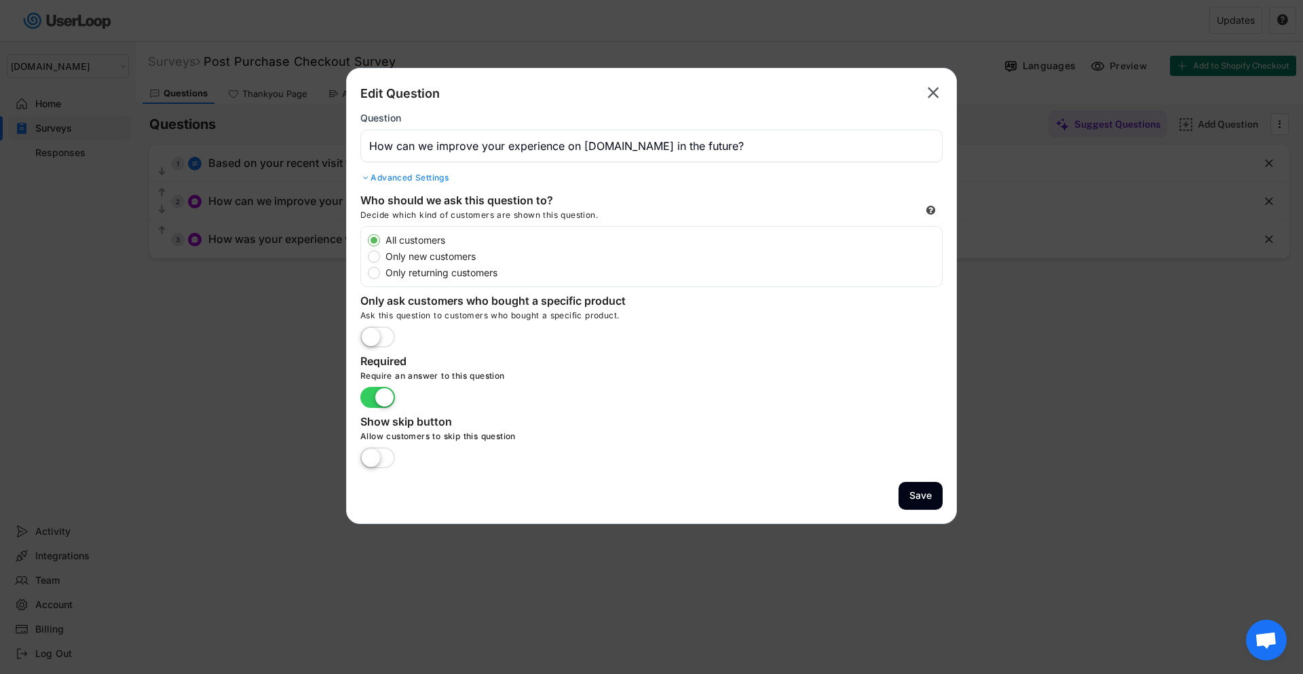
click at [935, 91] on text "" at bounding box center [933, 93] width 12 height 20
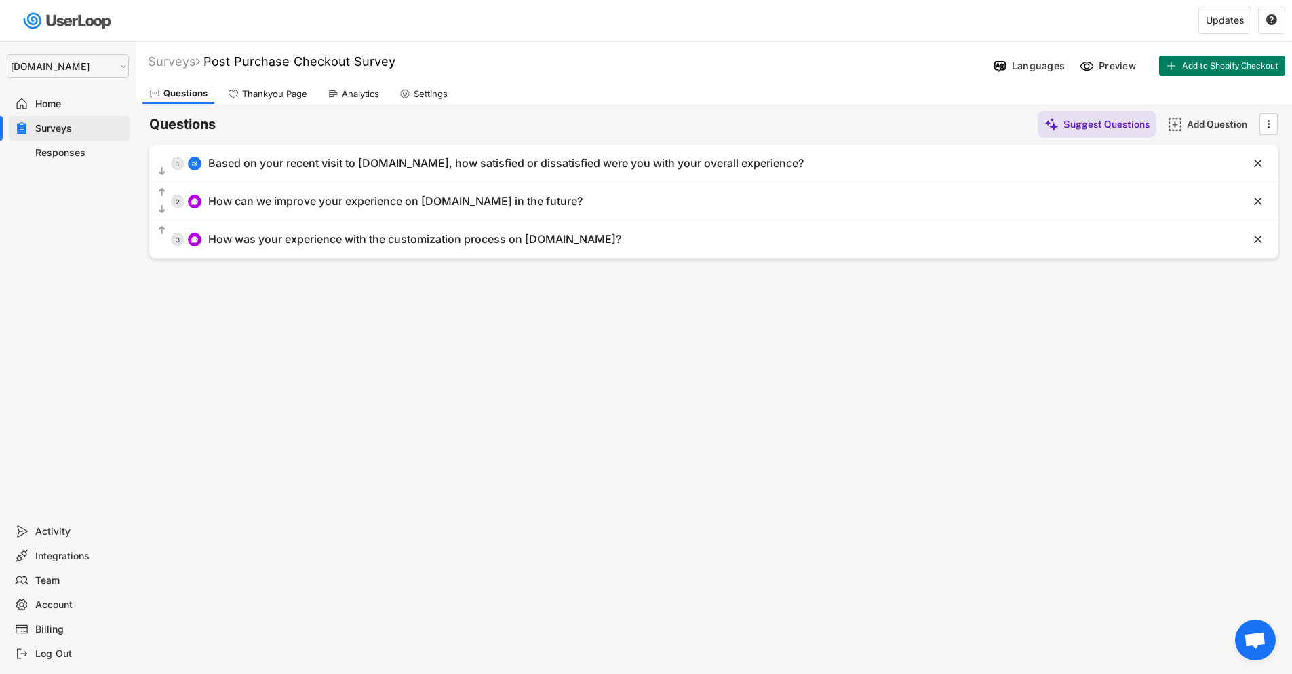
click at [72, 72] on select "Selet a store... Test - [DOMAIN_NAME] [DOMAIN_NAME] wristbands-test" at bounding box center [68, 66] width 122 height 24
select select ""1348695171700984260__LOOKUP__1753345952268x539074249660034500""
click at [7, 54] on select "Selet a store... Test - [DOMAIN_NAME] [DOMAIN_NAME] wristbands-test" at bounding box center [68, 66] width 122 height 24
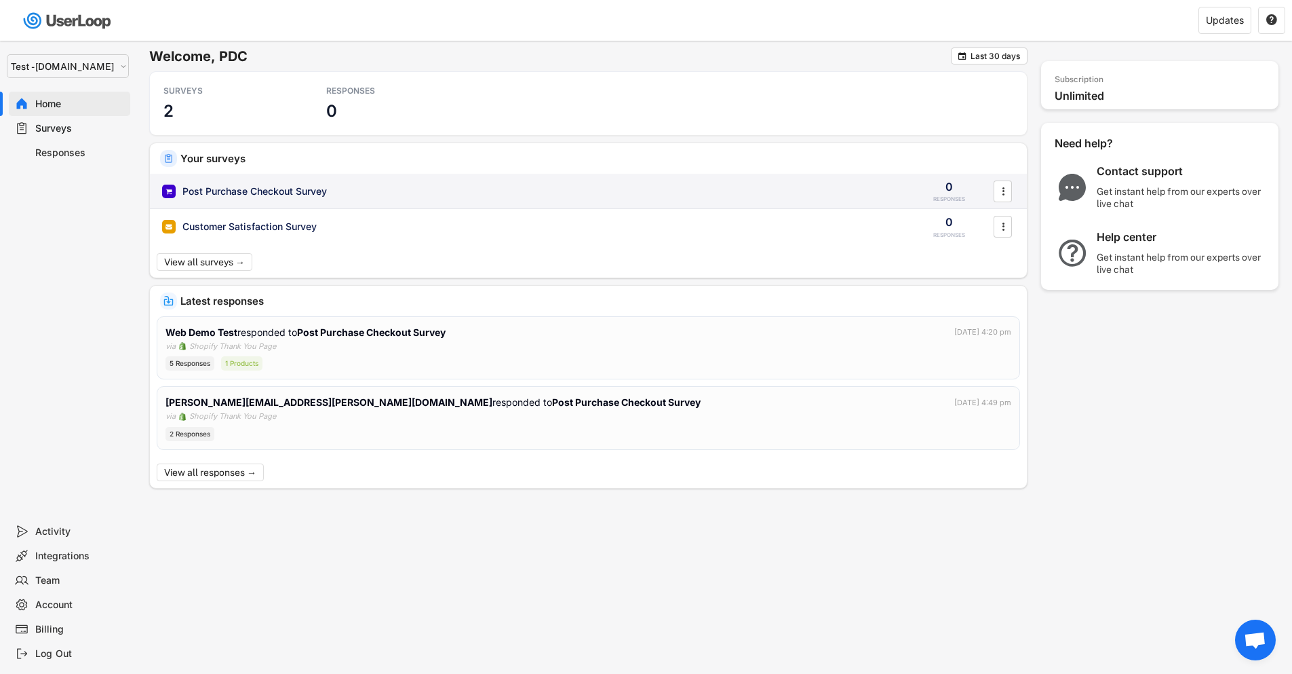
click at [355, 194] on div "Post Purchase Checkout Survey ACTIVE" at bounding box center [531, 191] width 738 height 14
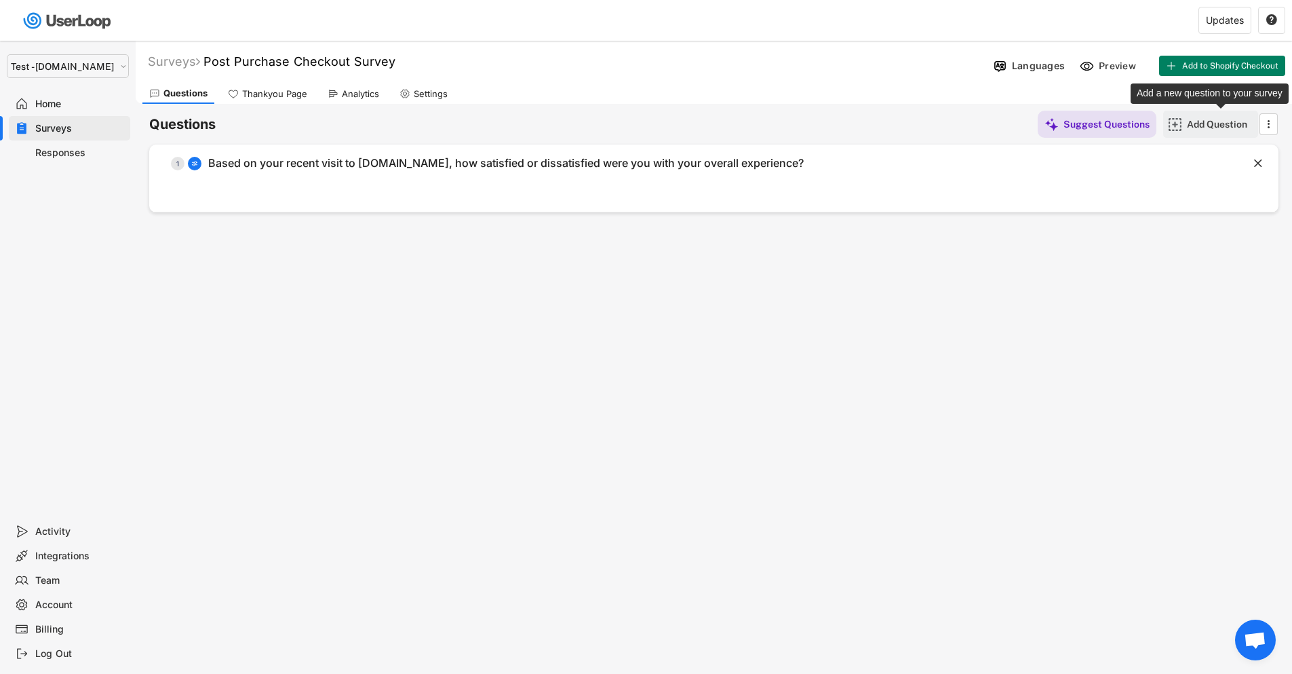
click at [1215, 123] on div "Add Question" at bounding box center [1221, 124] width 68 height 12
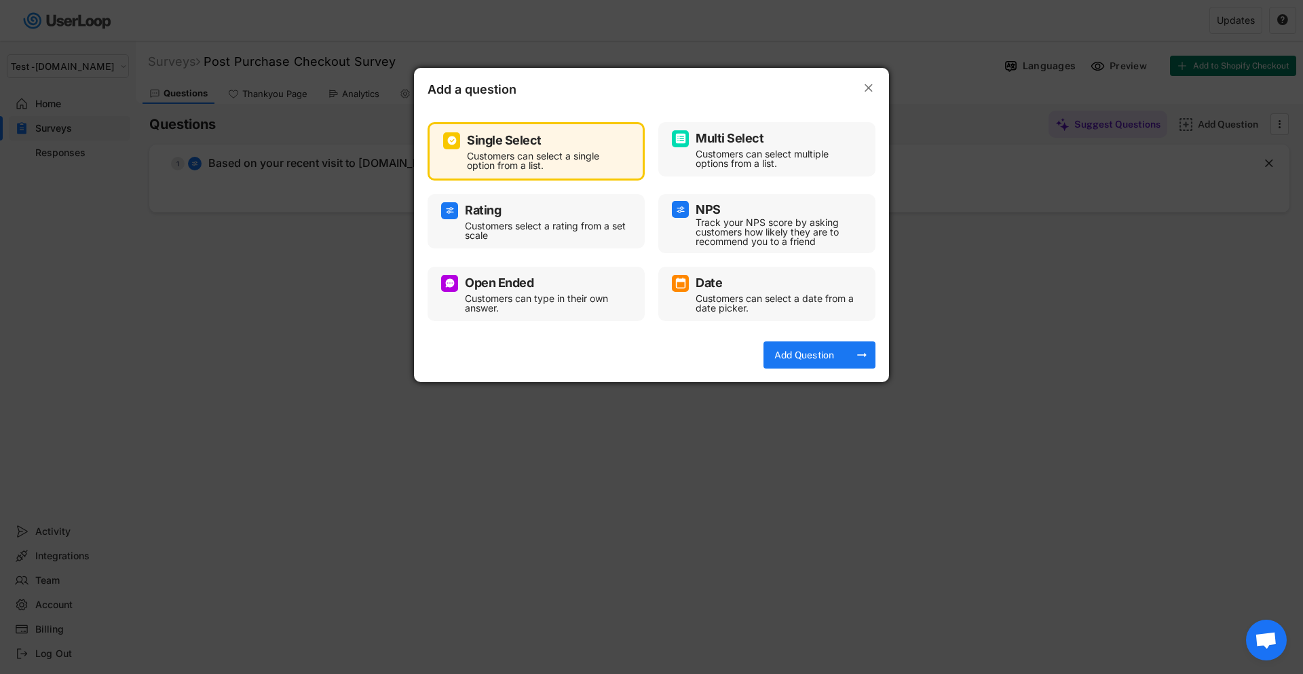
click at [527, 289] on div "Open Ended" at bounding box center [499, 283] width 69 height 12
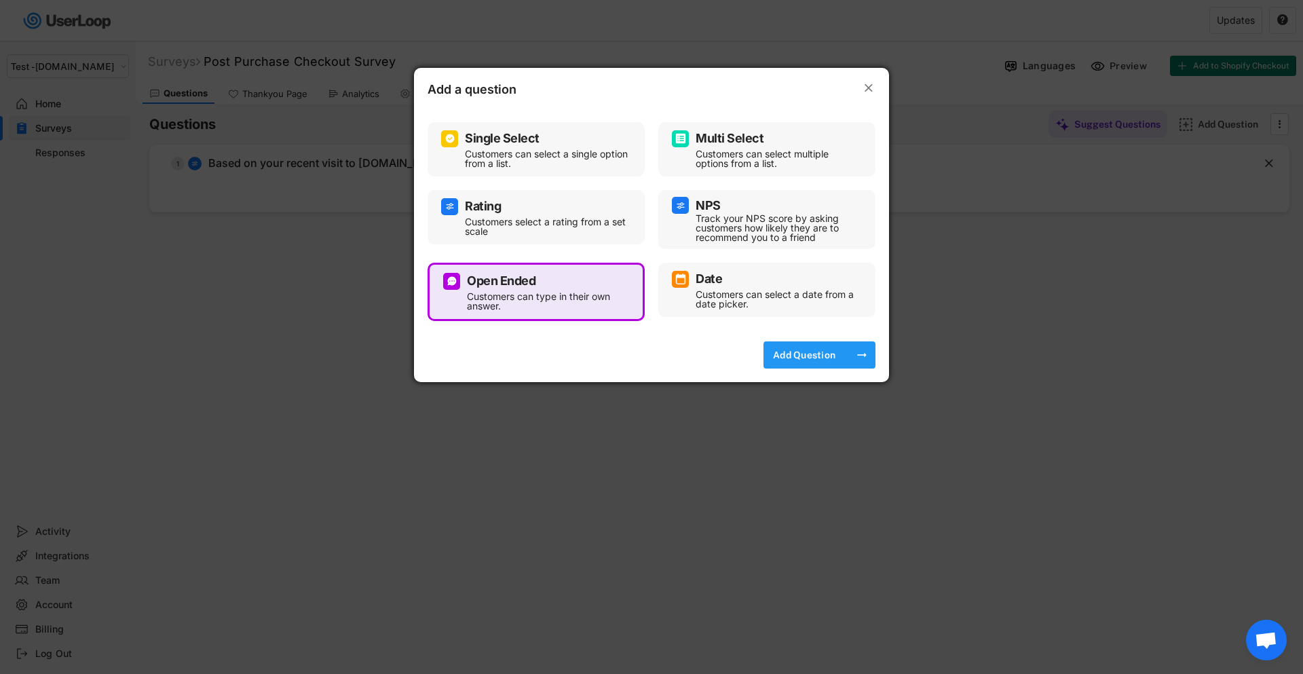
click at [815, 353] on div "Add Question" at bounding box center [804, 355] width 68 height 12
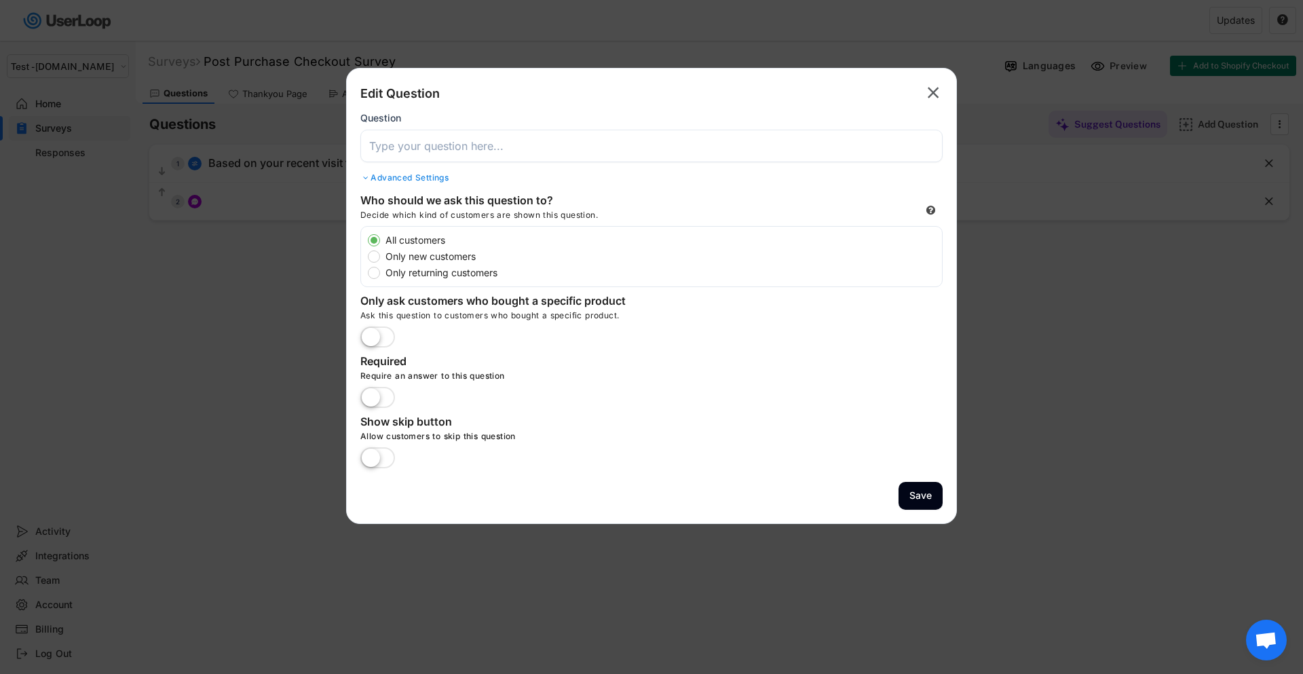
click at [562, 155] on input "input" at bounding box center [651, 146] width 582 height 33
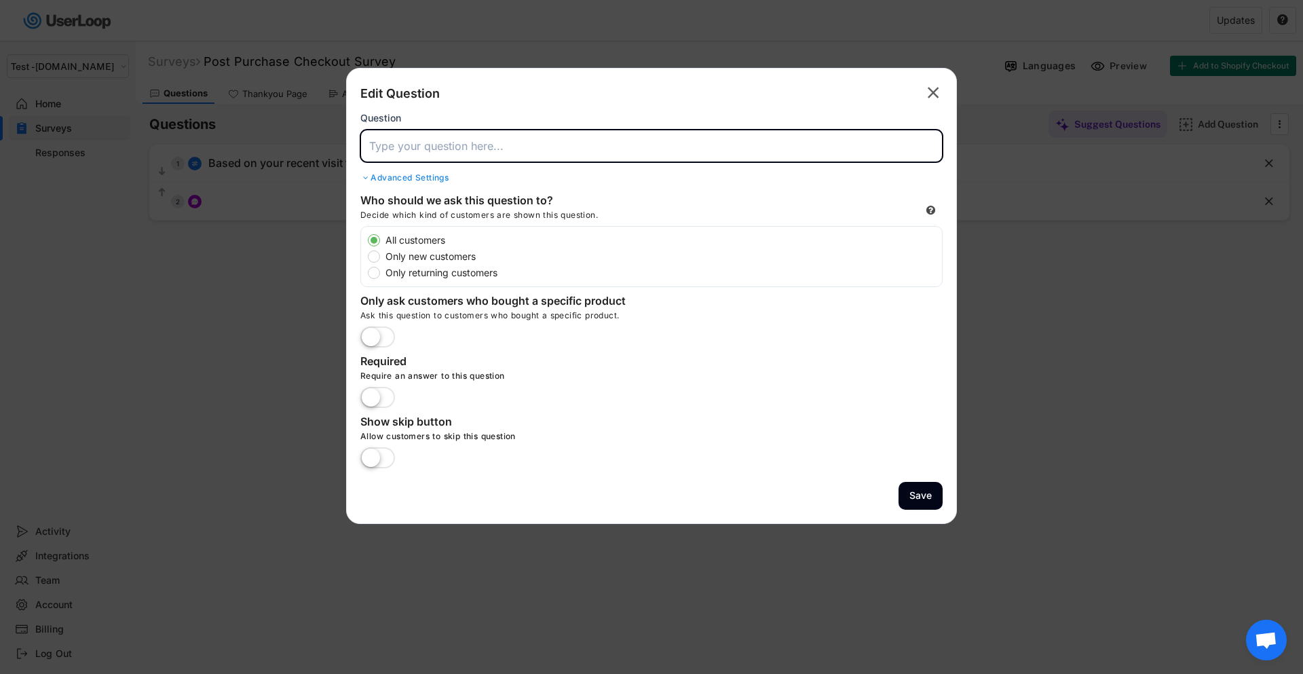
click at [577, 150] on input "input" at bounding box center [651, 146] width 582 height 33
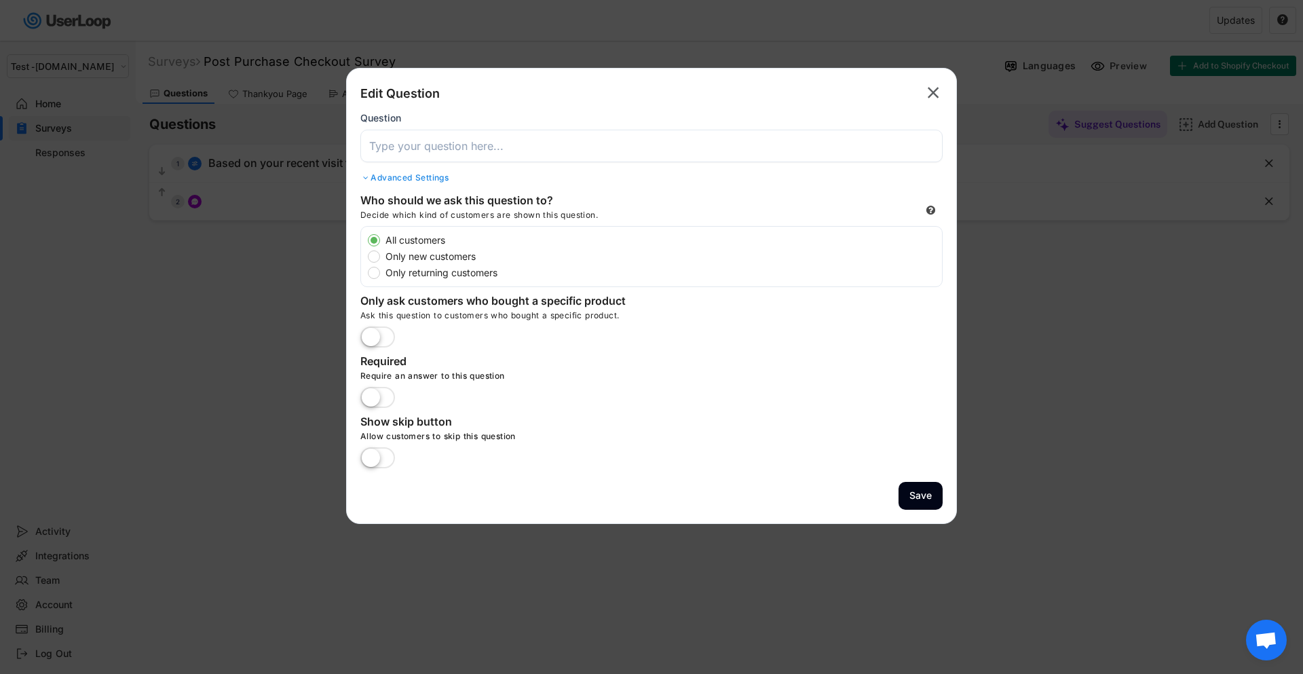
click at [472, 147] on input "input" at bounding box center [651, 146] width 582 height 33
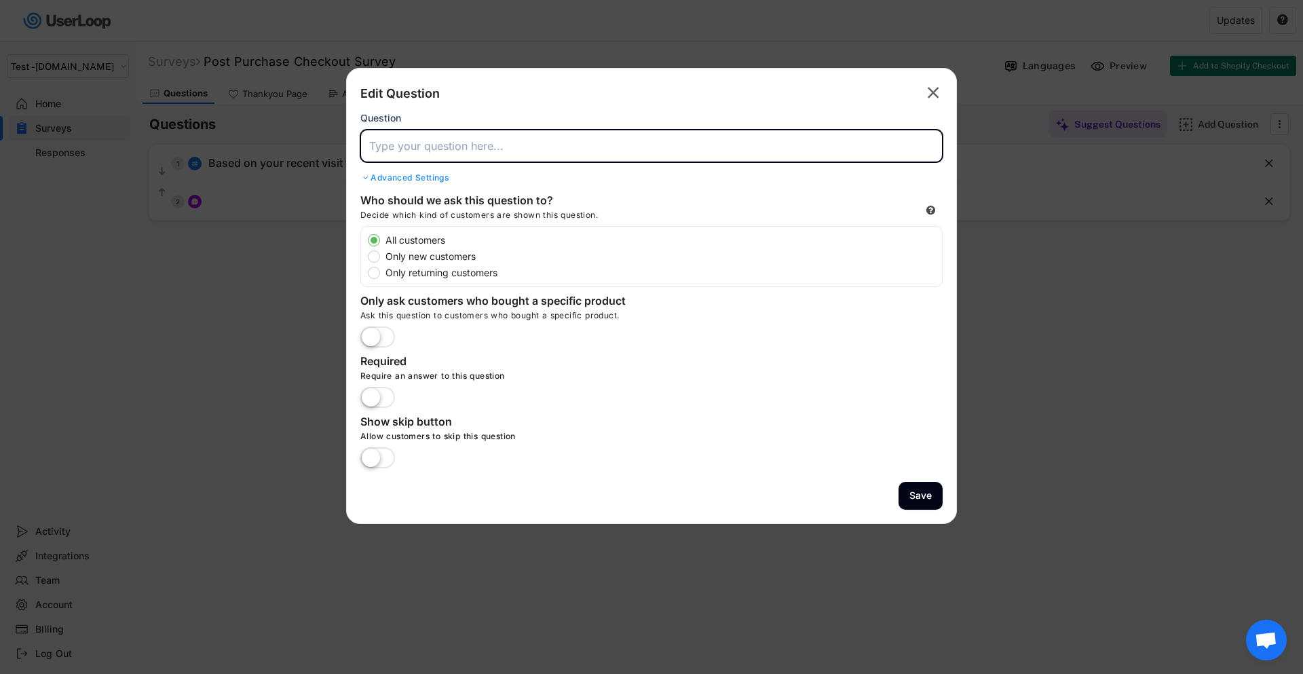
paste input "How can we improve your experience on [DOMAIN_NAME] in the future?"
type input "How can we improve your experience on [DOMAIN_NAME] in the future?"
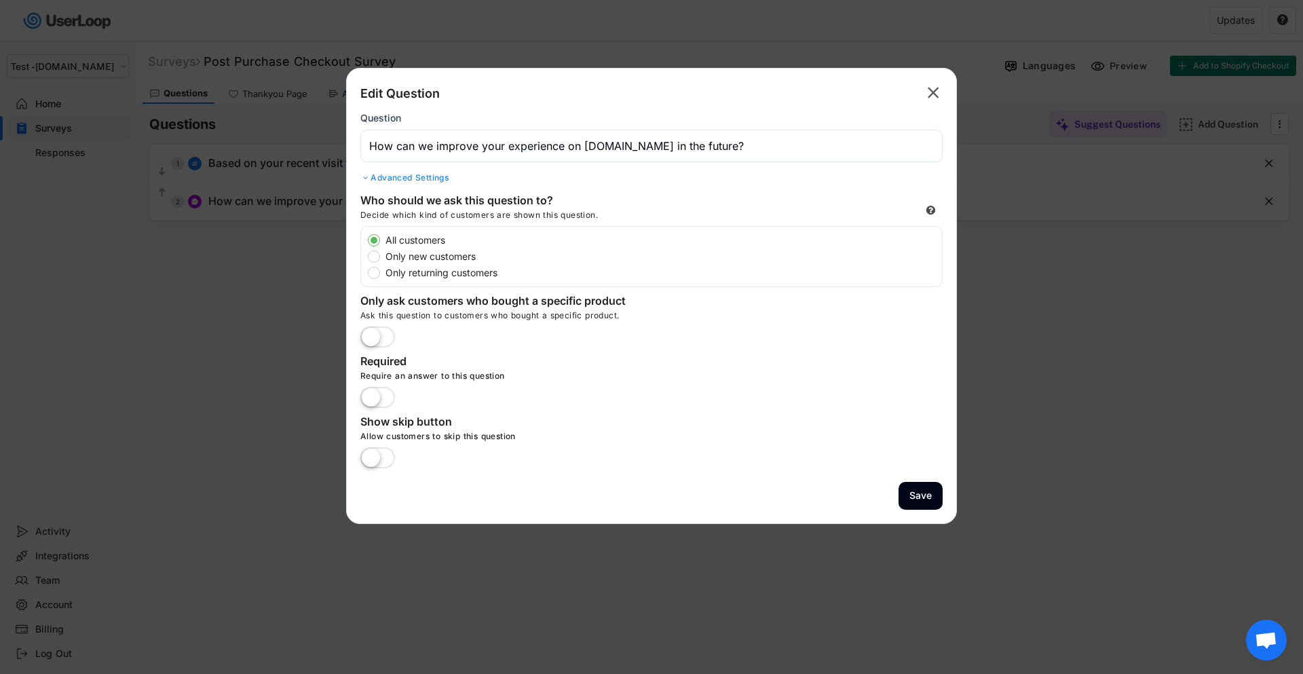
click at [375, 396] on label at bounding box center [377, 398] width 41 height 30
click at [0, 0] on input "checkbox" at bounding box center [0, 0] width 0 height 0
click at [926, 495] on button "Save" at bounding box center [920, 496] width 44 height 28
